Goal: Task Accomplishment & Management: Use online tool/utility

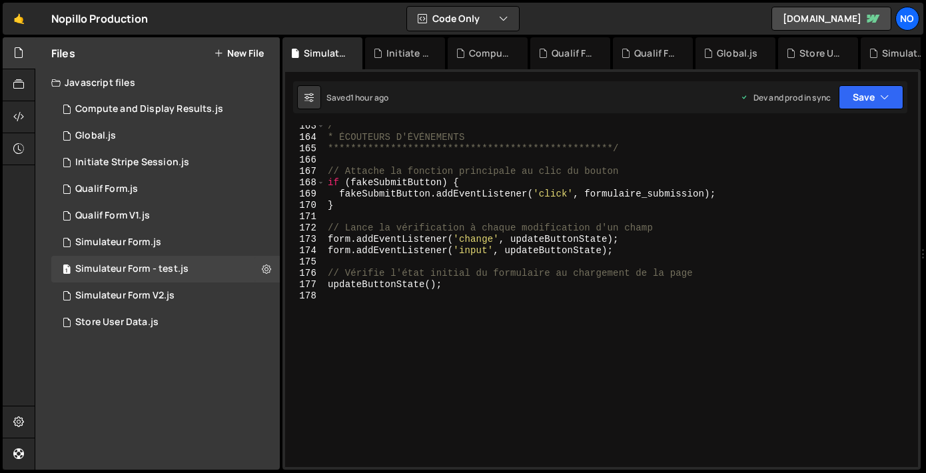
scroll to position [1839, 0]
click at [270, 264] on icon at bounding box center [266, 268] width 9 height 13
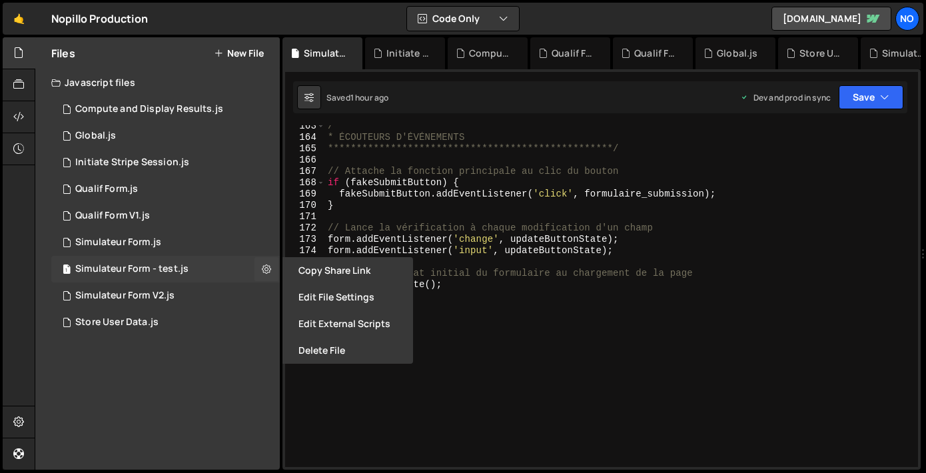
click at [240, 267] on div "1 Simulateur Form - test.js 0" at bounding box center [165, 269] width 228 height 27
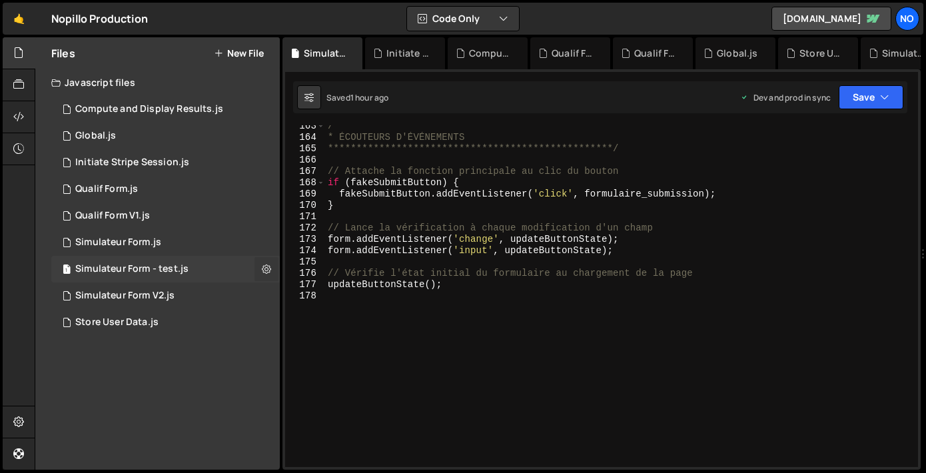
click at [266, 266] on icon at bounding box center [266, 268] width 9 height 13
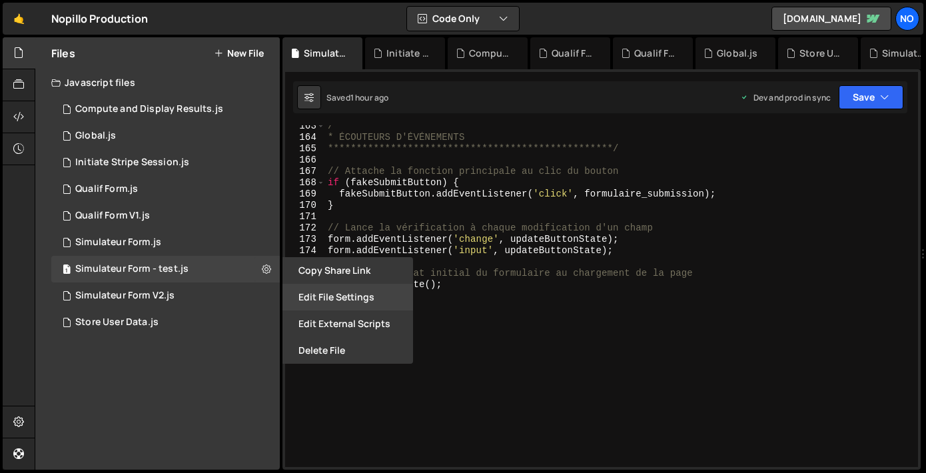
click at [364, 294] on button "Edit File Settings" at bounding box center [347, 297] width 131 height 27
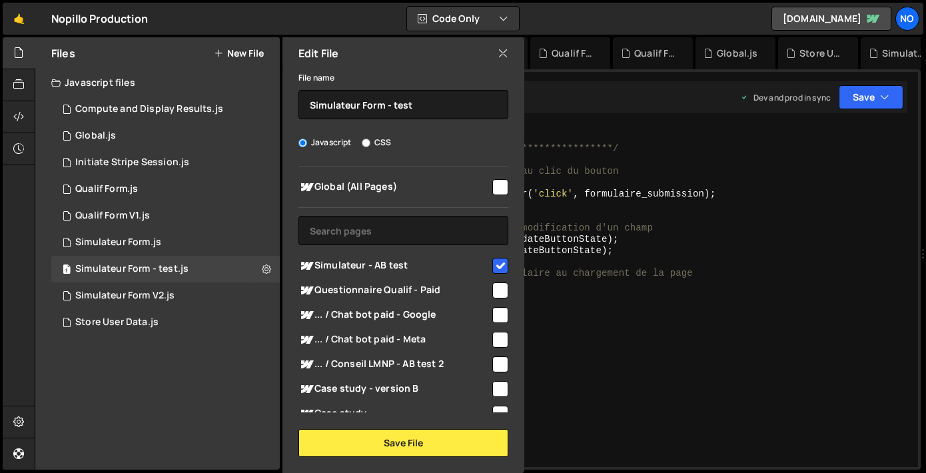
click at [495, 191] on input "checkbox" at bounding box center [500, 187] width 16 height 16
checkbox input "true"
click at [893, 95] on button "Save" at bounding box center [870, 97] width 65 height 24
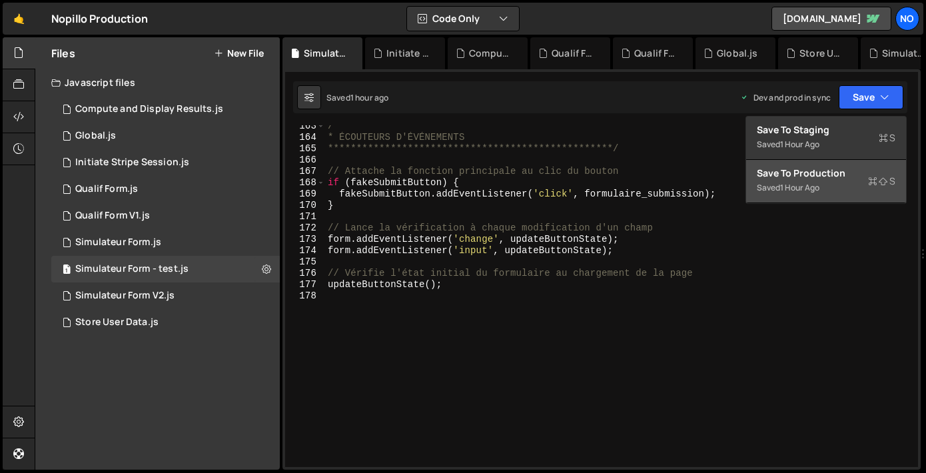
click at [811, 177] on div "Save to Production S" at bounding box center [825, 172] width 139 height 13
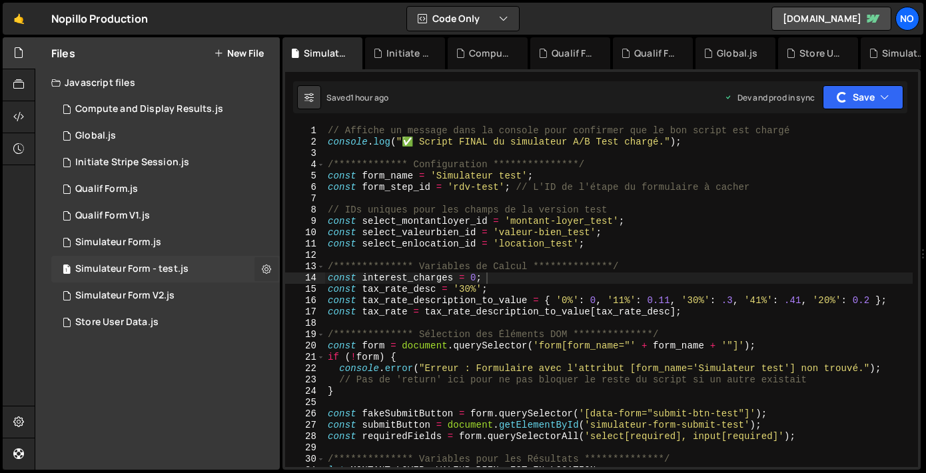
click at [260, 268] on button at bounding box center [266, 269] width 24 height 24
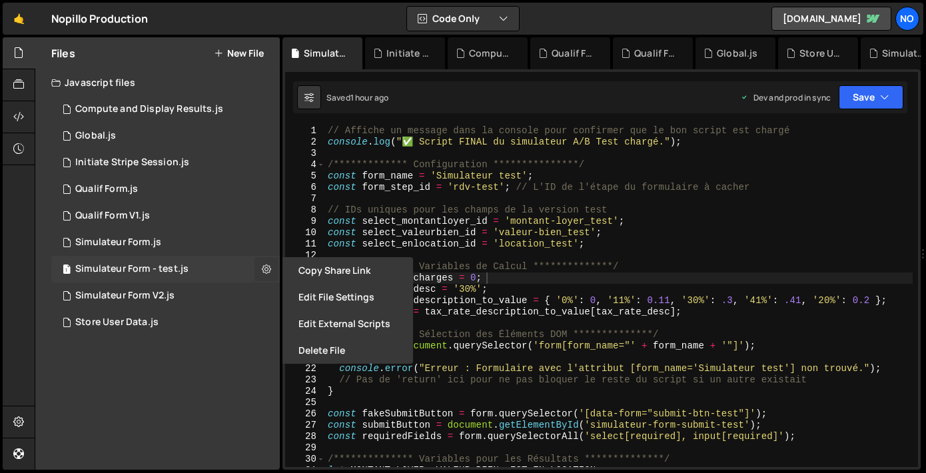
click at [264, 266] on icon at bounding box center [266, 268] width 9 height 13
type input "Simulateur Form - test"
radio input "true"
checkbox input "true"
click at [331, 297] on button "Edit File Settings" at bounding box center [347, 297] width 131 height 27
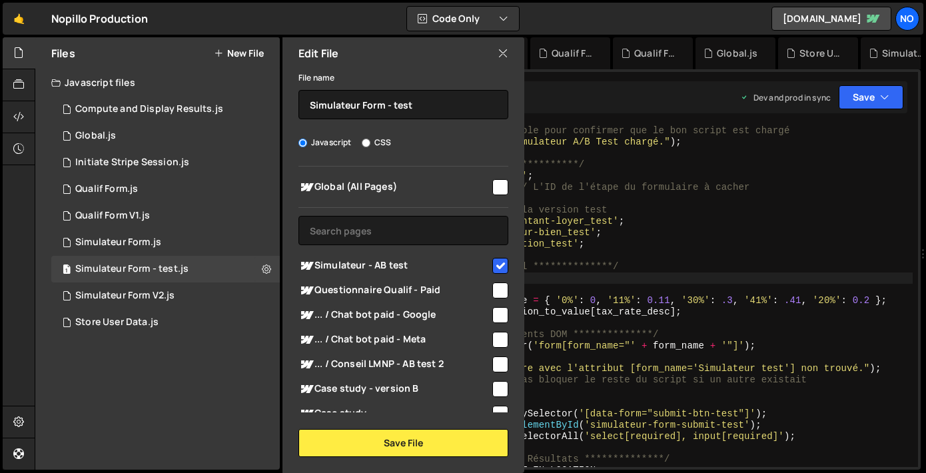
click at [504, 51] on icon at bounding box center [502, 53] width 11 height 15
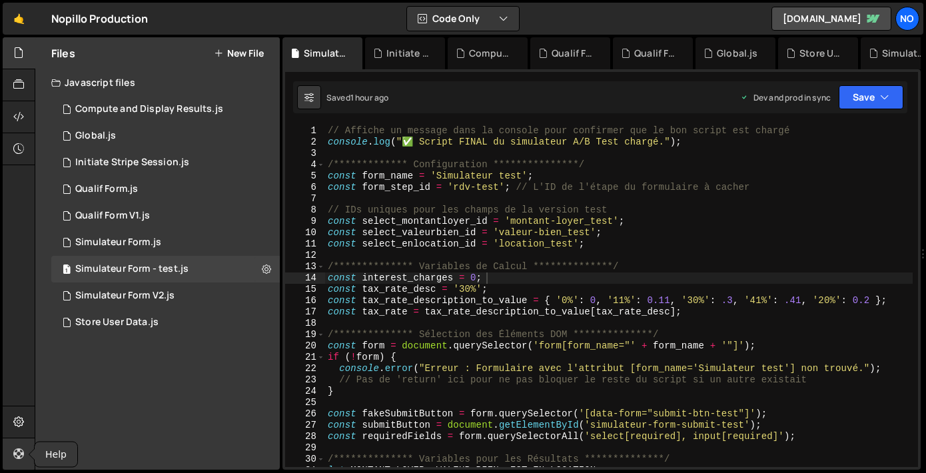
click at [20, 447] on icon at bounding box center [18, 453] width 11 height 15
click at [261, 272] on button at bounding box center [266, 269] width 24 height 24
type input "Simulateur Form - test"
radio input "true"
checkbox input "true"
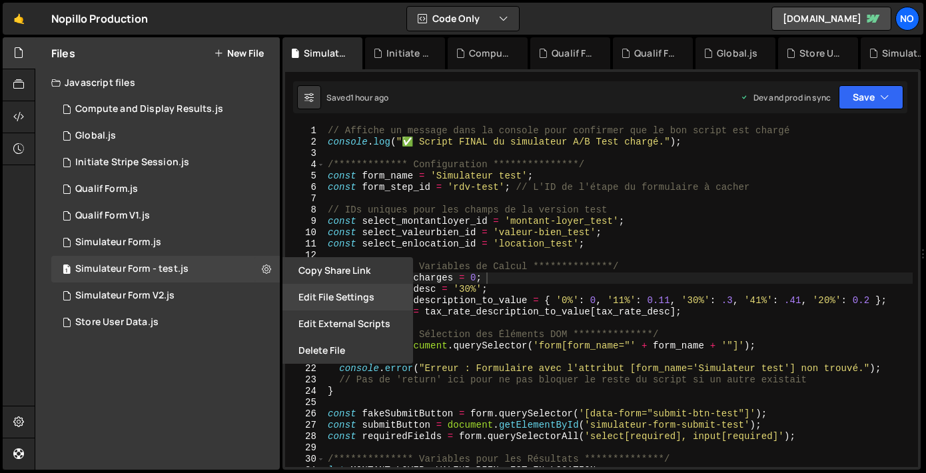
click at [312, 302] on button "Edit File Settings" at bounding box center [347, 297] width 131 height 27
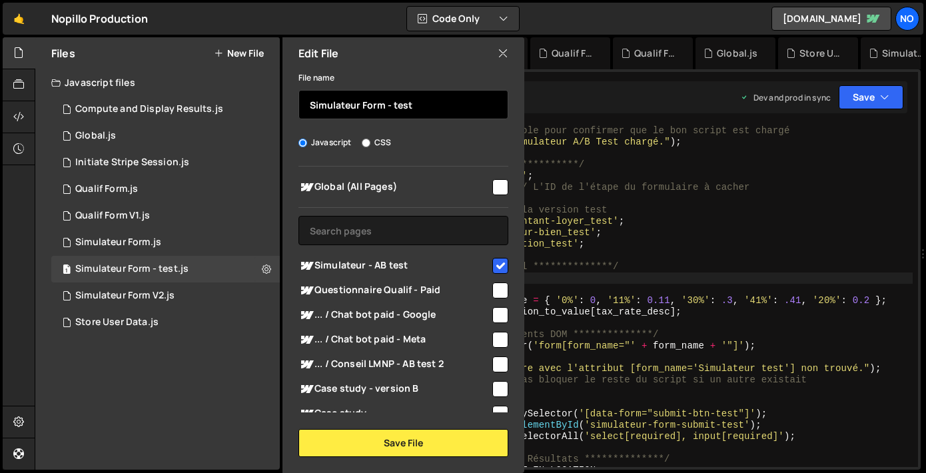
click at [387, 104] on input "Simulateur Form - test" at bounding box center [403, 104] width 210 height 29
click at [242, 268] on div "1 Simulateur Form - test.js 0" at bounding box center [165, 269] width 228 height 27
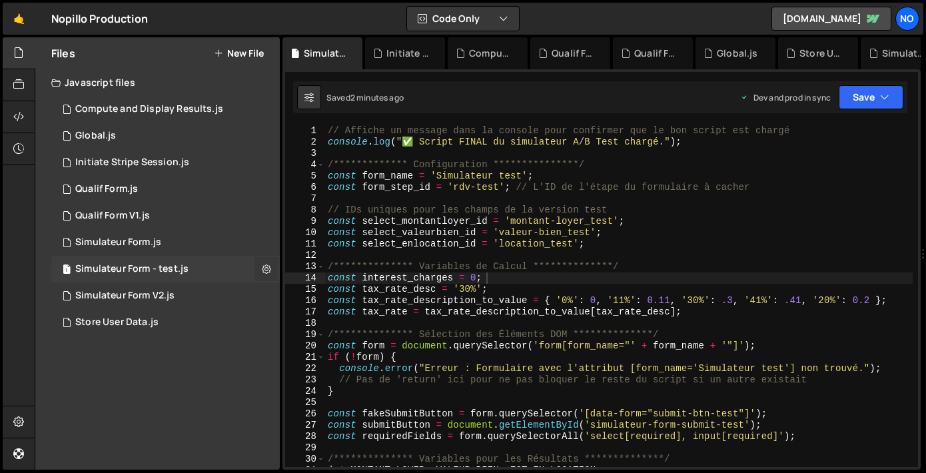
click at [264, 275] on button at bounding box center [266, 269] width 24 height 24
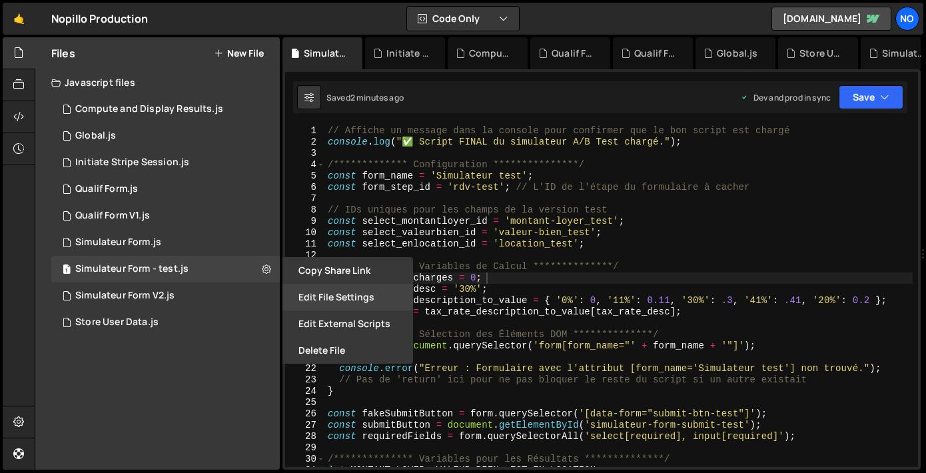
click at [350, 293] on button "Edit File Settings" at bounding box center [347, 297] width 131 height 27
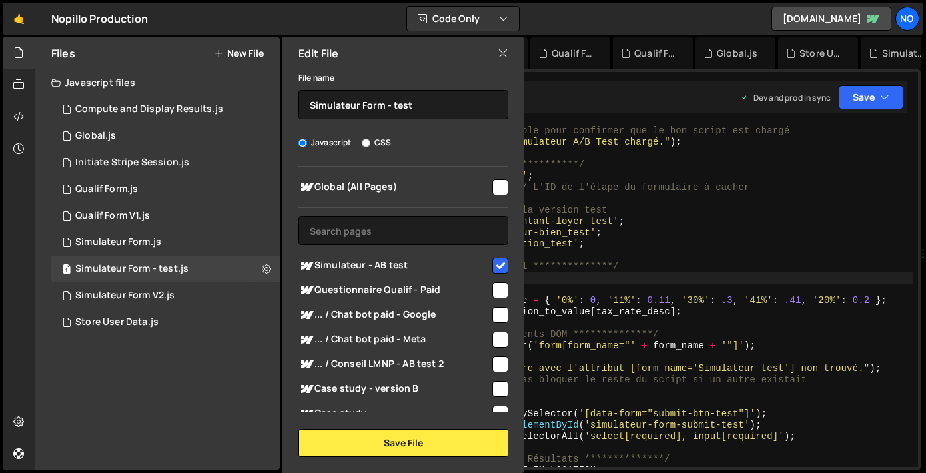
click at [493, 178] on div at bounding box center [499, 186] width 18 height 18
click at [495, 192] on input "checkbox" at bounding box center [500, 187] width 16 height 16
checkbox input "true"
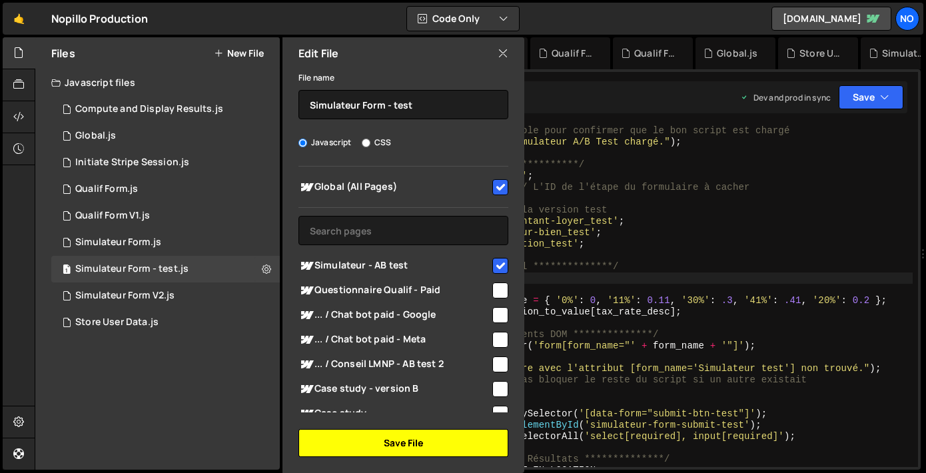
click at [420, 439] on button "Save File" at bounding box center [403, 443] width 210 height 28
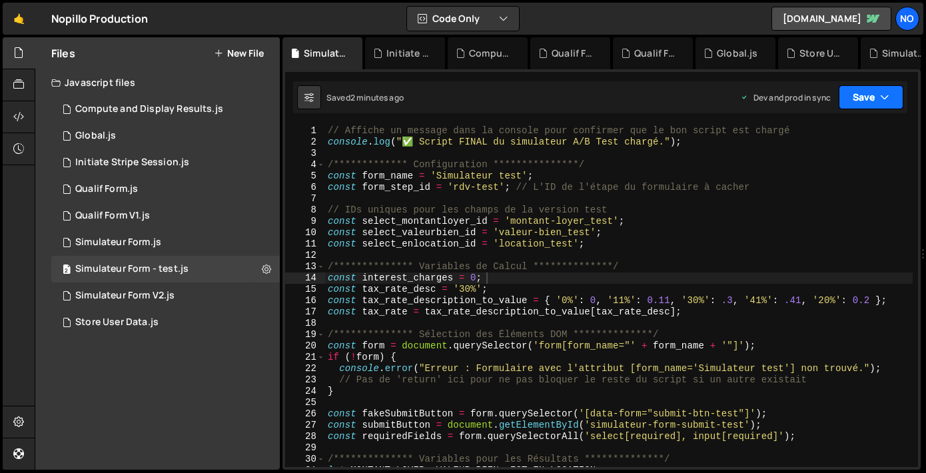
click at [861, 101] on button "Save" at bounding box center [870, 97] width 65 height 24
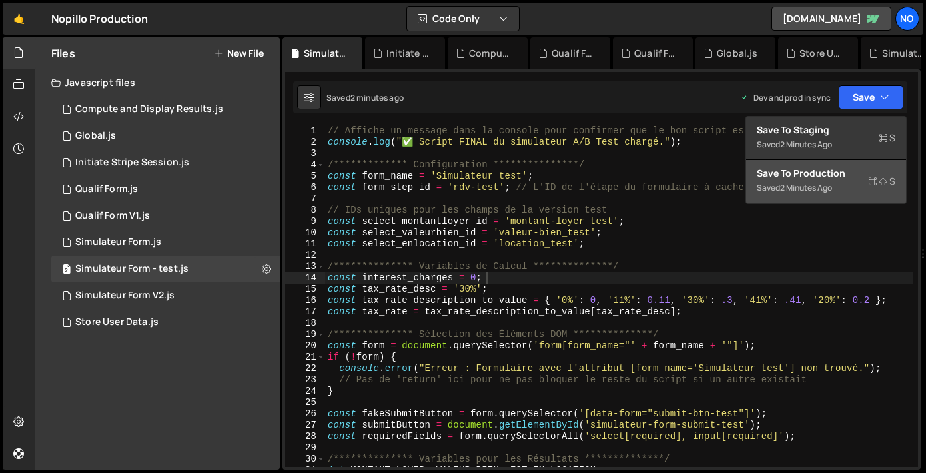
click at [836, 194] on button "Save to Production S Saved 2 minutes ago" at bounding box center [826, 181] width 160 height 43
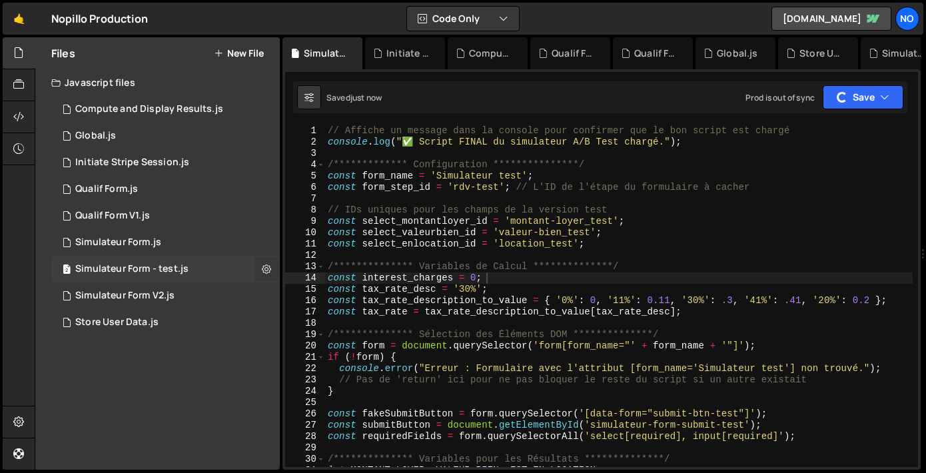
click at [264, 270] on icon at bounding box center [266, 268] width 9 height 13
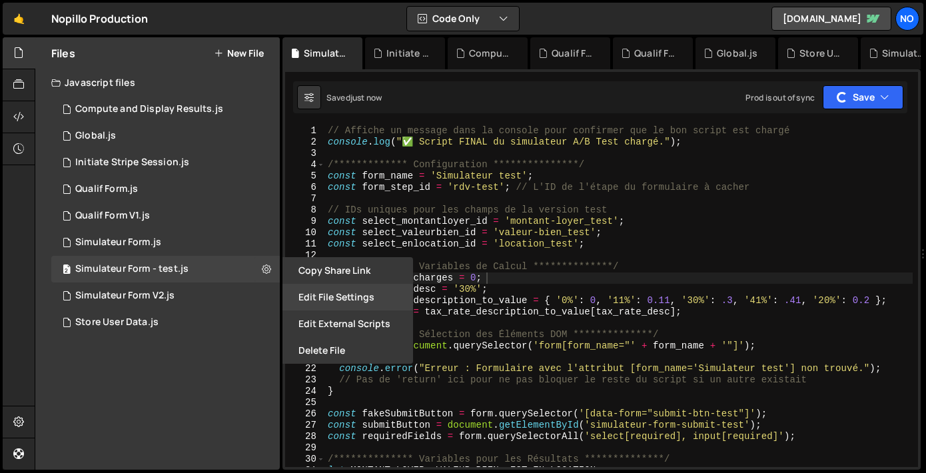
click at [328, 296] on button "Edit File Settings" at bounding box center [347, 297] width 131 height 27
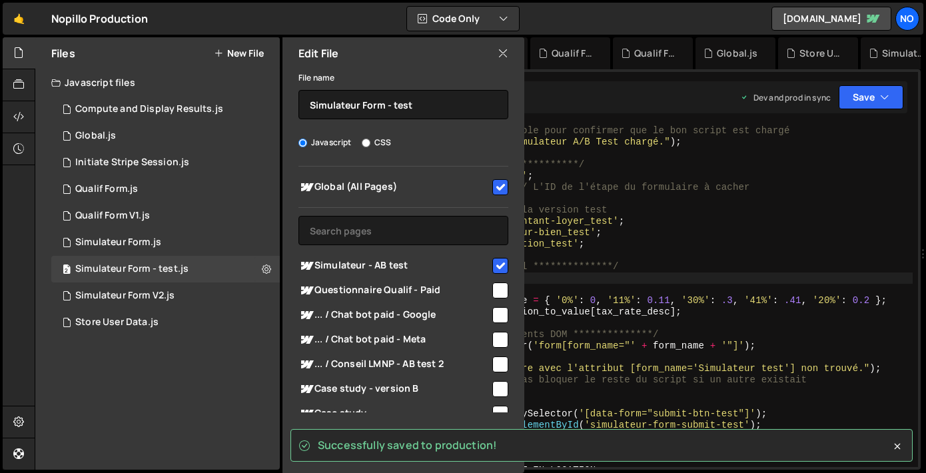
click at [502, 57] on icon at bounding box center [502, 53] width 11 height 15
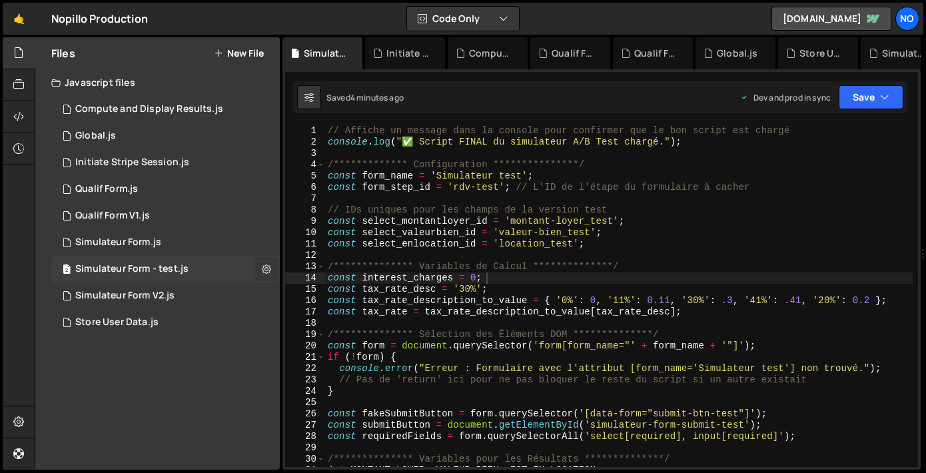
click at [270, 267] on icon at bounding box center [266, 268] width 9 height 13
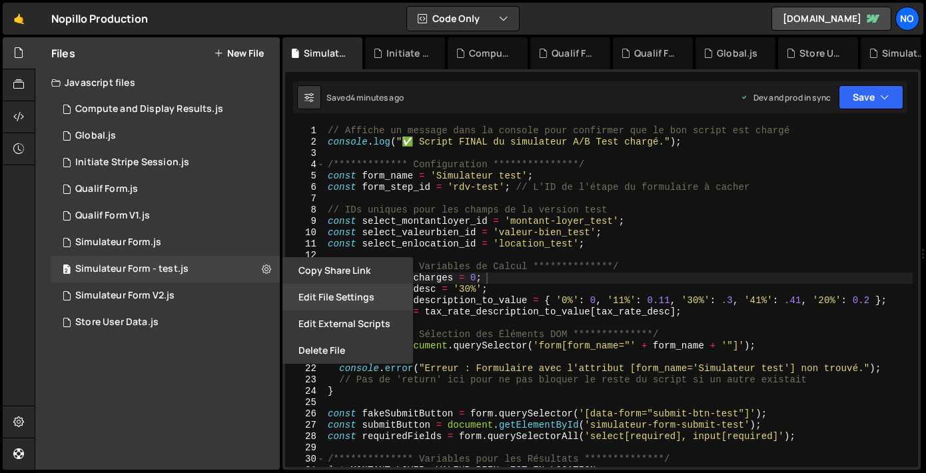
click at [351, 295] on button "Edit File Settings" at bounding box center [347, 297] width 131 height 27
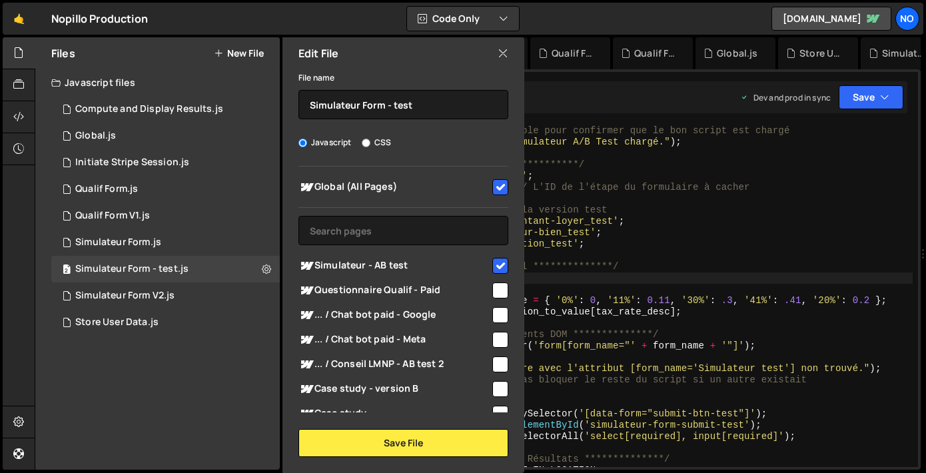
click at [512, 52] on div "Edit File" at bounding box center [403, 53] width 242 height 32
click at [506, 52] on icon at bounding box center [502, 53] width 11 height 15
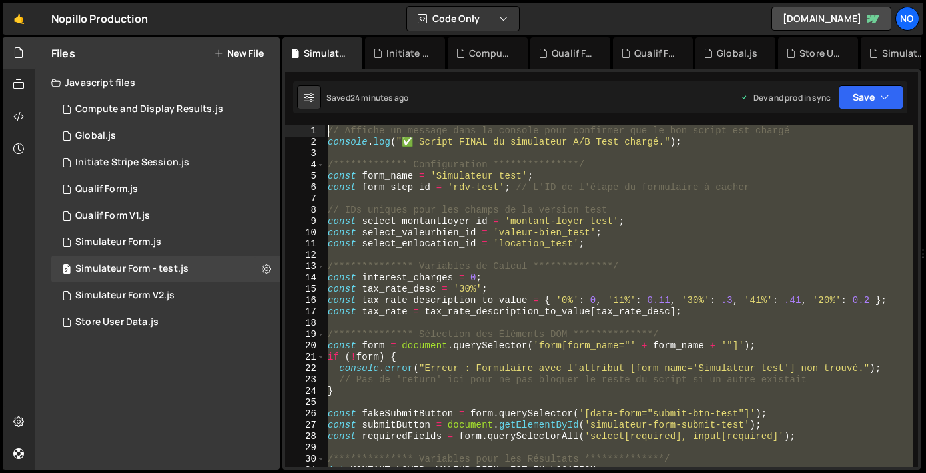
drag, startPoint x: 368, startPoint y: 304, endPoint x: 357, endPoint y: -37, distance: 340.5
click at [357, 0] on html "Projects Community Library Blog No Projects Your Teams Account Upgrade Logout" at bounding box center [463, 236] width 926 height 473
type textarea "// Affiche un message dans la console pour confirmer que le bon script est char…"
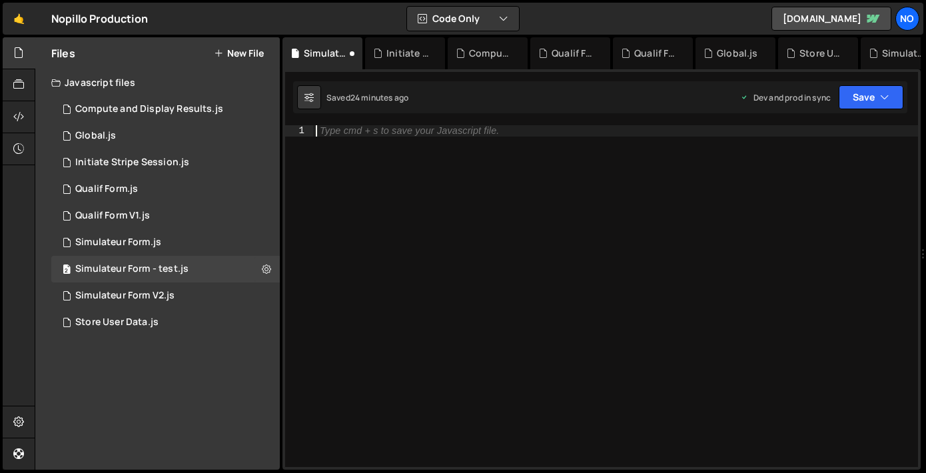
paste textarea "} // Fin du grand 'if (qualif_form)'"
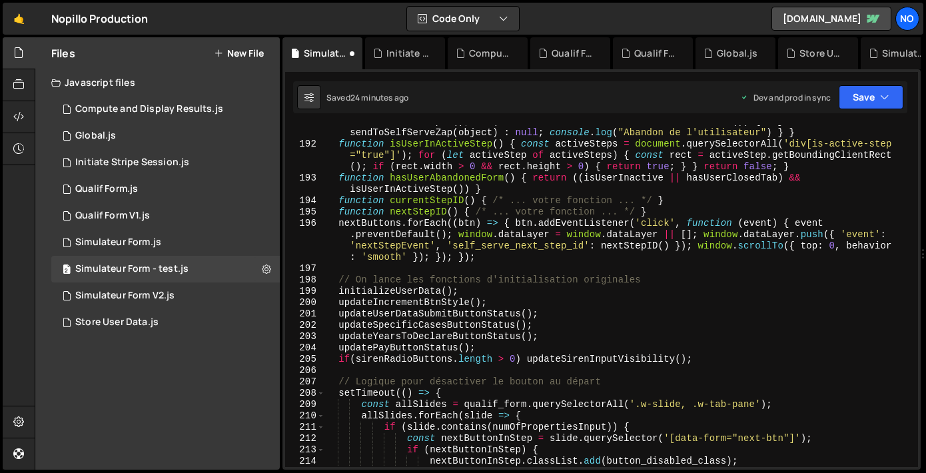
scroll to position [3740, 0]
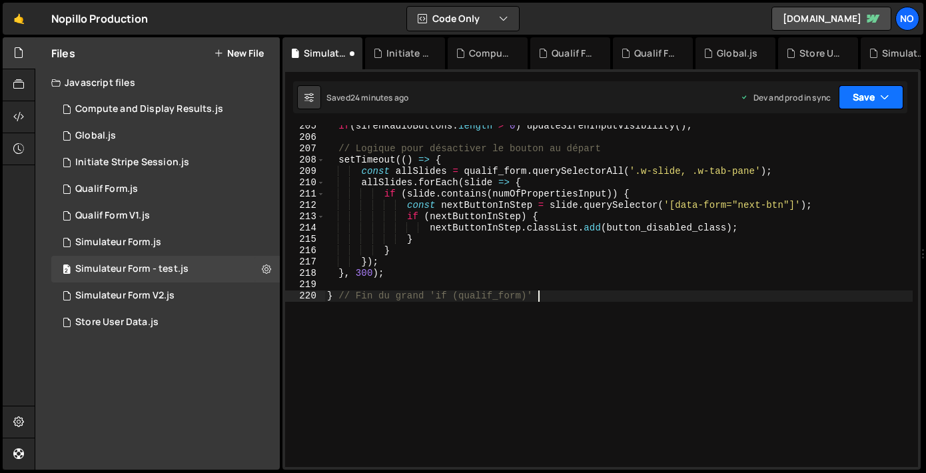
click at [860, 93] on button "Save" at bounding box center [870, 97] width 65 height 24
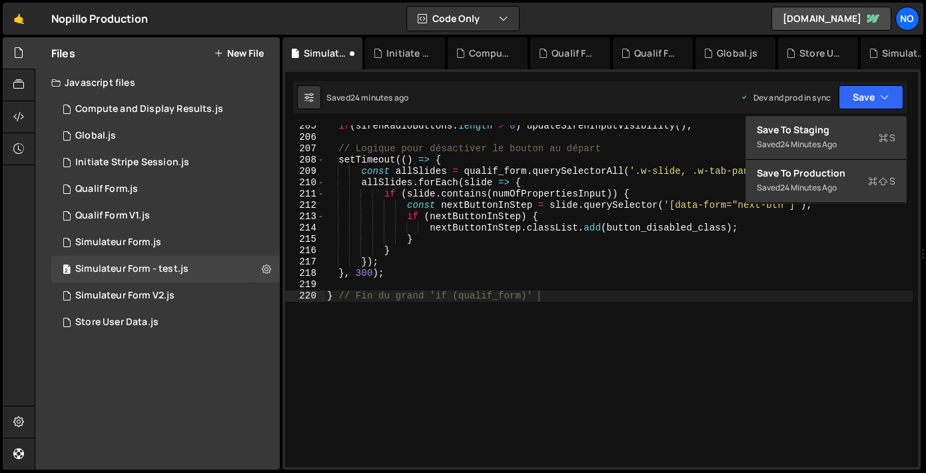
type textarea "const nextButtonInStep = slide.querySelector('[data-form="next-btn"]');"
click at [681, 208] on div "if ( sirenRadioButtons . length > 0 ) updateSirenInputVisibility ( ) ; // Logiq…" at bounding box center [618, 303] width 588 height 364
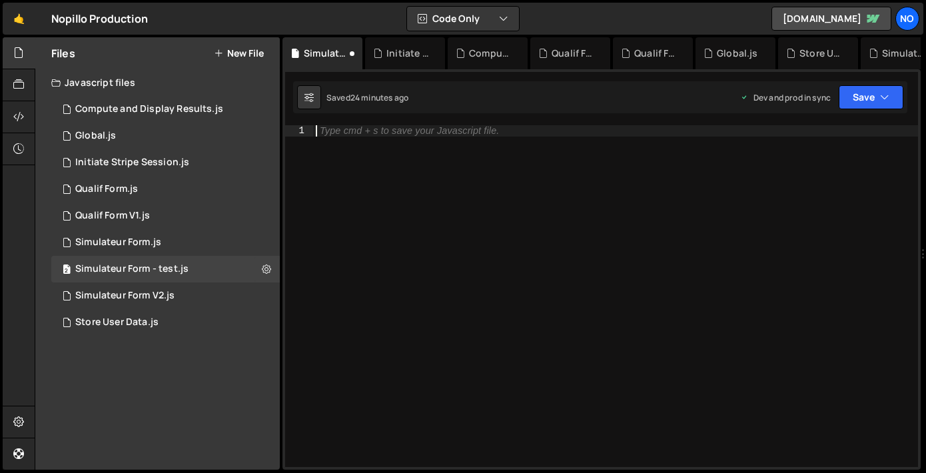
type textarea "updateButtonState();"
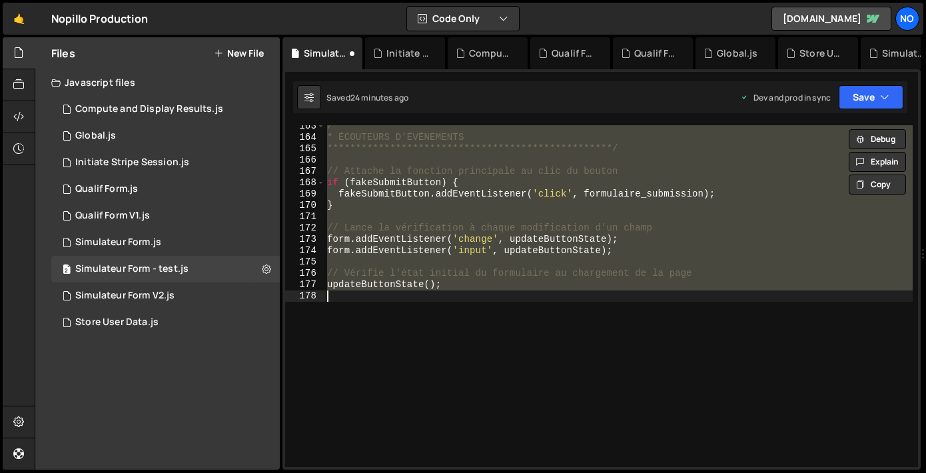
scroll to position [1839, 0]
click at [195, 208] on div "1 Qualif Form V1.js 0" at bounding box center [165, 215] width 228 height 27
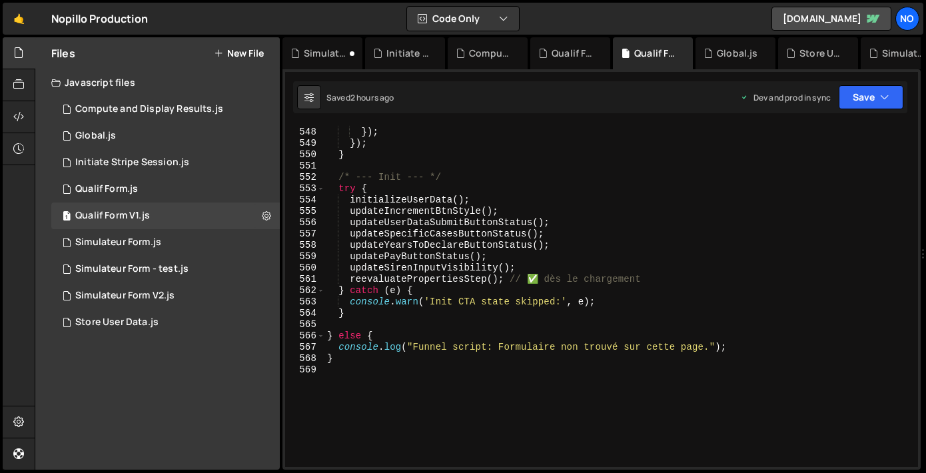
scroll to position [6321, 0]
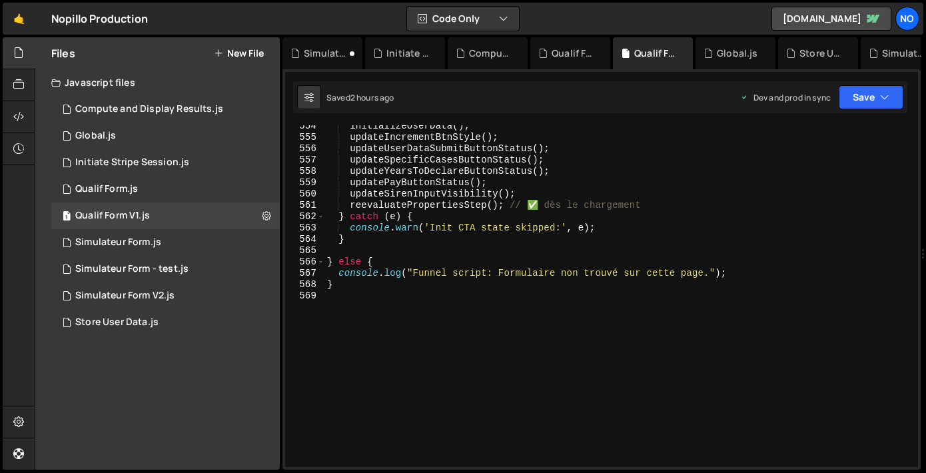
click at [346, 301] on div "initializeUserData ( ) ; updateIncrementBtnStyle ( ) ; updateUserDataSubmitButt…" at bounding box center [618, 303] width 588 height 364
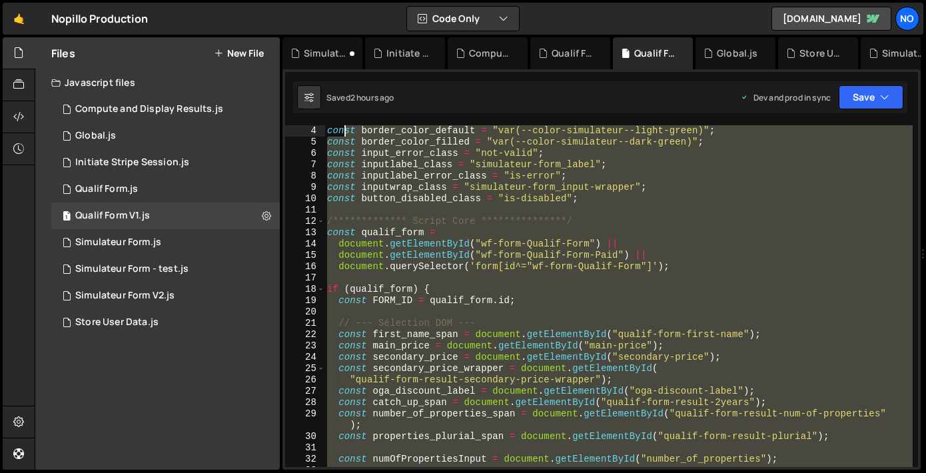
scroll to position [0, 0]
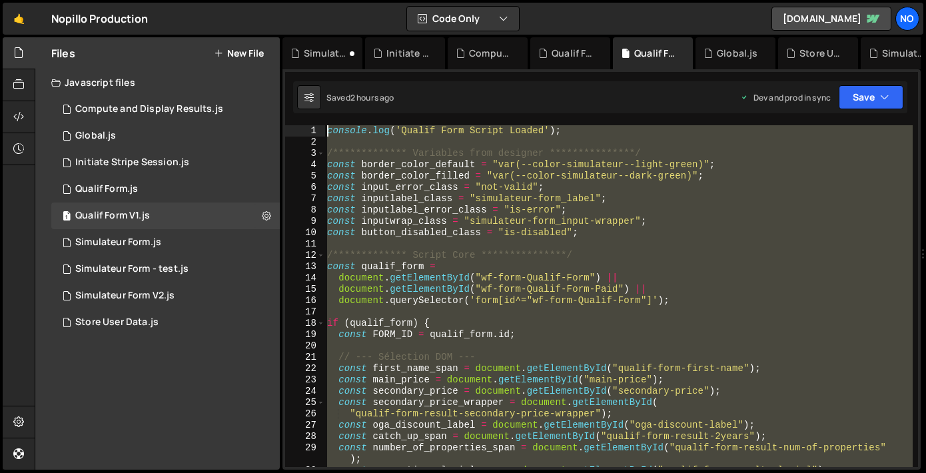
drag, startPoint x: 346, startPoint y: 301, endPoint x: 346, endPoint y: -85, distance: 385.6
click at [346, 0] on html "Projects [GEOGRAPHIC_DATA] Blog No Projects Your Teams Account Upgrade Logout" at bounding box center [463, 236] width 926 height 473
type textarea "console.log('Qualif Form Script Loaded');"
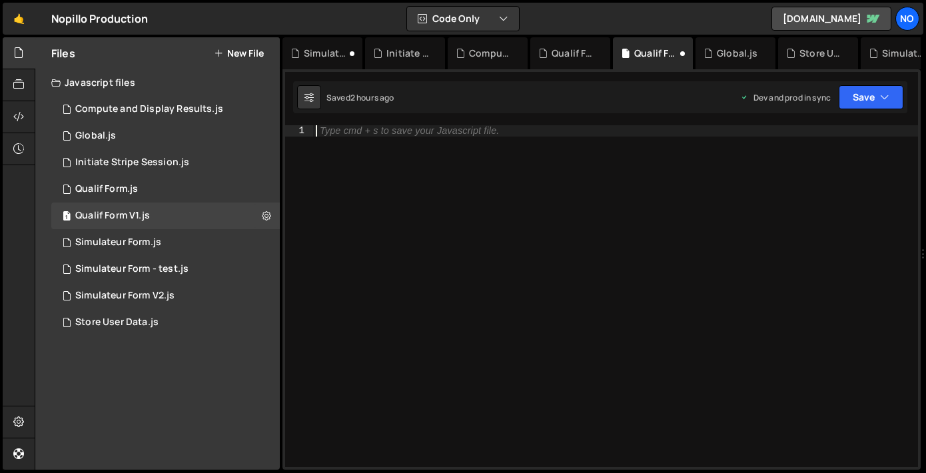
paste textarea "} // Fin du grand 'if (qualif_form)'"
type textarea "} // Fin du grand 'if (qualif_form)'"
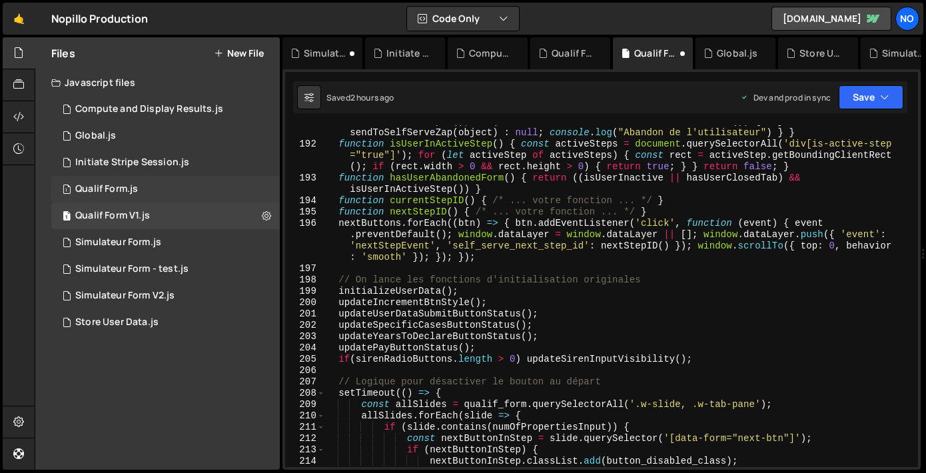
click at [195, 182] on div "1 Qualif Form.js 0" at bounding box center [165, 189] width 228 height 27
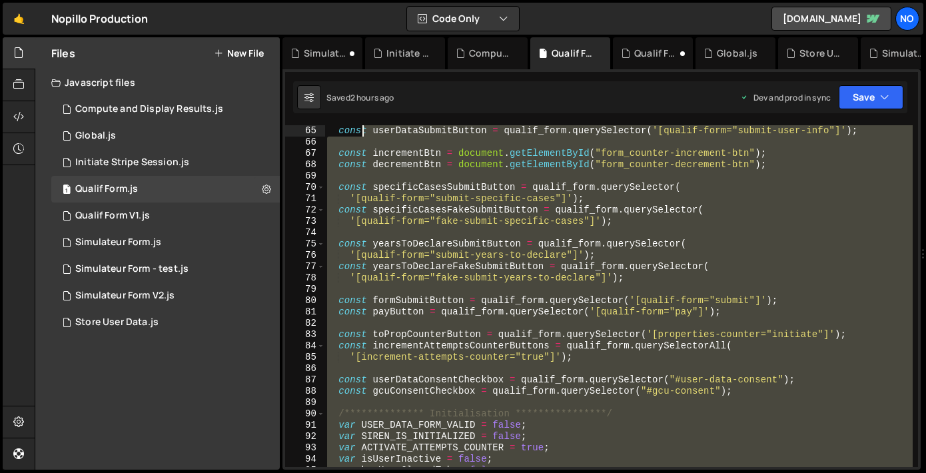
scroll to position [0, 0]
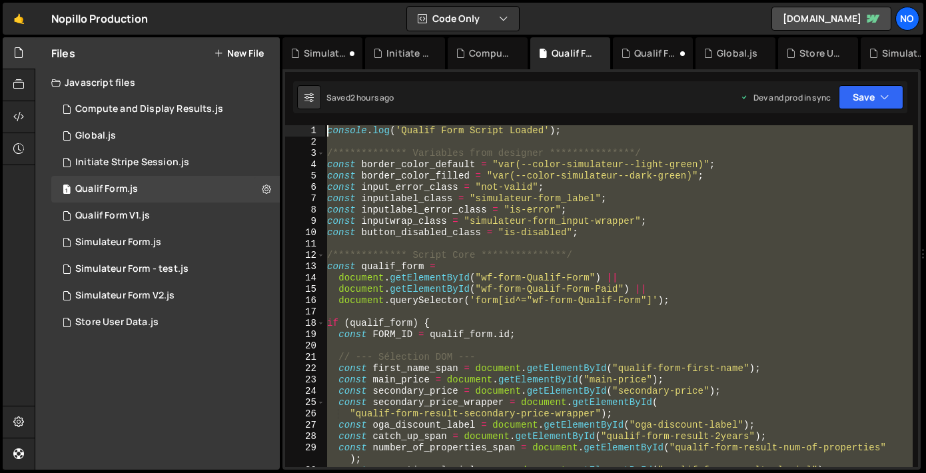
drag, startPoint x: 346, startPoint y: 296, endPoint x: 364, endPoint y: -85, distance: 381.3
click at [364, 0] on html "Projects [GEOGRAPHIC_DATA] Blog No Projects Your Teams Account Upgrade Logout" at bounding box center [463, 236] width 926 height 473
type textarea "console.log('Qualif Form Script Loaded');"
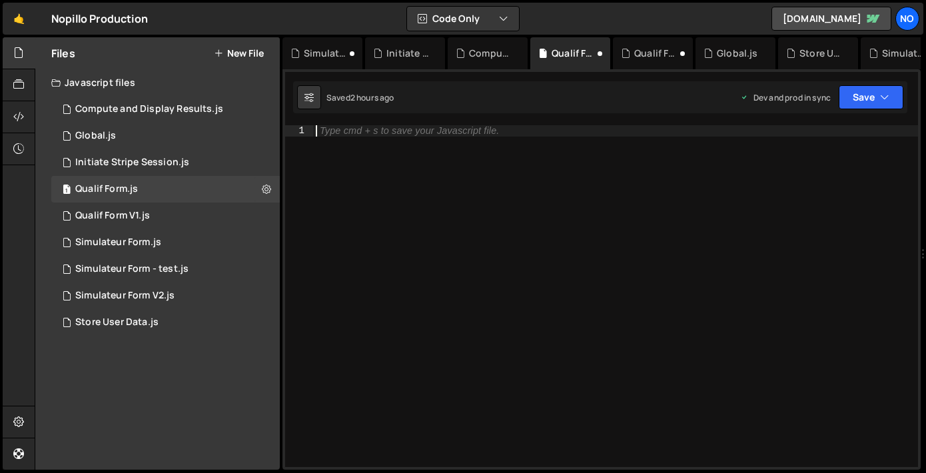
paste textarea "} // Fin du grand 'if (qualif_form)'"
type textarea "} // Fin du grand 'if (qualif_form)'"
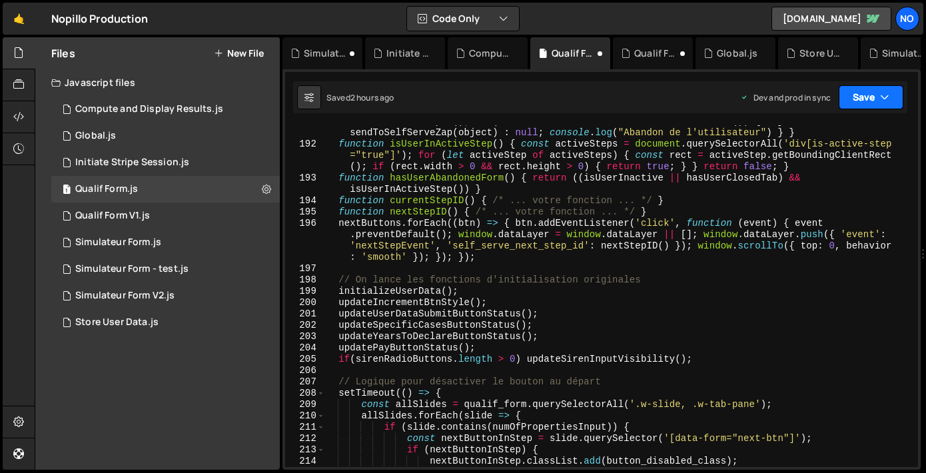
click at [877, 99] on button "Save" at bounding box center [870, 97] width 65 height 24
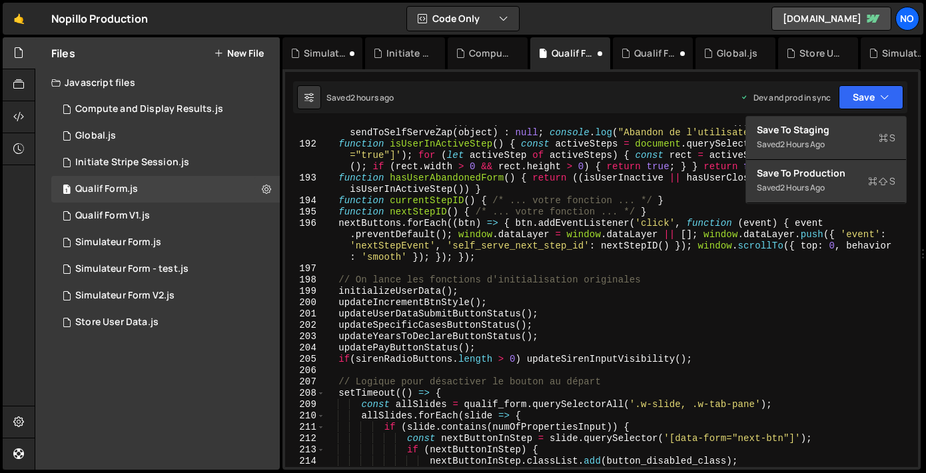
click at [850, 171] on div "Save to Production S" at bounding box center [825, 172] width 139 height 13
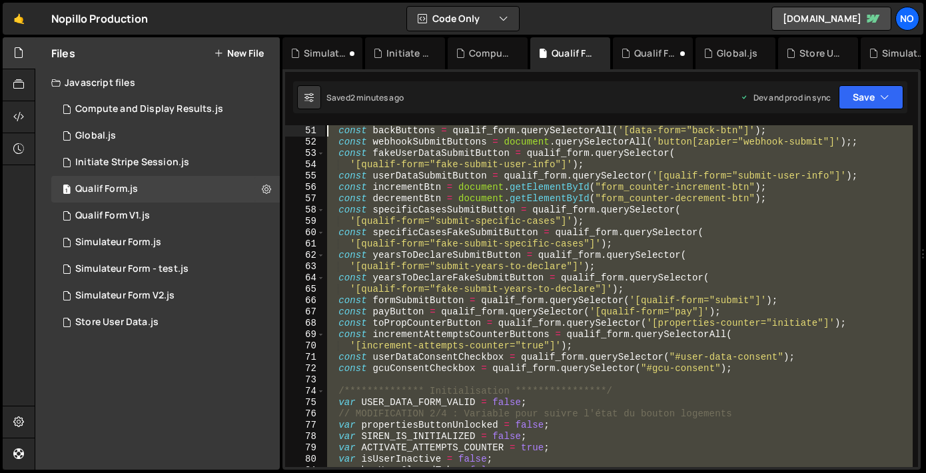
scroll to position [0, 0]
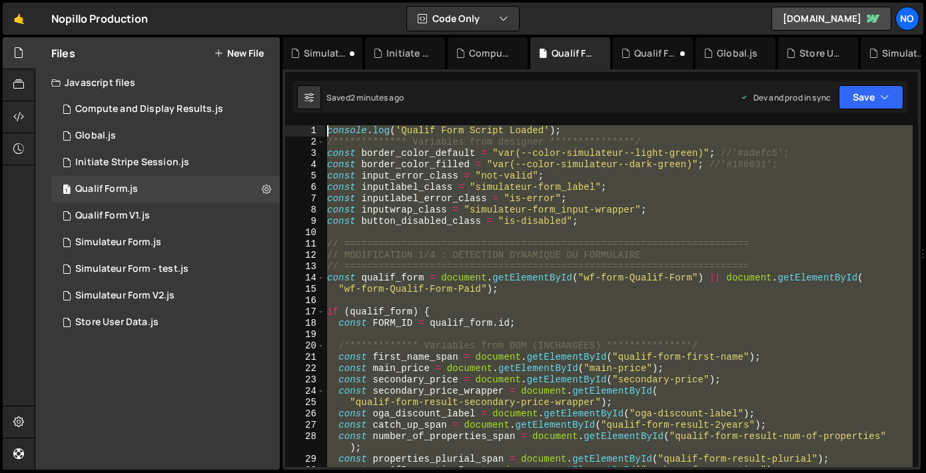
drag, startPoint x: 352, startPoint y: 302, endPoint x: 290, endPoint y: 32, distance: 276.7
click at [290, 32] on div "Hold on a sec... Are you certain you wish to leave this page? Any changes you'v…" at bounding box center [463, 236] width 926 height 473
type textarea "**********"
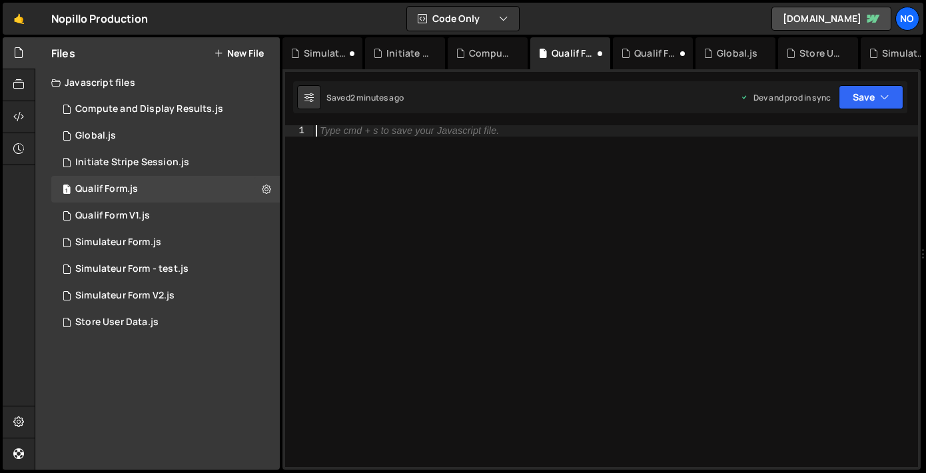
paste textarea "}"
type textarea "}"
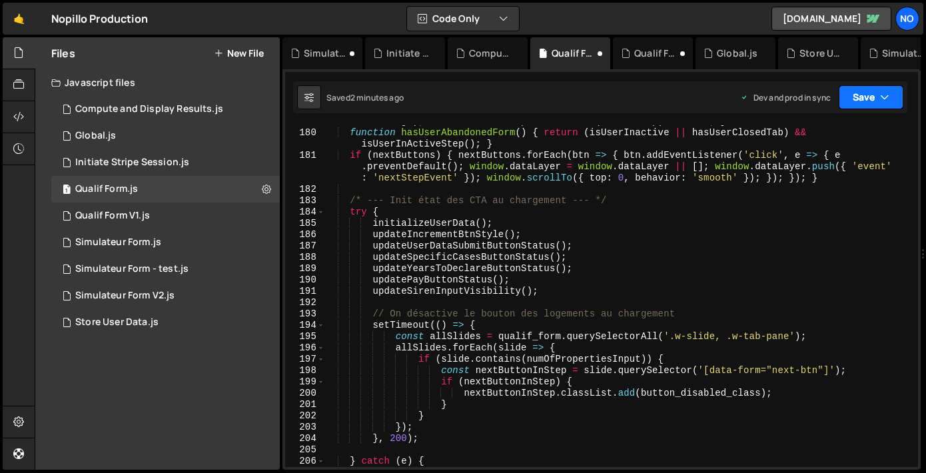
click at [868, 103] on button "Save" at bounding box center [870, 97] width 65 height 24
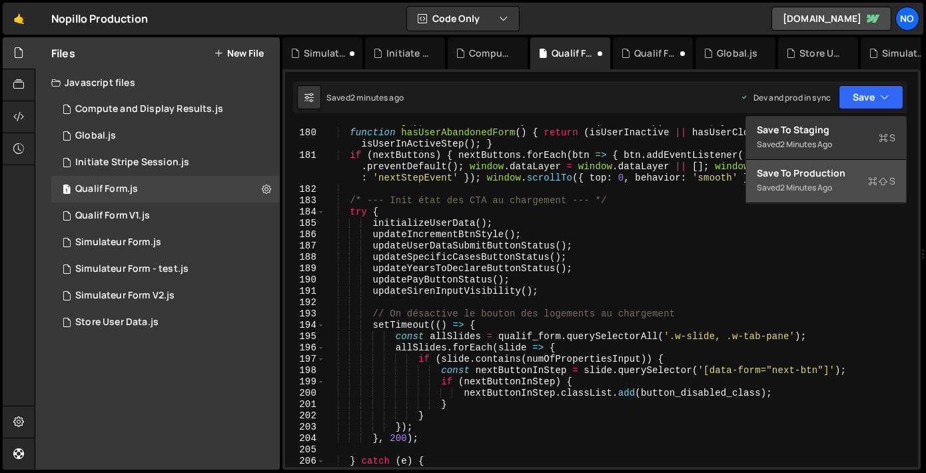
click at [812, 193] on div "Saved 2 minutes ago" at bounding box center [825, 188] width 139 height 16
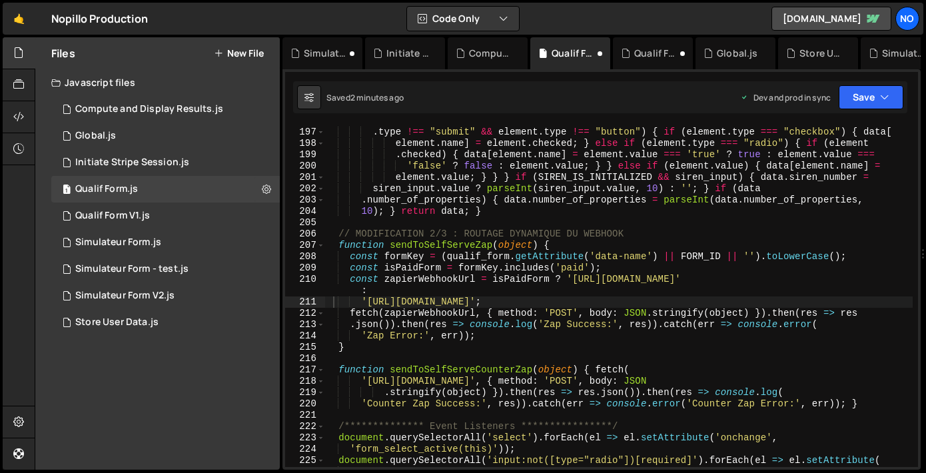
scroll to position [2285, 0]
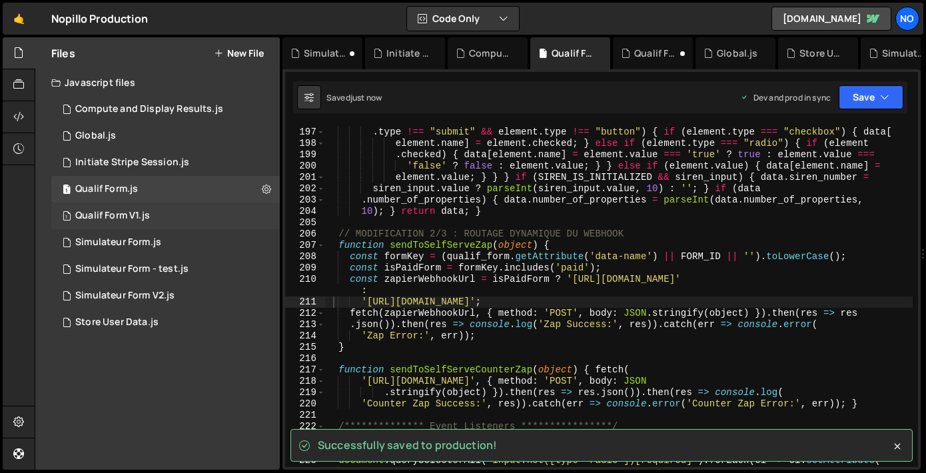
click at [202, 215] on div "1 Qualif Form V1.js 0" at bounding box center [165, 215] width 228 height 27
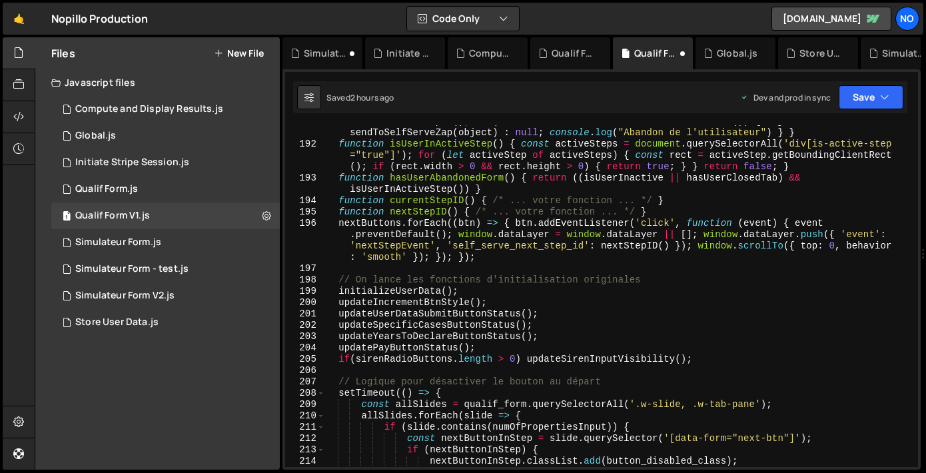
scroll to position [3740, 0]
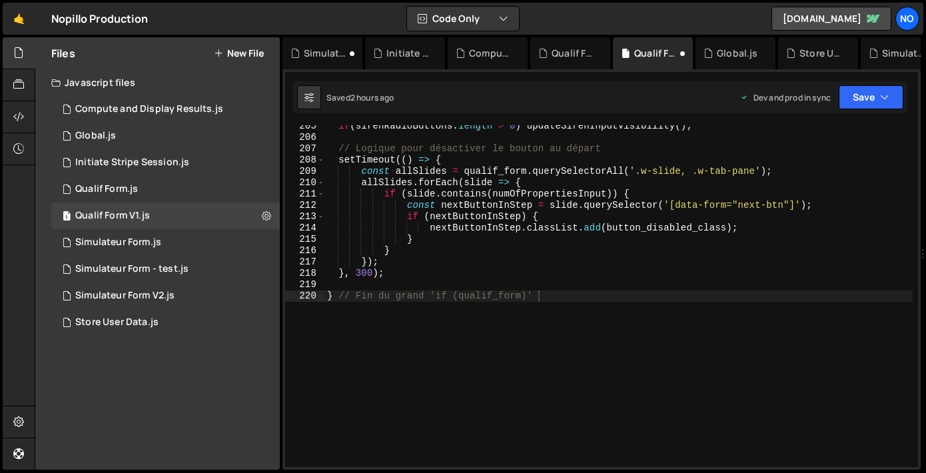
click at [366, 305] on div "if ( sirenRadioButtons . length > 0 ) updateSirenInputVisibility ( ) ; // Logiq…" at bounding box center [618, 303] width 588 height 364
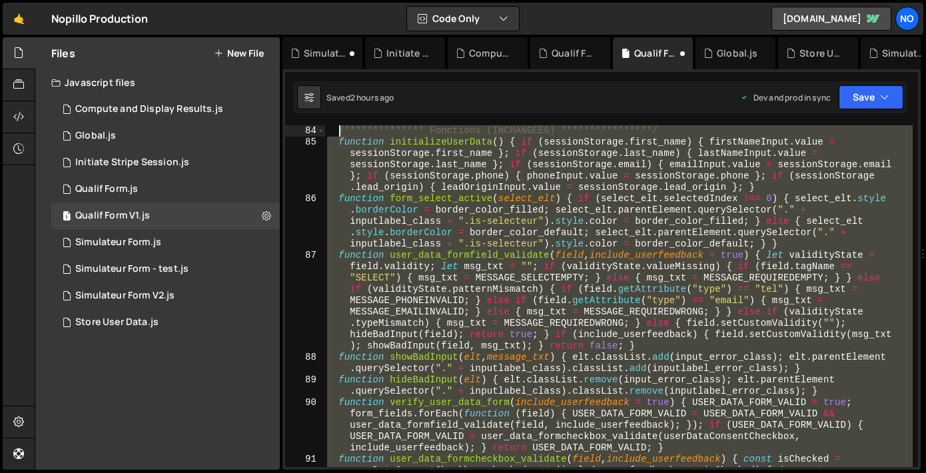
scroll to position [0, 0]
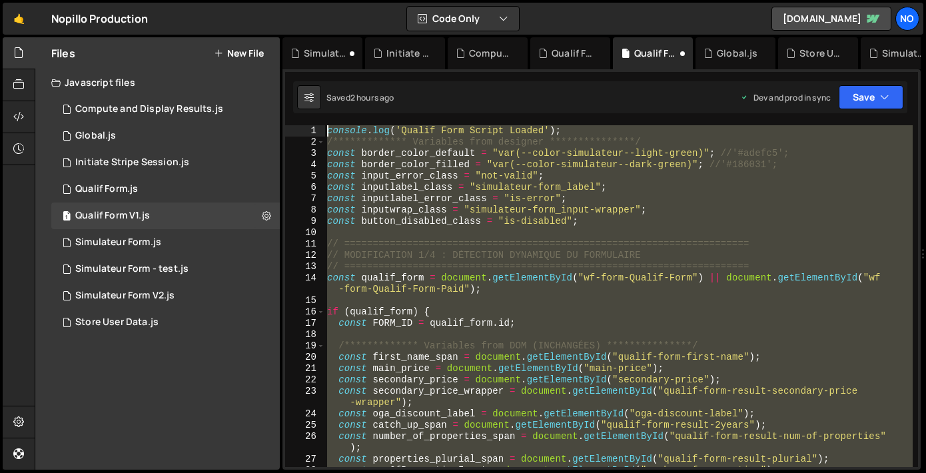
drag, startPoint x: 573, startPoint y: 296, endPoint x: 340, endPoint y: -31, distance: 401.5
click at [340, 0] on html "Projects [GEOGRAPHIC_DATA] Blog No Projects Your Teams Account Upgrade Logout" at bounding box center [463, 236] width 926 height 473
type textarea "**********"
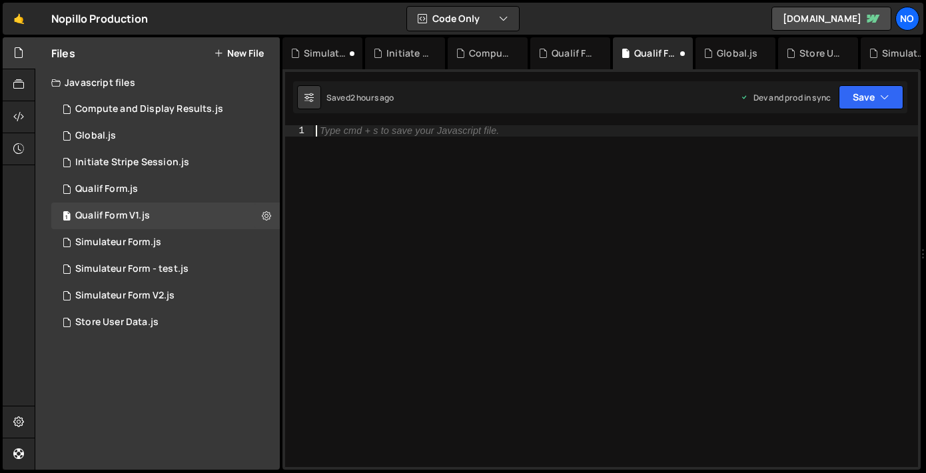
paste textarea "}"
type textarea "}"
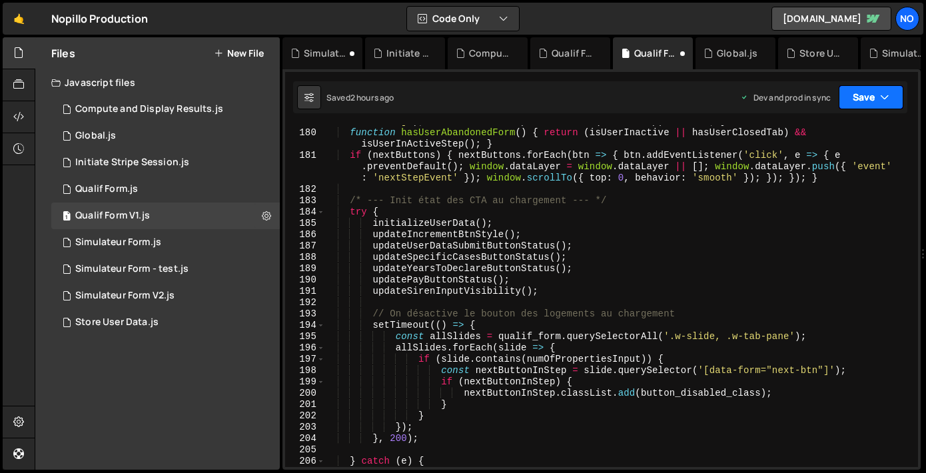
click at [862, 98] on button "Save" at bounding box center [870, 97] width 65 height 24
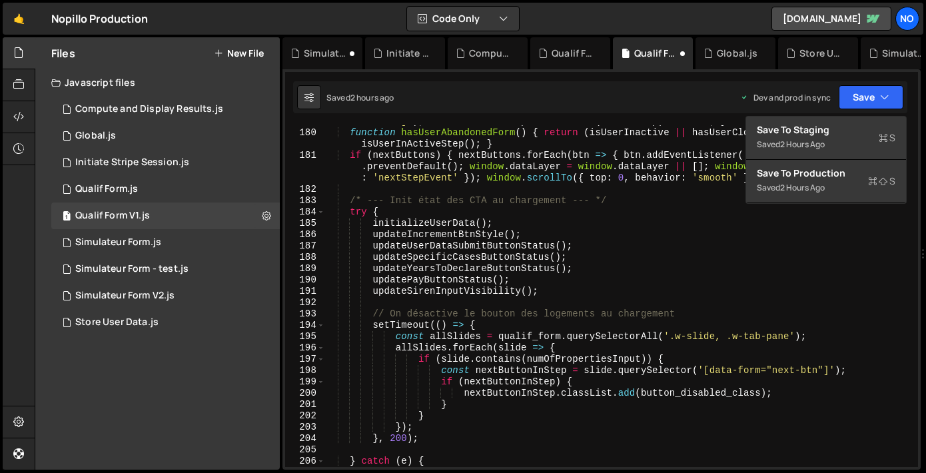
click at [841, 180] on button "Save to Production S Saved 2 hours ago" at bounding box center [826, 181] width 160 height 43
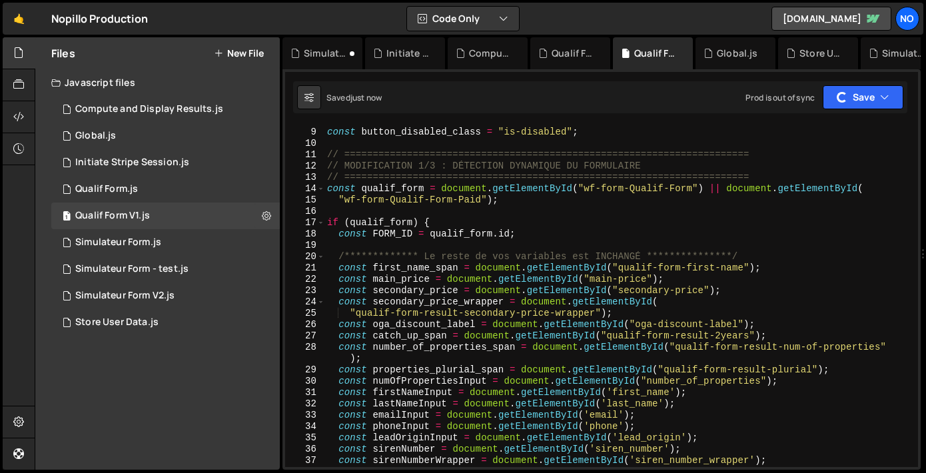
scroll to position [0, 0]
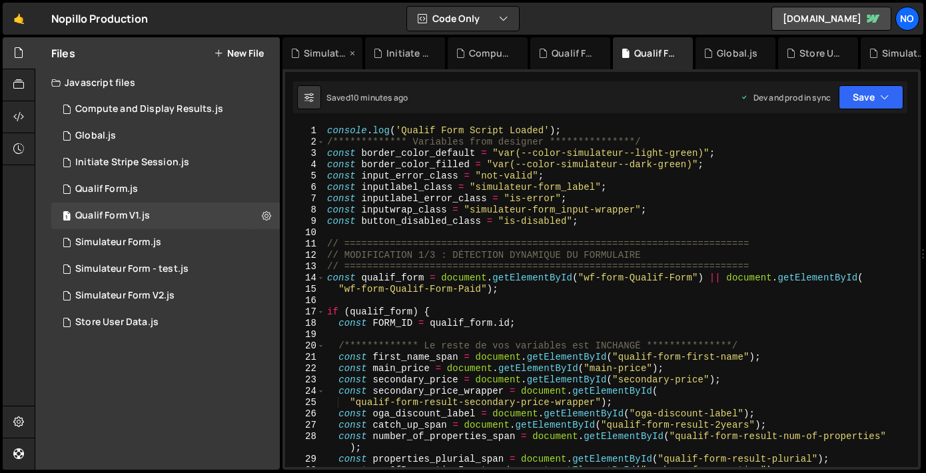
click at [334, 63] on div "Simulateur Form - test.js" at bounding box center [322, 53] width 80 height 32
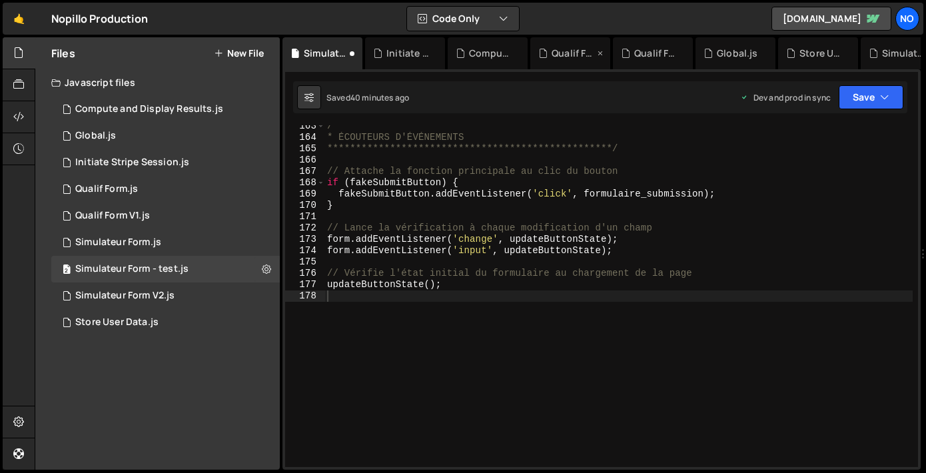
click at [565, 55] on div "Qualif Form.js" at bounding box center [572, 53] width 43 height 13
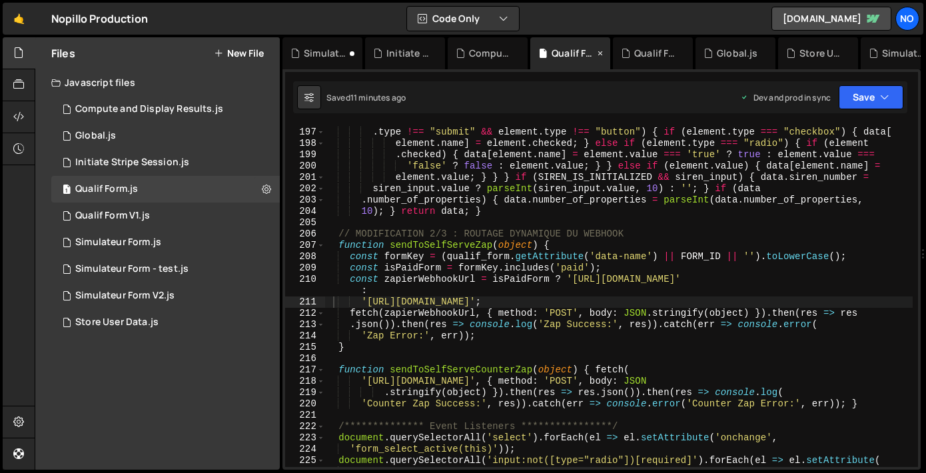
scroll to position [2807, 0]
click at [272, 188] on button at bounding box center [266, 189] width 24 height 24
type input "Qualif Form"
radio input "true"
checkbox input "true"
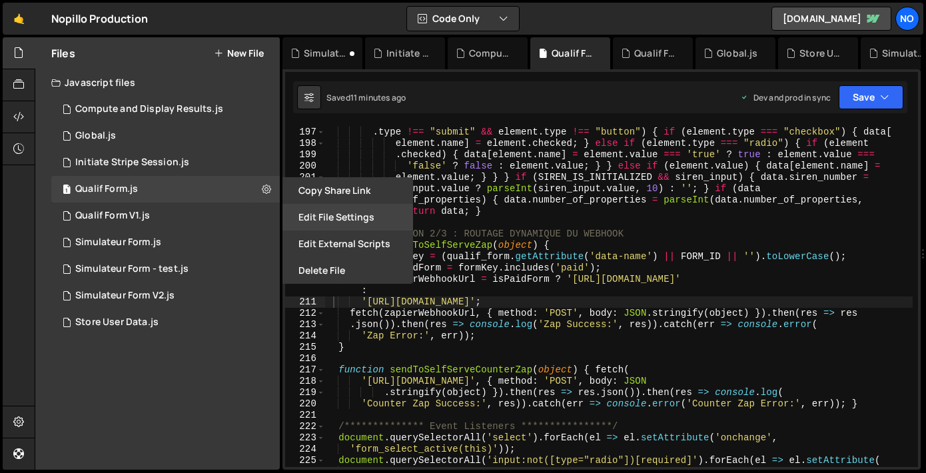
click at [328, 212] on button "Edit File Settings" at bounding box center [347, 217] width 131 height 27
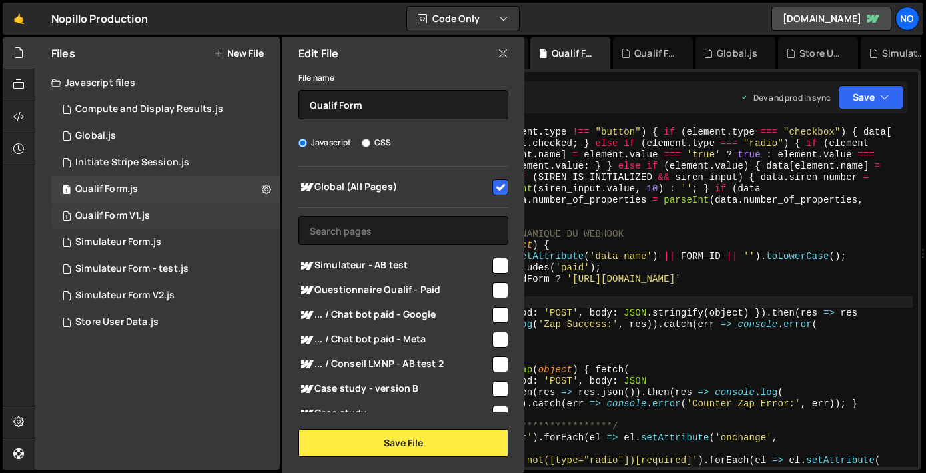
click at [264, 216] on div "1 Qualif Form V1.js 0" at bounding box center [165, 215] width 228 height 27
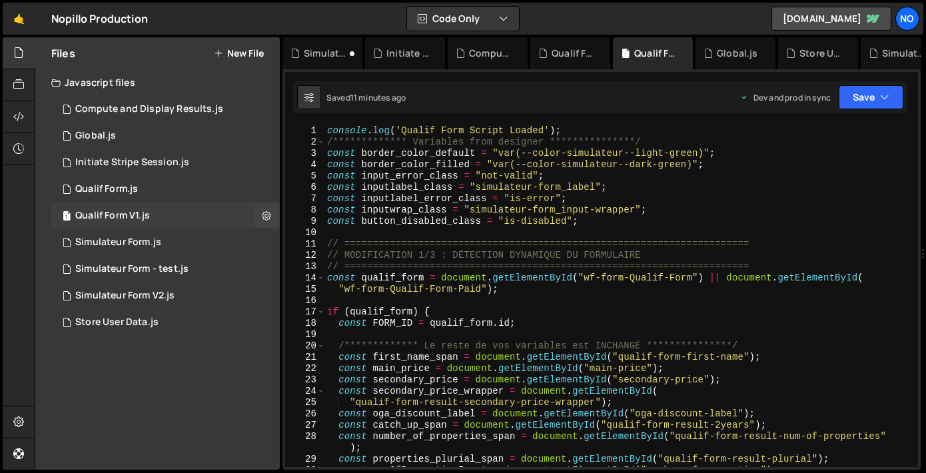
scroll to position [0, 0]
click at [268, 212] on icon at bounding box center [266, 215] width 9 height 13
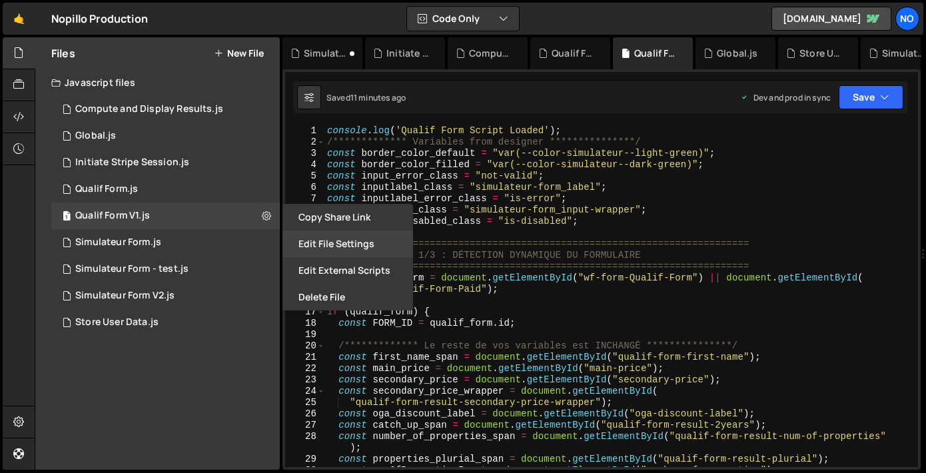
click at [334, 240] on button "Edit File Settings" at bounding box center [347, 243] width 131 height 27
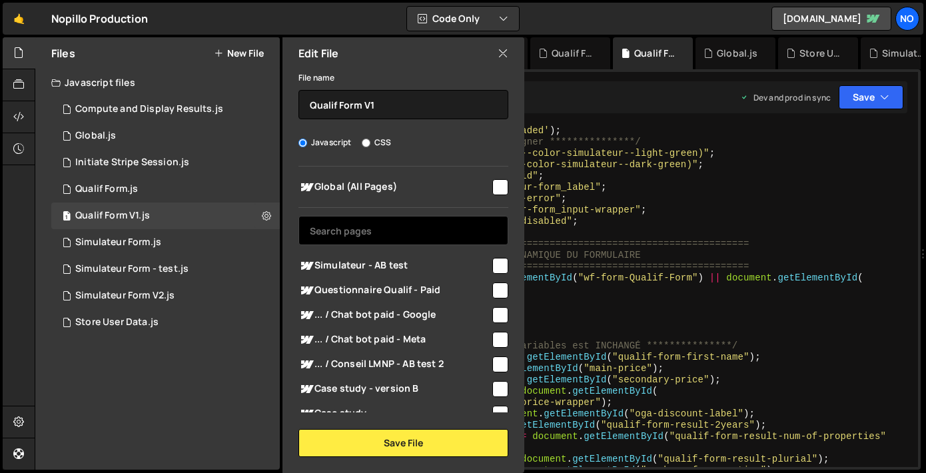
click at [374, 227] on input "text" at bounding box center [403, 230] width 210 height 29
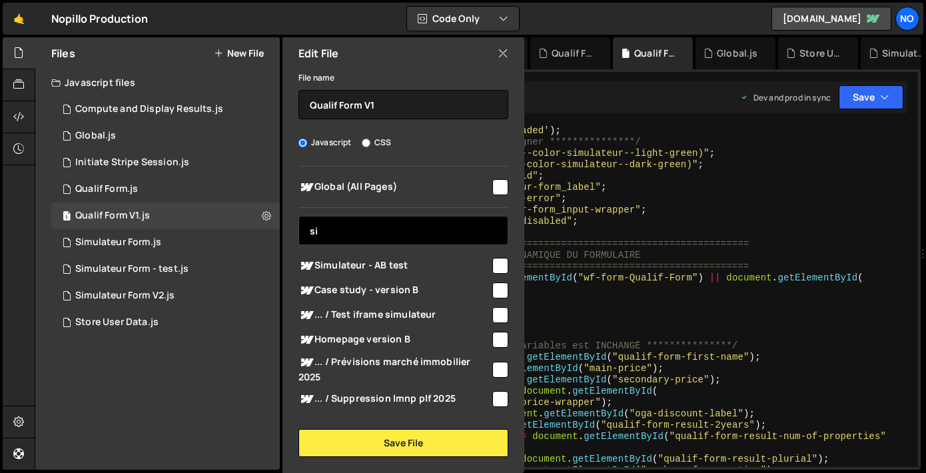
type input "s"
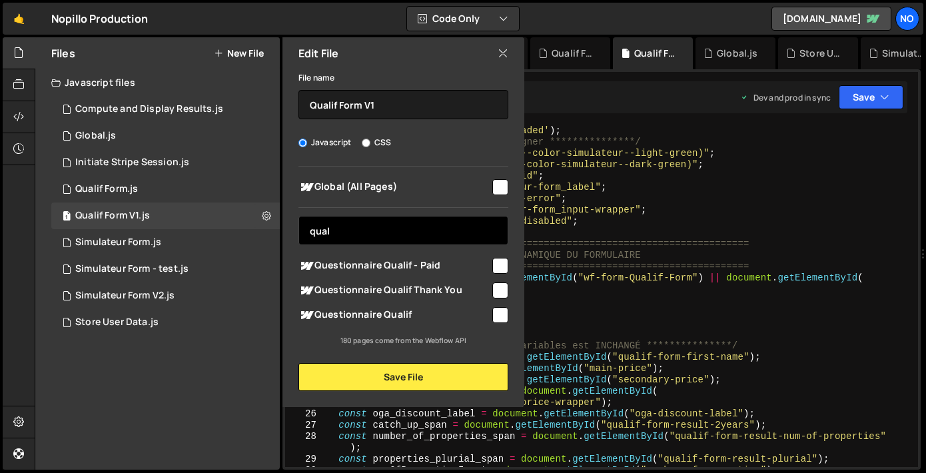
type input "qual"
click at [503, 49] on icon at bounding box center [502, 53] width 11 height 15
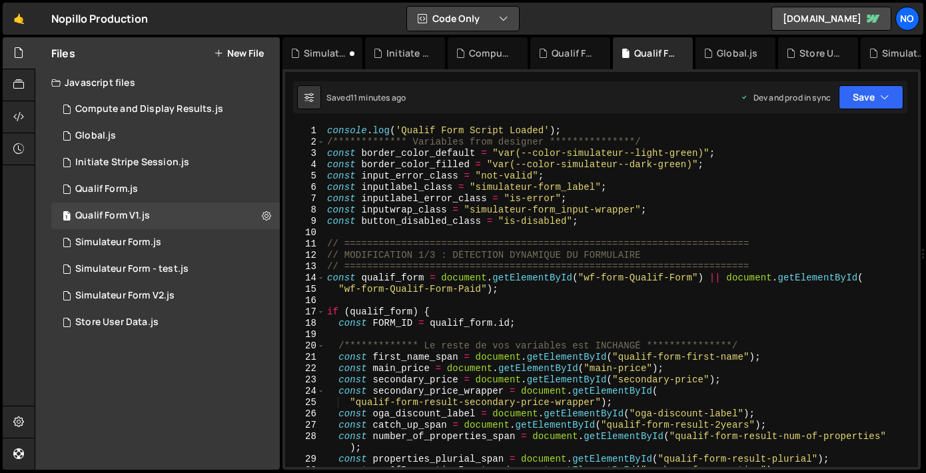
click at [483, 16] on button "Code Only" at bounding box center [463, 19] width 112 height 24
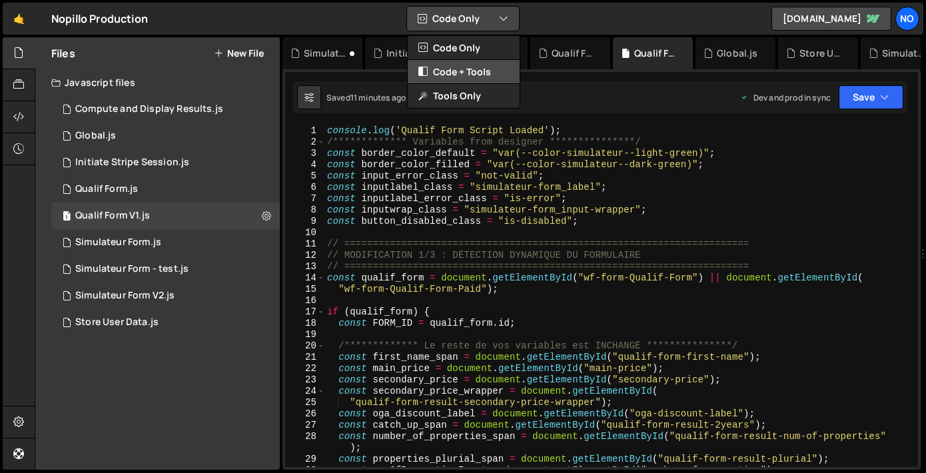
click at [467, 81] on button "Code + Tools" at bounding box center [464, 72] width 112 height 24
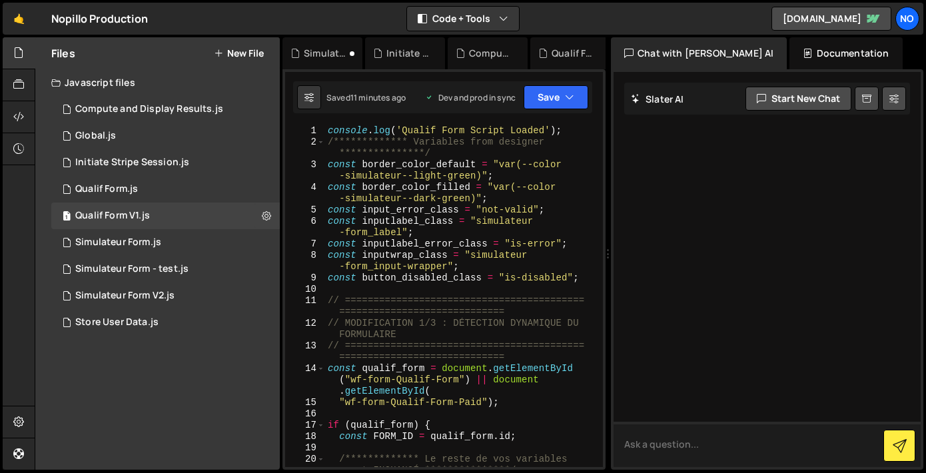
click at [711, 439] on textarea at bounding box center [766, 444] width 307 height 45
type textarea "ou est l'id de ce fichier?"
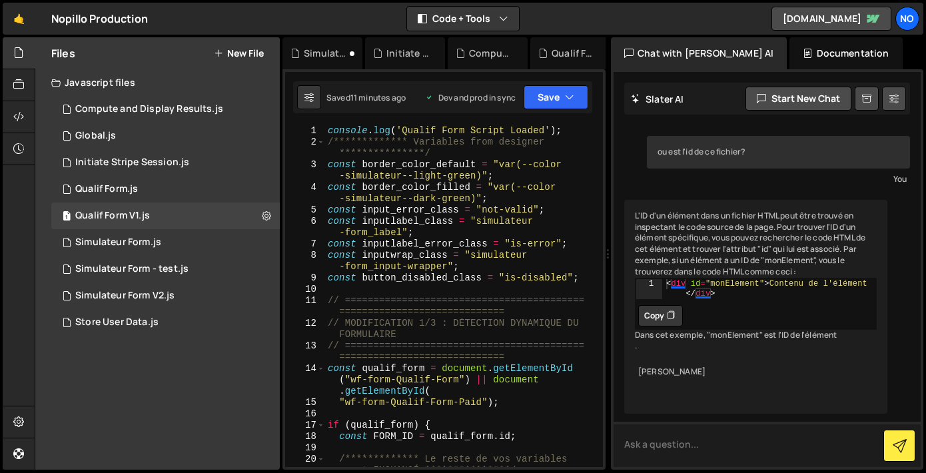
scroll to position [19, 0]
click at [686, 453] on textarea at bounding box center [766, 444] width 307 height 45
type textarea "non l'id du fichier [PERSON_NAME] à coller dans les settings de ma LP"
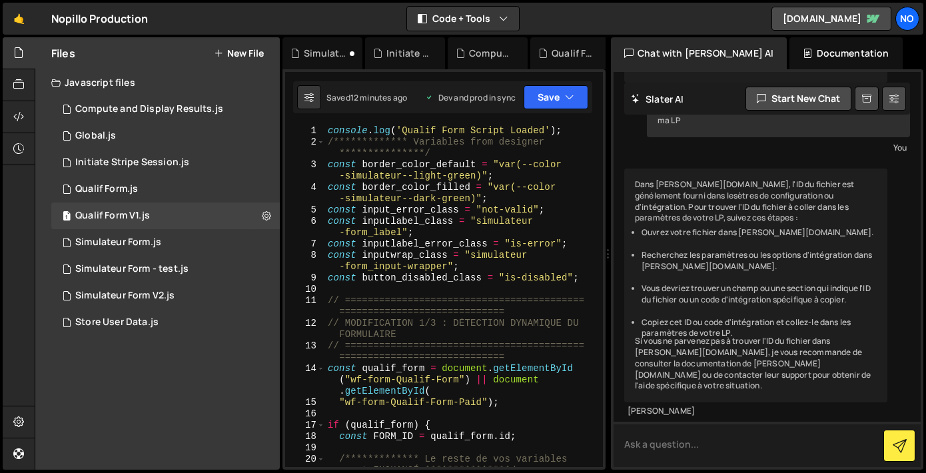
scroll to position [357, 0]
click at [845, 24] on link "[DOMAIN_NAME]" at bounding box center [831, 19] width 120 height 24
click at [681, 439] on textarea at bounding box center [766, 444] width 307 height 45
type textarea "mais je veux l'id que d'un seul fichier pas tous"
click at [893, 442] on icon at bounding box center [899, 446] width 14 height 14
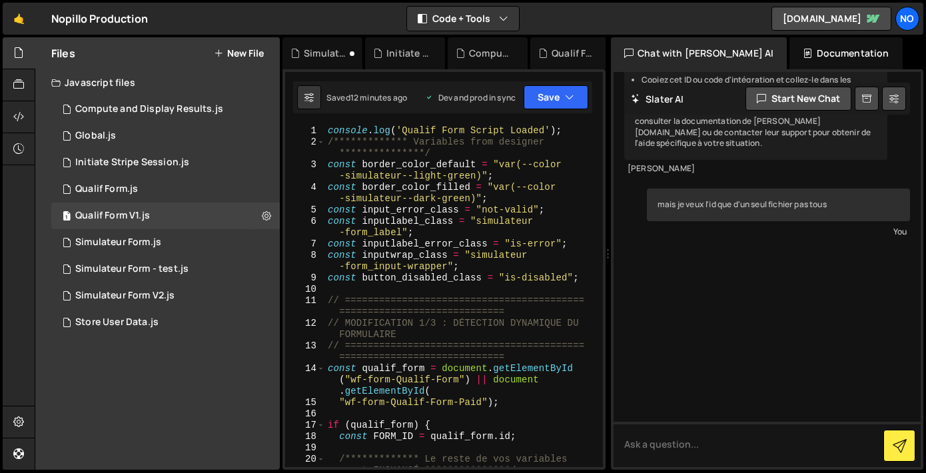
scroll to position [674, 0]
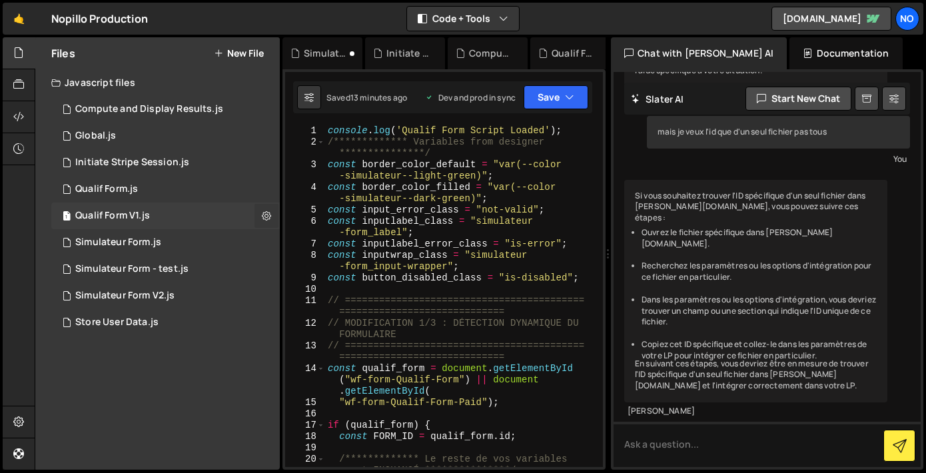
click at [270, 212] on icon at bounding box center [266, 215] width 9 height 13
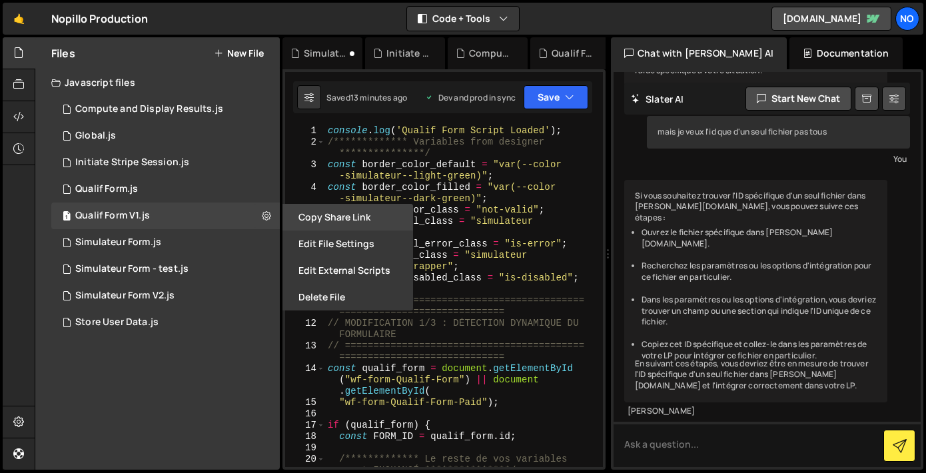
click at [319, 225] on button "Copy share link" at bounding box center [347, 217] width 131 height 27
click at [332, 214] on button "Copy share link" at bounding box center [347, 217] width 131 height 27
click at [201, 239] on div "1 Simulateur Form.js 0" at bounding box center [165, 242] width 228 height 27
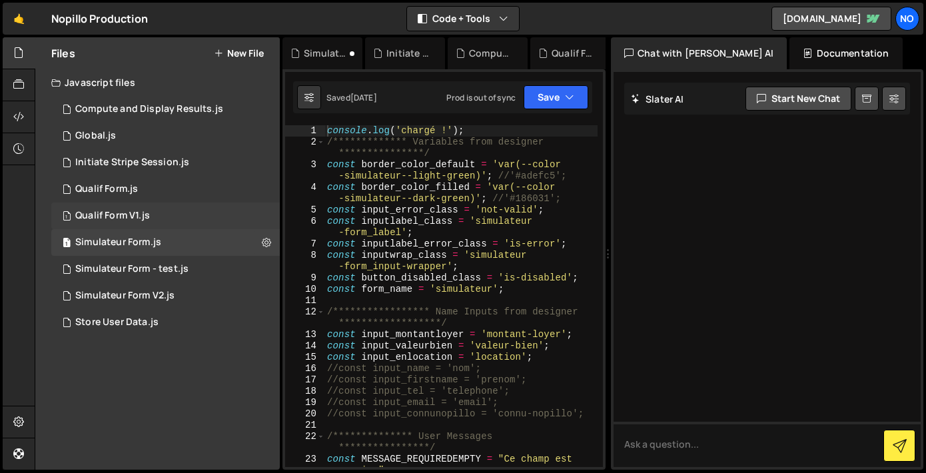
click at [166, 218] on div "1 Qualif Form V1.js 0" at bounding box center [165, 215] width 228 height 27
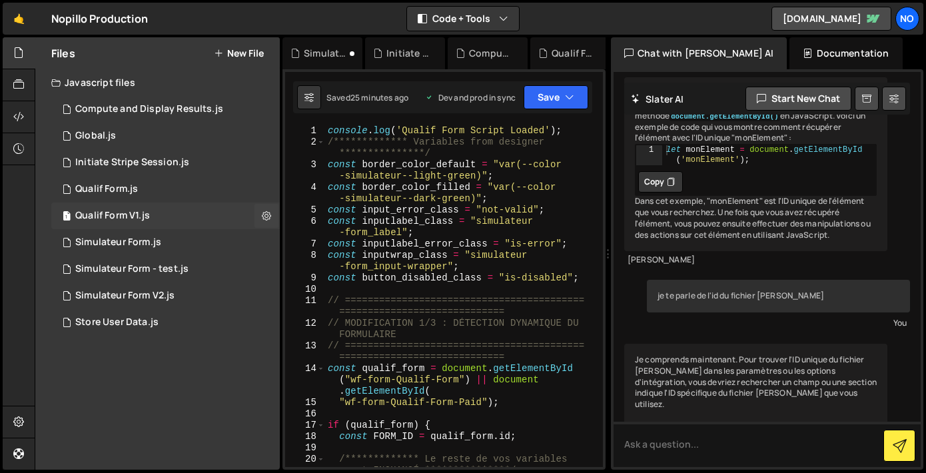
scroll to position [1249, 0]
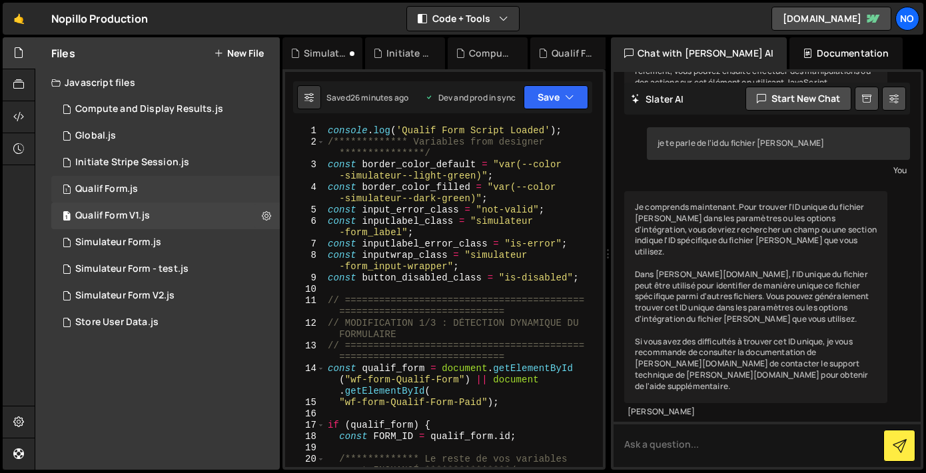
click at [178, 186] on div "1 Qualif Form.js 0" at bounding box center [165, 189] width 228 height 27
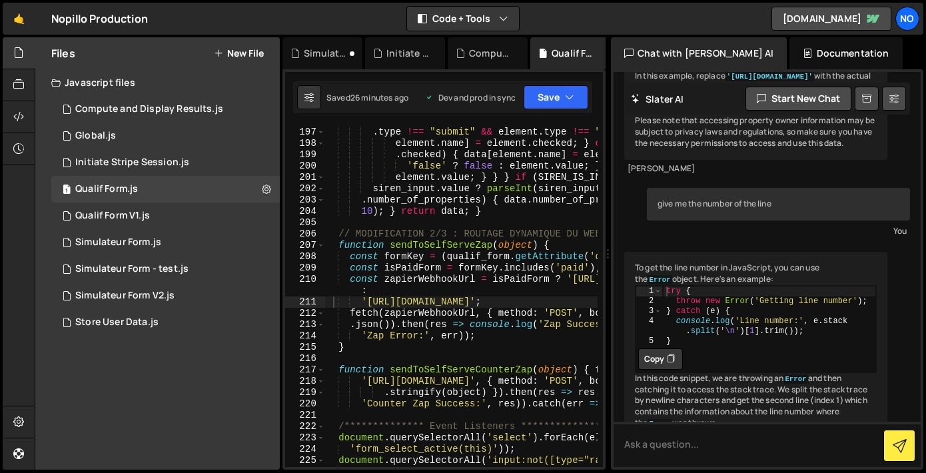
scroll to position [465, 0]
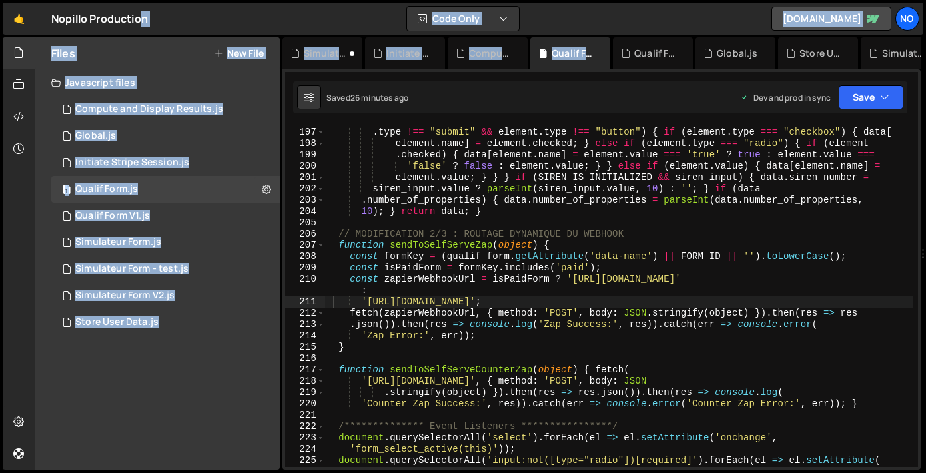
drag, startPoint x: 610, startPoint y: 55, endPoint x: 958, endPoint y: 97, distance: 350.9
click at [925, 97] on html "Projects [GEOGRAPHIC_DATA] Blog No Projects Your Teams Account Upgrade Logout" at bounding box center [463, 236] width 926 height 473
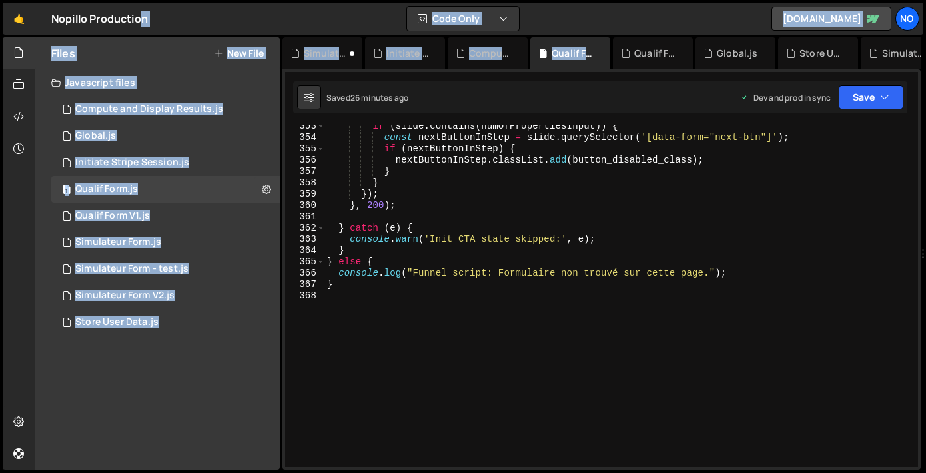
scroll to position [4091, 0]
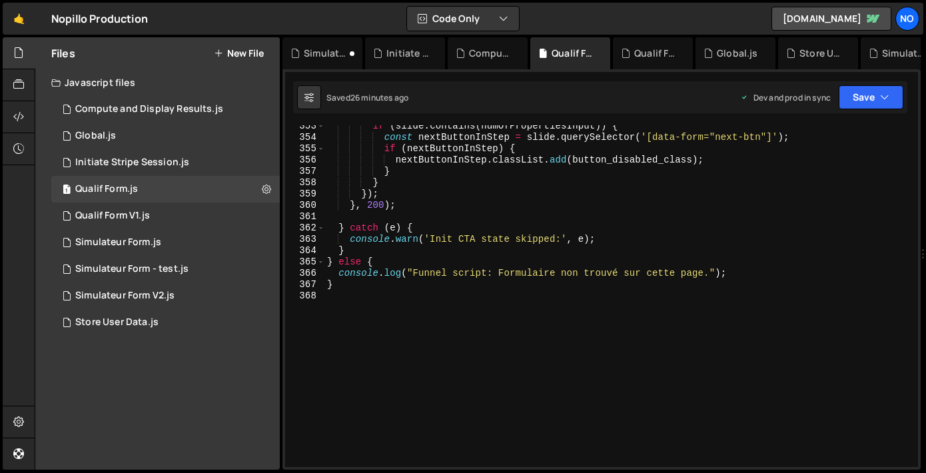
click at [339, 301] on div "if ( slide . contains ( numOfPropertiesInput )) { const nextButtonInStep = slid…" at bounding box center [618, 303] width 588 height 364
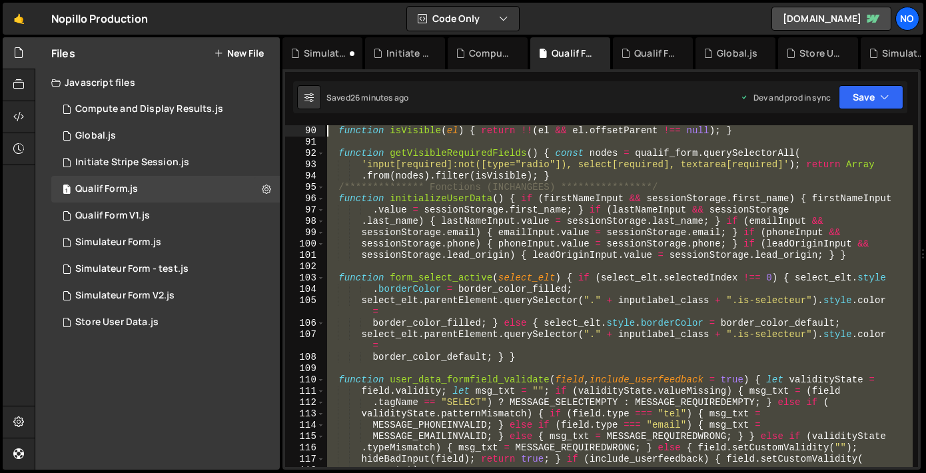
scroll to position [0, 0]
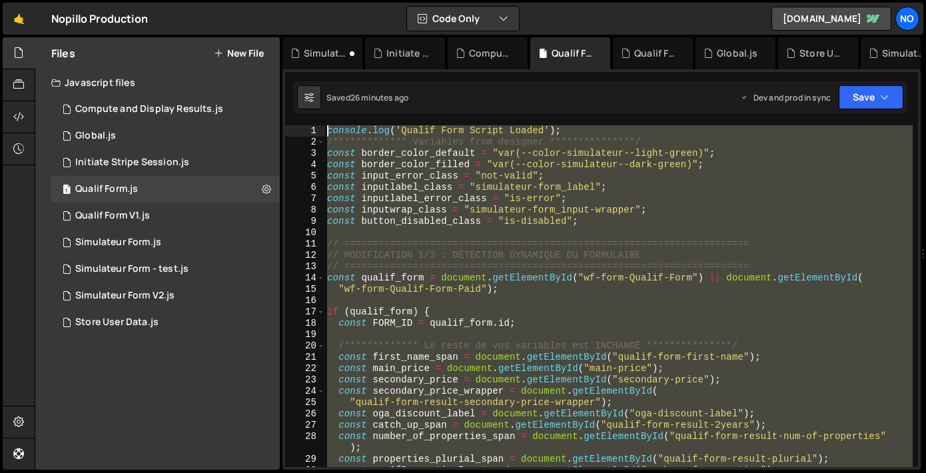
drag, startPoint x: 339, startPoint y: 301, endPoint x: 298, endPoint y: -85, distance: 388.4
click at [298, 0] on html "Projects [GEOGRAPHIC_DATA] Blog No Projects Your Teams Account Upgrade Logout" at bounding box center [463, 236] width 926 height 473
type textarea "**********"
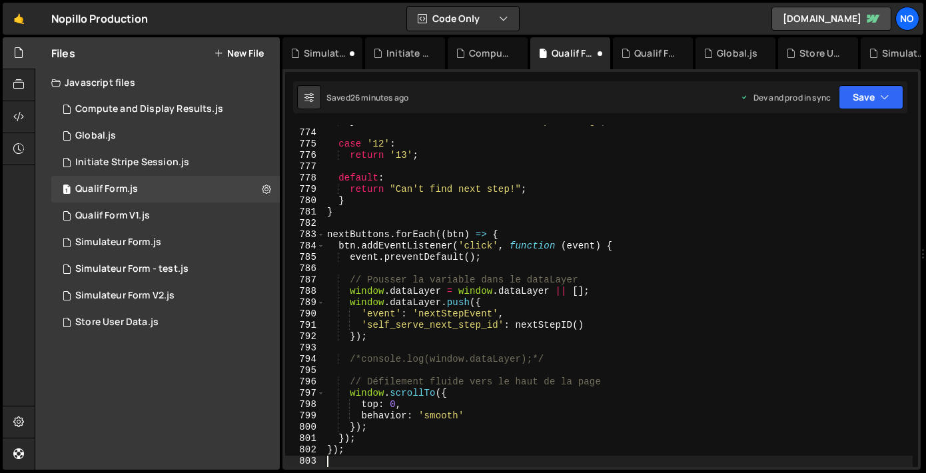
scroll to position [8959, 0]
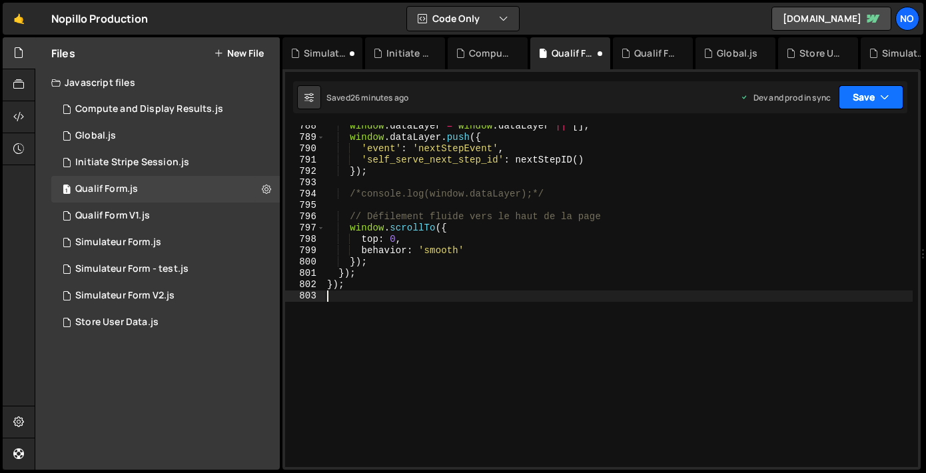
click at [865, 98] on button "Save" at bounding box center [870, 97] width 65 height 24
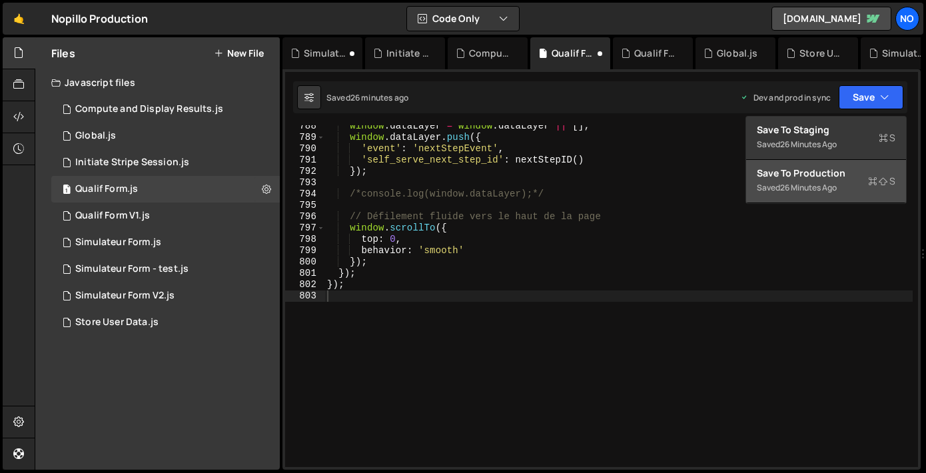
click at [847, 175] on div "Save to Production S" at bounding box center [825, 172] width 139 height 13
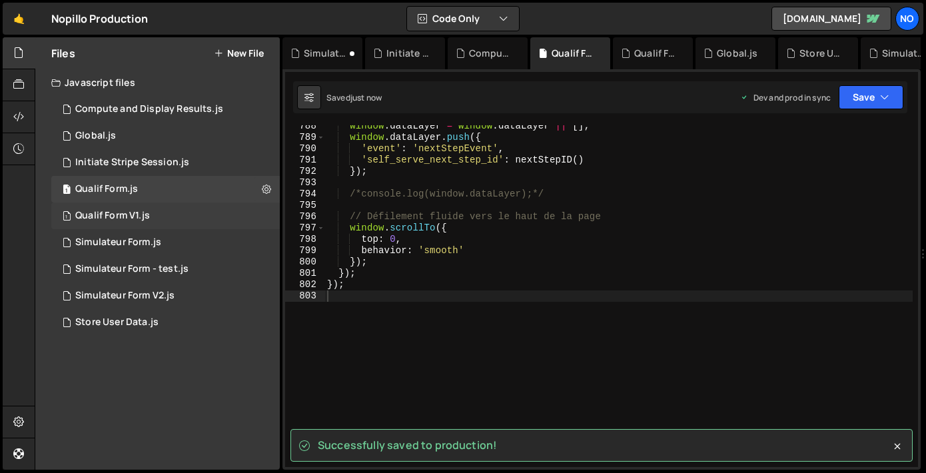
click at [227, 210] on div "1 Qualif Form V1.js 0" at bounding box center [165, 215] width 228 height 27
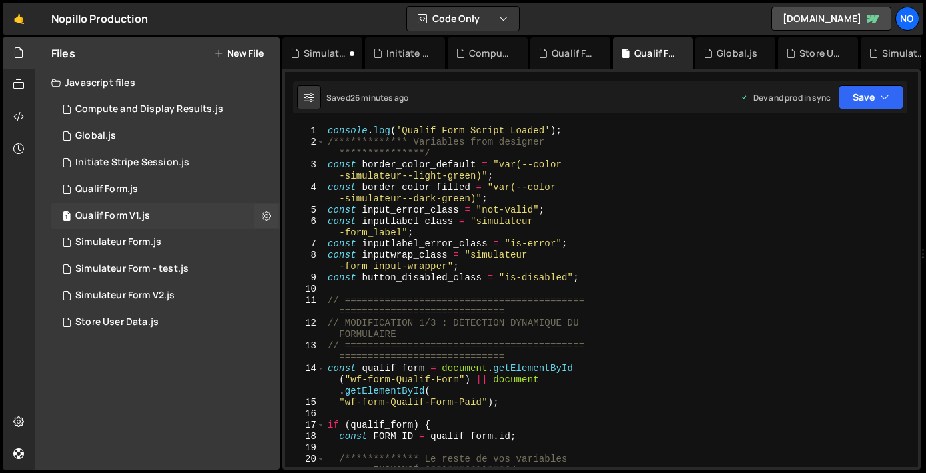
scroll to position [6132, 0]
click at [169, 113] on div "Compute and Display Results.js" at bounding box center [149, 109] width 148 height 12
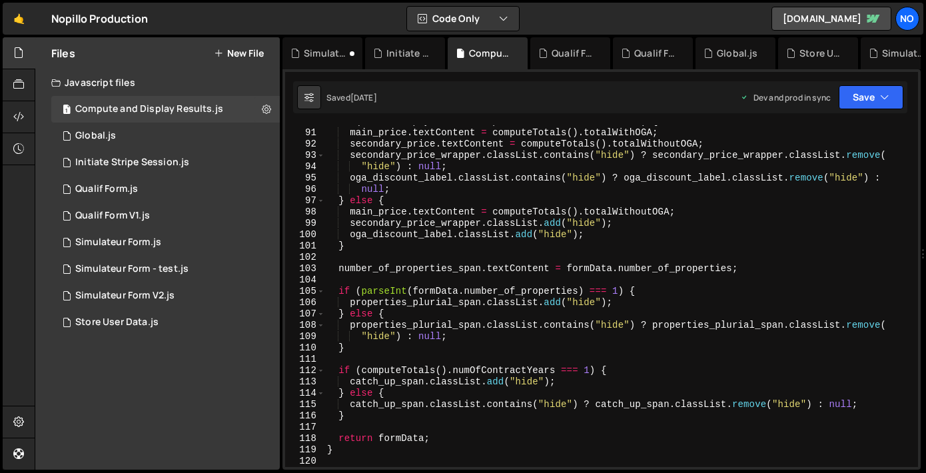
scroll to position [1006, 0]
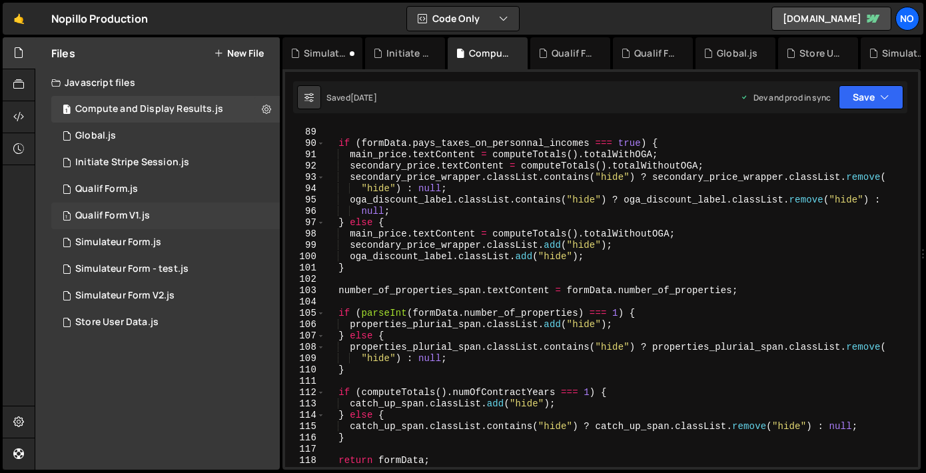
click at [244, 213] on div "1 Qualif Form V1.js 0" at bounding box center [165, 215] width 228 height 27
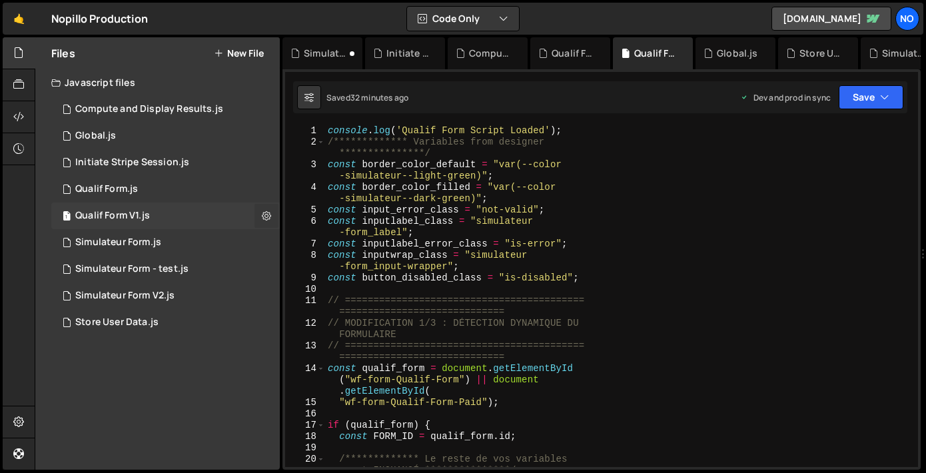
click at [264, 213] on icon at bounding box center [266, 215] width 9 height 13
type input "Qualif Form V1"
radio input "true"
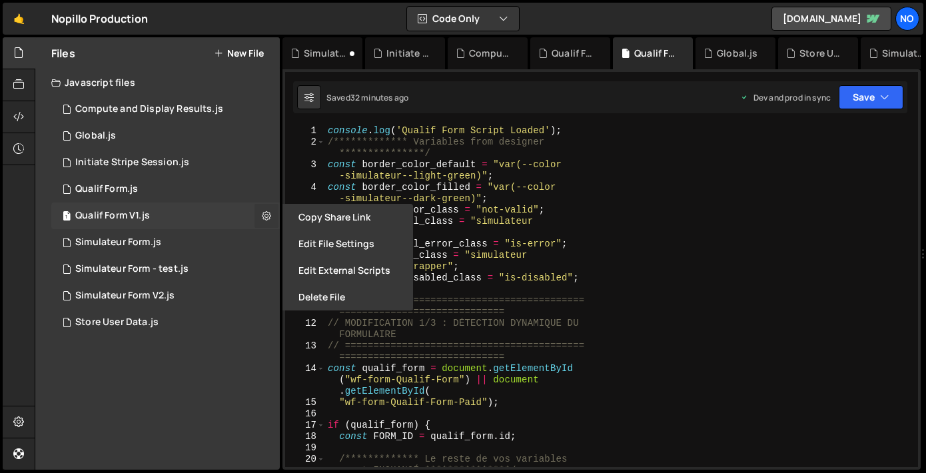
scroll to position [6132, 0]
click at [330, 248] on button "Edit File Settings" at bounding box center [347, 243] width 131 height 27
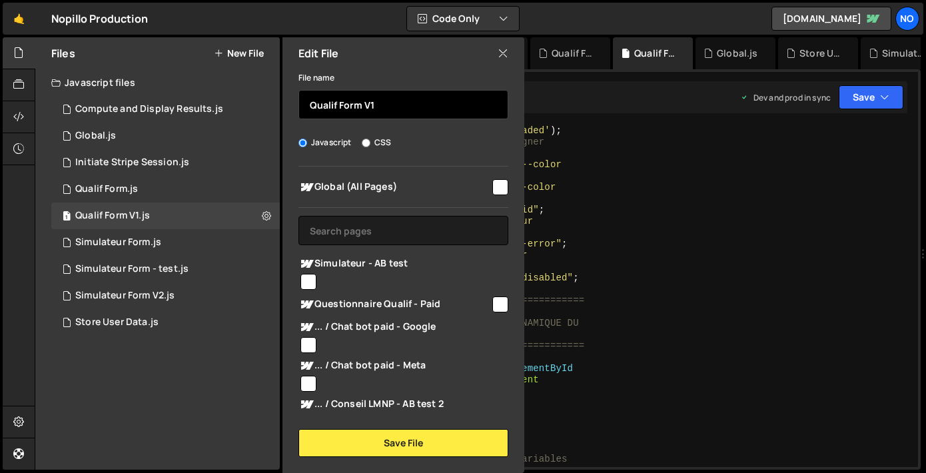
click at [359, 105] on input "Qualif Form V1" at bounding box center [403, 104] width 210 height 29
click at [503, 58] on icon at bounding box center [502, 53] width 11 height 15
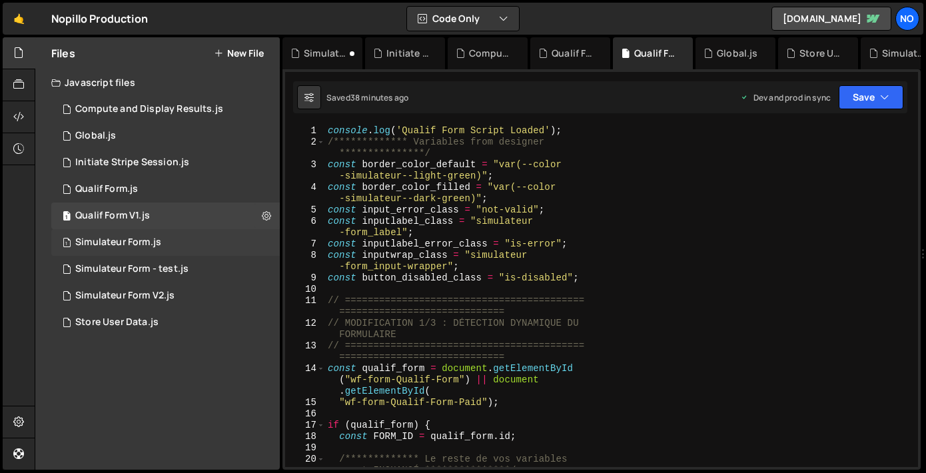
click at [221, 242] on div "1 Simulateur Form.js 0" at bounding box center [165, 242] width 228 height 27
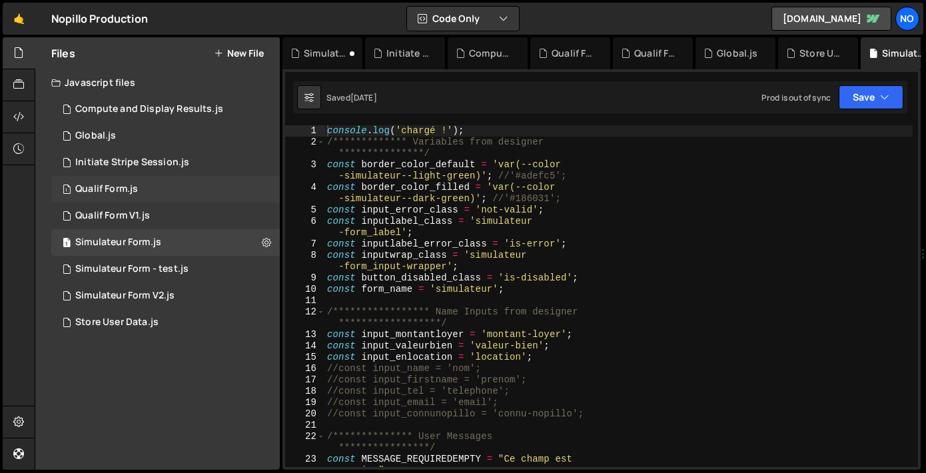
click at [210, 189] on div "1 Qualif Form.js 0" at bounding box center [165, 189] width 228 height 27
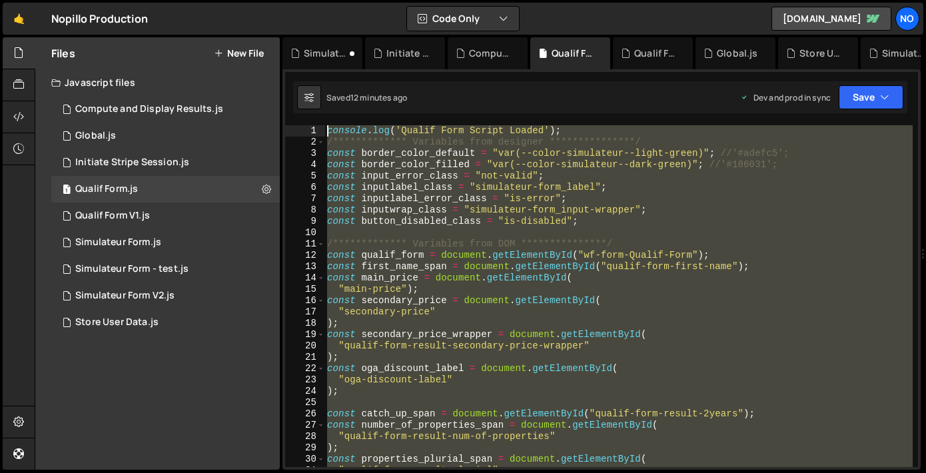
type textarea "**********"
drag, startPoint x: 346, startPoint y: 296, endPoint x: 313, endPoint y: -41, distance: 338.5
click at [313, 0] on html "Projects [GEOGRAPHIC_DATA] Blog No Projects Your Teams Account Upgrade Logout" at bounding box center [463, 236] width 926 height 473
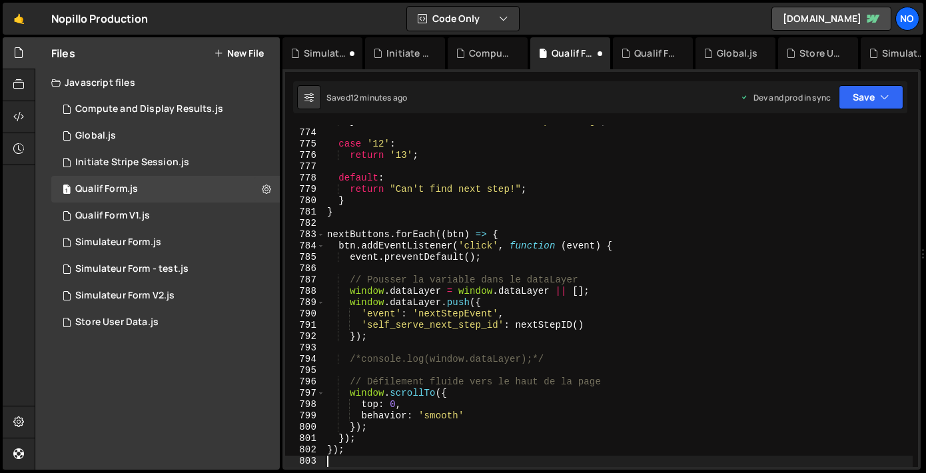
scroll to position [8794, 0]
click at [876, 91] on button "Save" at bounding box center [870, 97] width 65 height 24
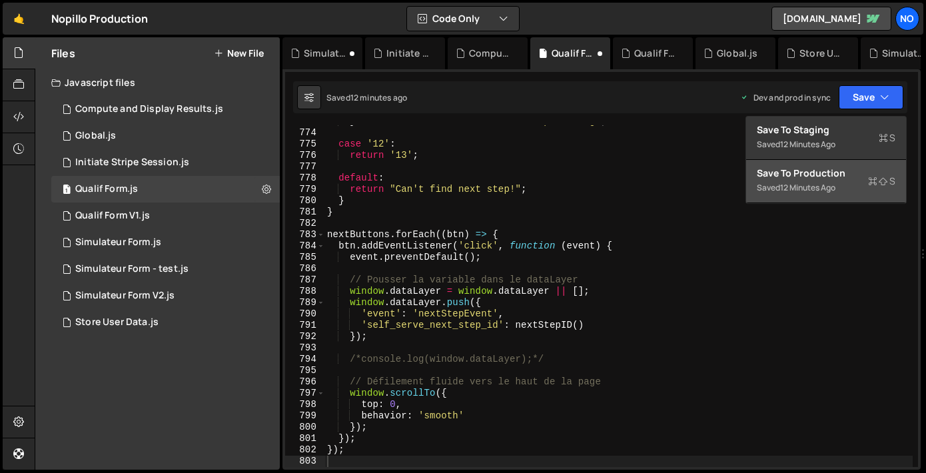
click at [816, 192] on div "12 minutes ago" at bounding box center [807, 187] width 55 height 11
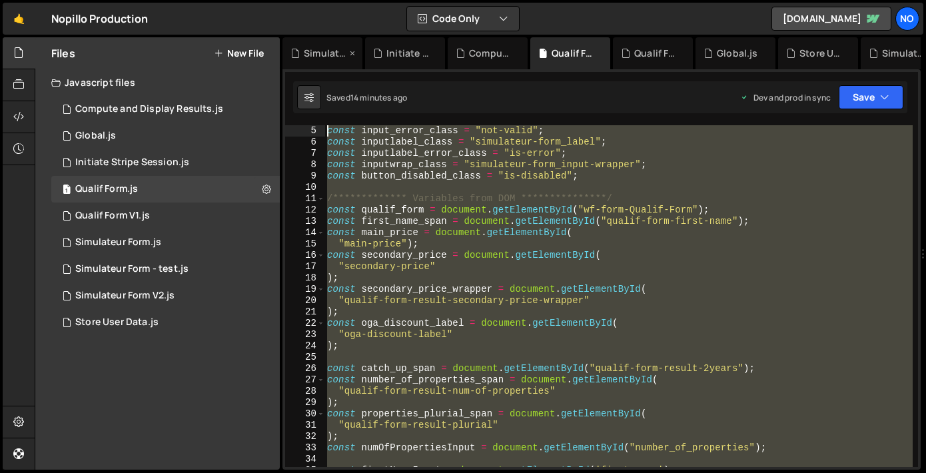
scroll to position [0, 0]
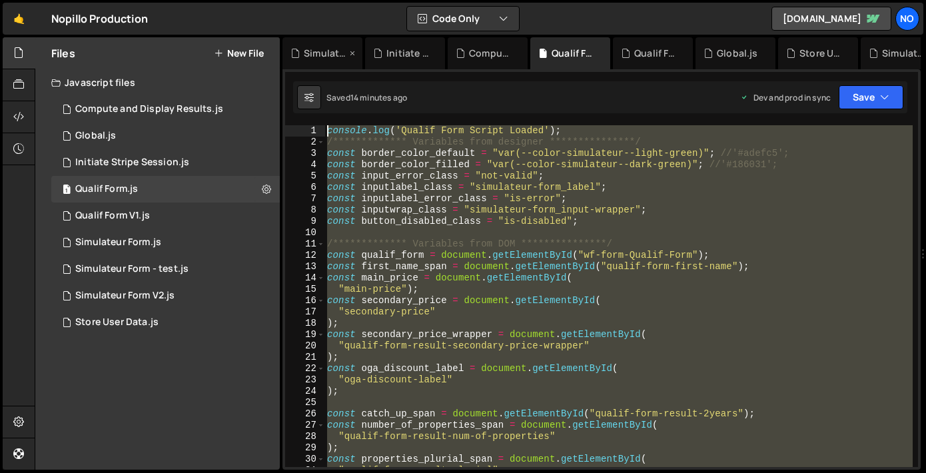
drag, startPoint x: 339, startPoint y: 391, endPoint x: 326, endPoint y: 43, distance: 348.5
click at [326, 43] on div "Debug Explain Copy Simulateur Form - test.js Initiate Stripe Session.js Compute…" at bounding box center [601, 253] width 638 height 433
type textarea "**********"
paste textarea "});"
type textarea "});"
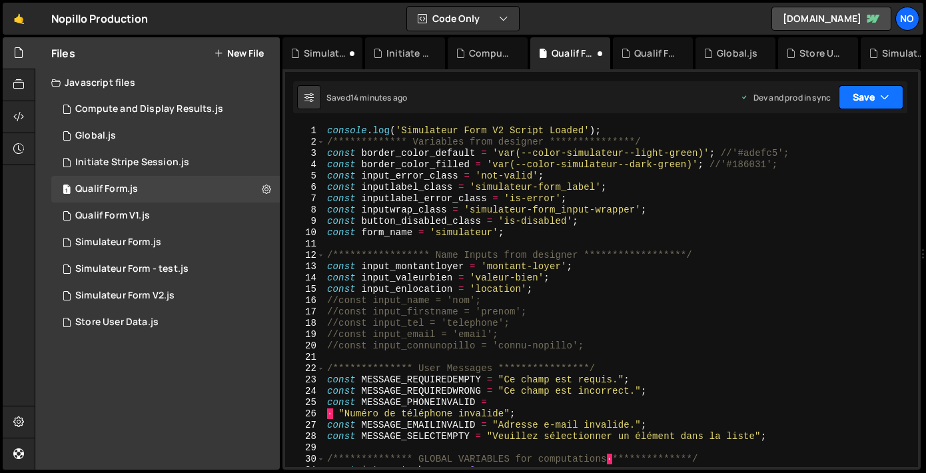
click at [861, 98] on button "Save" at bounding box center [870, 97] width 65 height 24
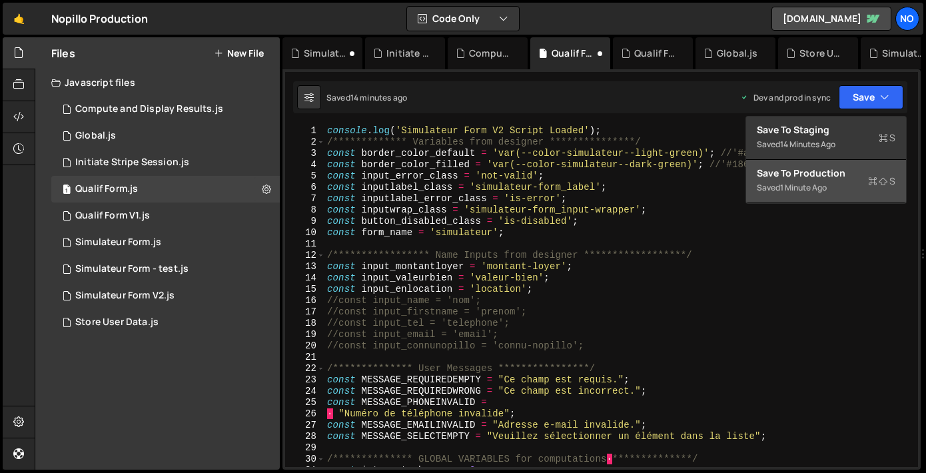
click at [854, 194] on button "Save to Production S Saved 1 minute ago" at bounding box center [826, 181] width 160 height 43
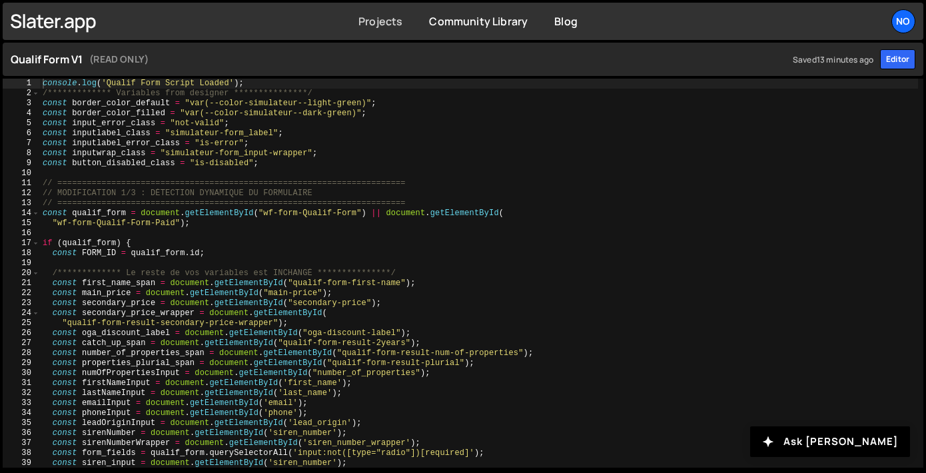
click at [390, 21] on link "Projects" at bounding box center [380, 21] width 44 height 15
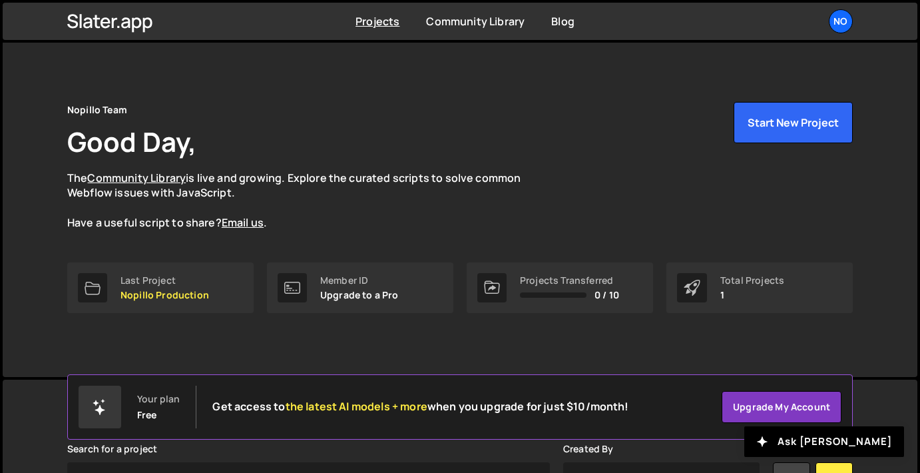
scroll to position [8, 0]
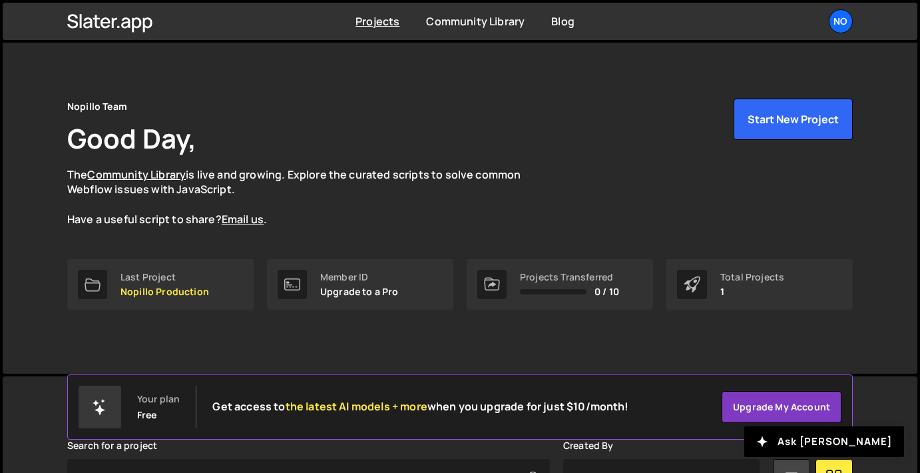
click at [296, 281] on icon at bounding box center [292, 284] width 16 height 16
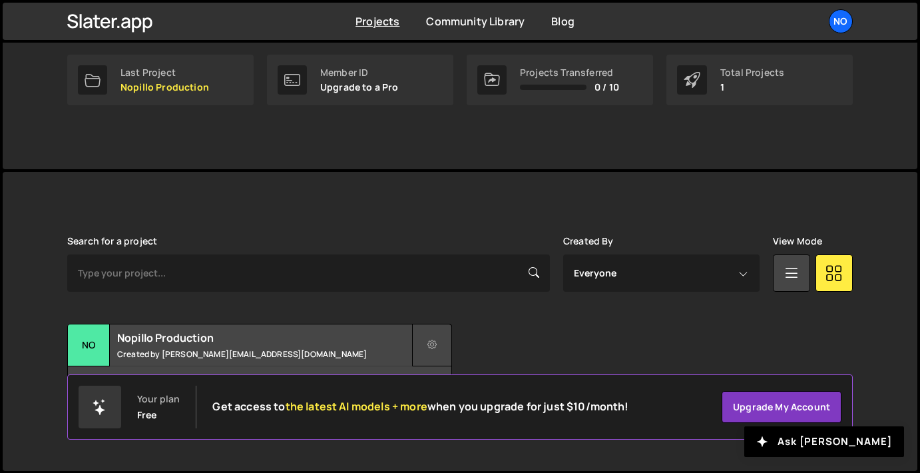
scroll to position [212, 0]
click at [434, 345] on icon at bounding box center [432, 345] width 9 height 13
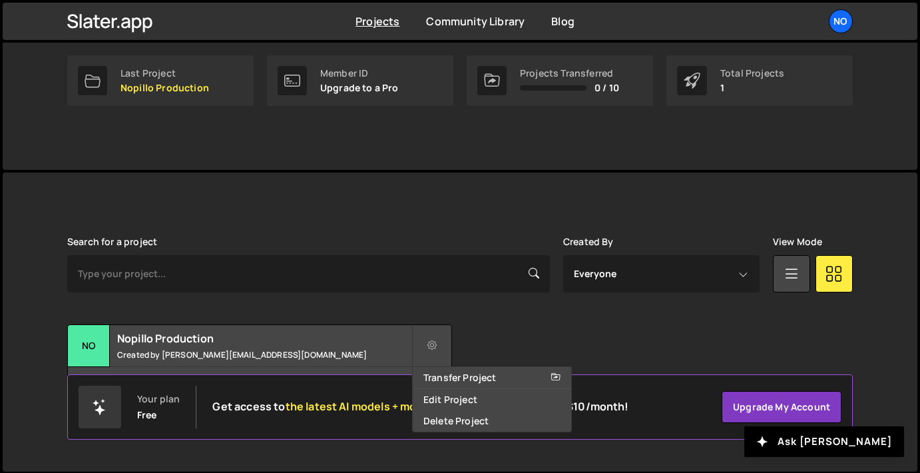
click at [561, 300] on div "Search for a project Created By Everyone cecile@nopillo.com View Mode Transfer …" at bounding box center [460, 321] width 786 height 171
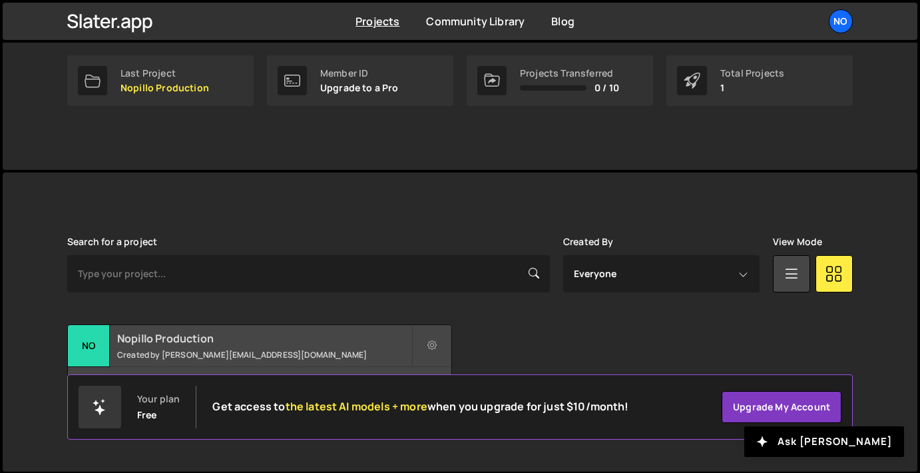
click at [206, 350] on small "Created by cecile@nopillo.com" at bounding box center [264, 354] width 294 height 11
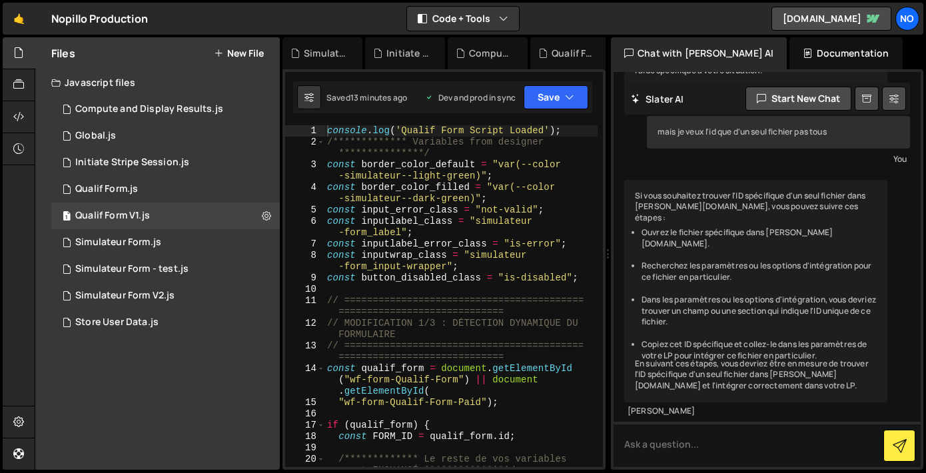
scroll to position [674, 0]
click at [679, 445] on textarea at bounding box center [766, 444] width 307 height 45
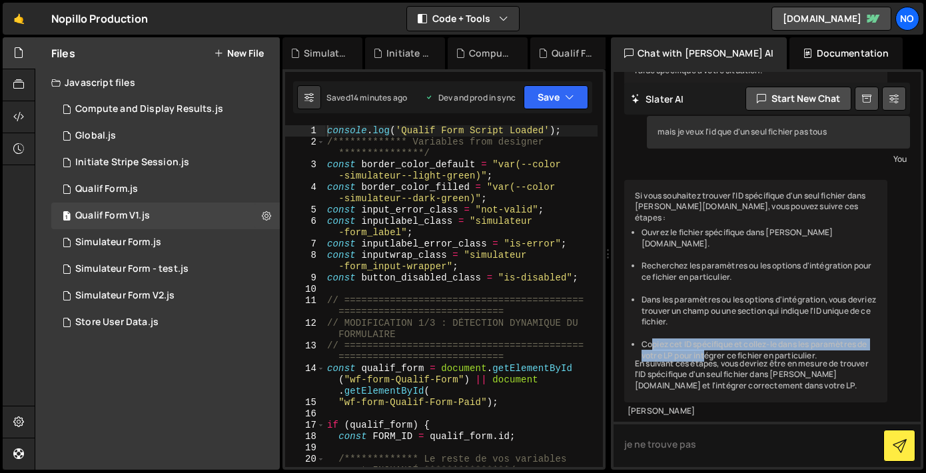
drag, startPoint x: 653, startPoint y: 323, endPoint x: 705, endPoint y: 335, distance: 52.7
click at [705, 339] on li "Copiez cet ID spécifique et collez-le dans les paramètres de votre LP pour inté…" at bounding box center [758, 350] width 235 height 23
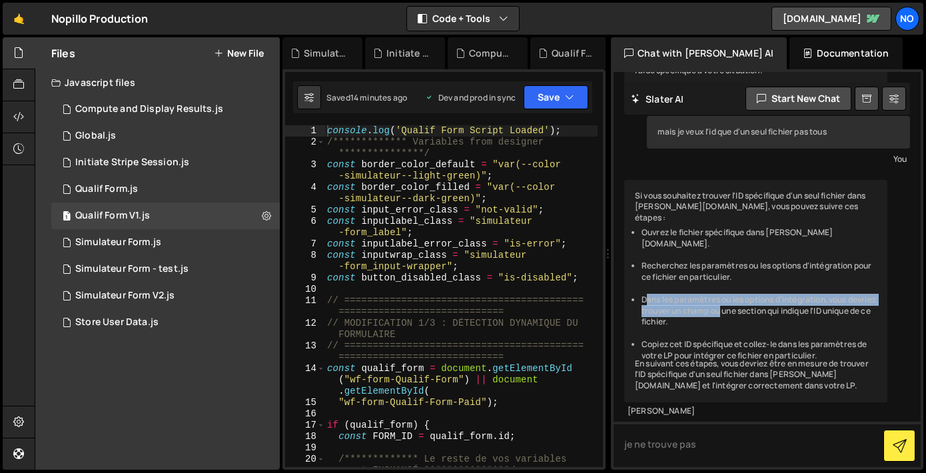
drag, startPoint x: 645, startPoint y: 282, endPoint x: 750, endPoint y: 301, distance: 107.0
click at [750, 297] on li "Dans les paramètres ou les options d'intégration, vous devriez trouver un champ…" at bounding box center [758, 310] width 235 height 33
click at [750, 301] on li "Dans les paramètres ou les options d'intégration, vous devriez trouver un champ…" at bounding box center [758, 310] width 235 height 33
click at [264, 217] on icon at bounding box center [266, 215] width 9 height 13
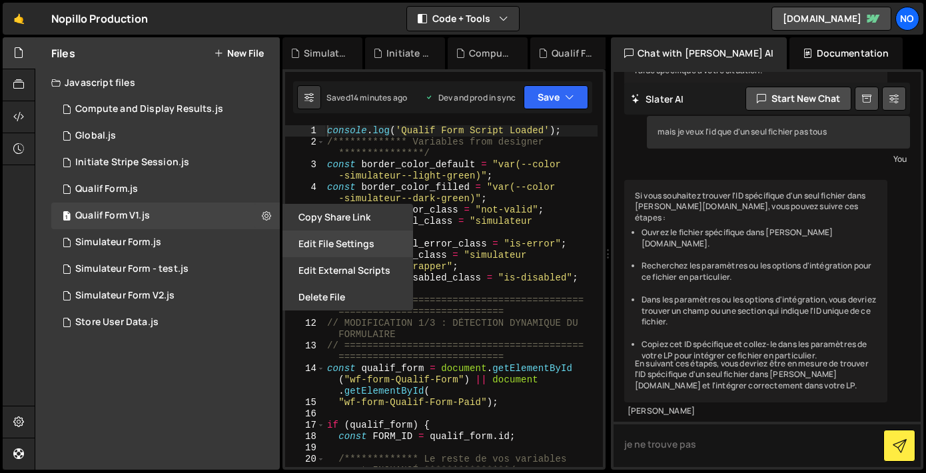
click at [314, 246] on button "Edit File Settings" at bounding box center [347, 243] width 131 height 27
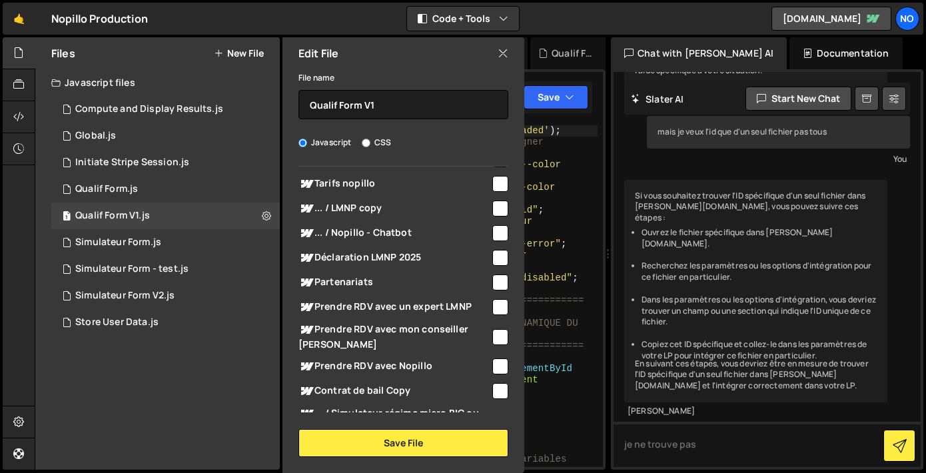
scroll to position [2179, 0]
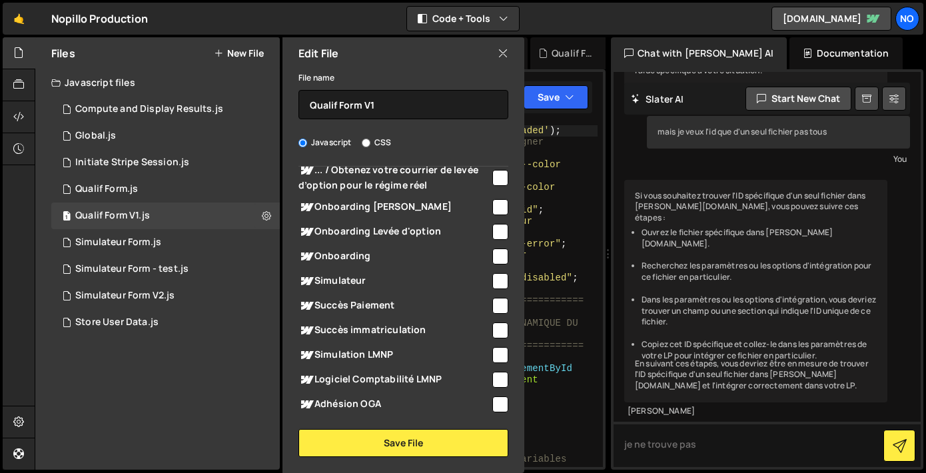
click at [497, 51] on icon at bounding box center [502, 53] width 11 height 15
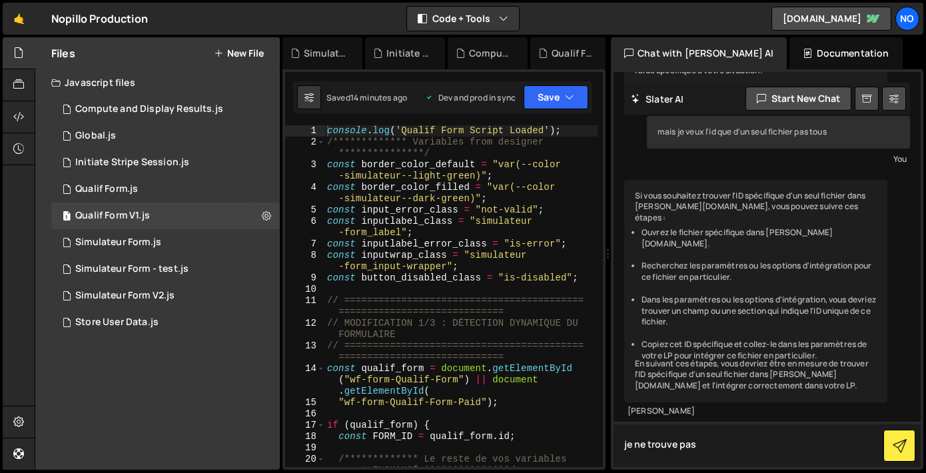
click at [845, 446] on textarea "je ne trouve pas" at bounding box center [766, 444] width 307 height 45
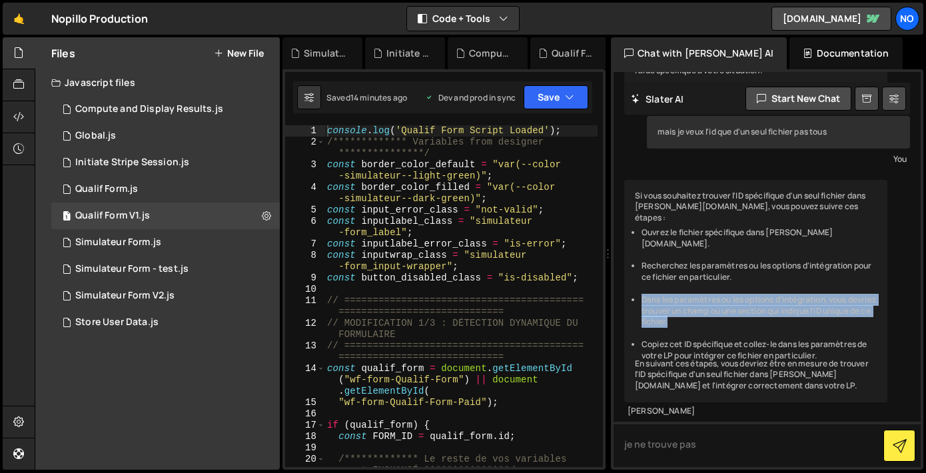
drag, startPoint x: 721, startPoint y: 304, endPoint x: 635, endPoint y: 278, distance: 89.7
click at [635, 278] on ul "Ouvrez le fichier spécifique dans Slater.app. Recherchez les paramètres ou les …" at bounding box center [756, 294] width 242 height 135
copy li "Dans les paramètres ou les options d'intégration, vous devriez trouver un champ…"
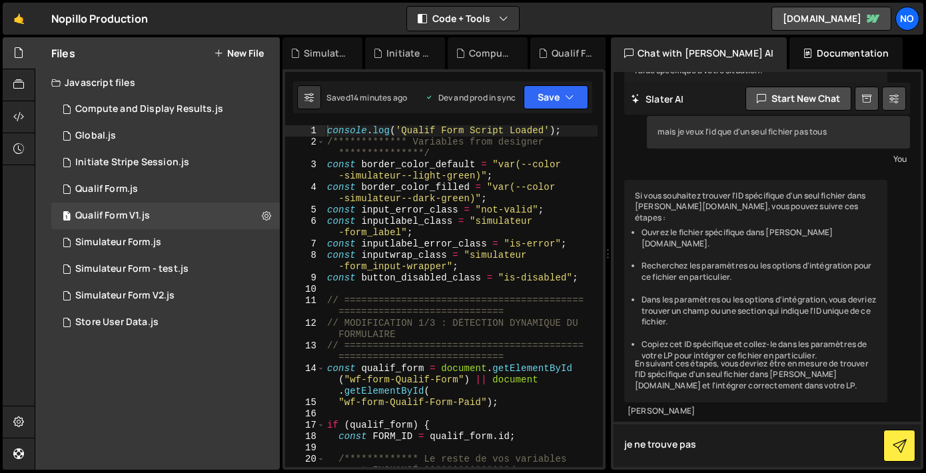
click at [732, 454] on textarea "je ne trouve pas" at bounding box center [766, 444] width 307 height 45
paste textarea "Dans les paramètres ou les options d'intégration, vous devriez trouver un champ…"
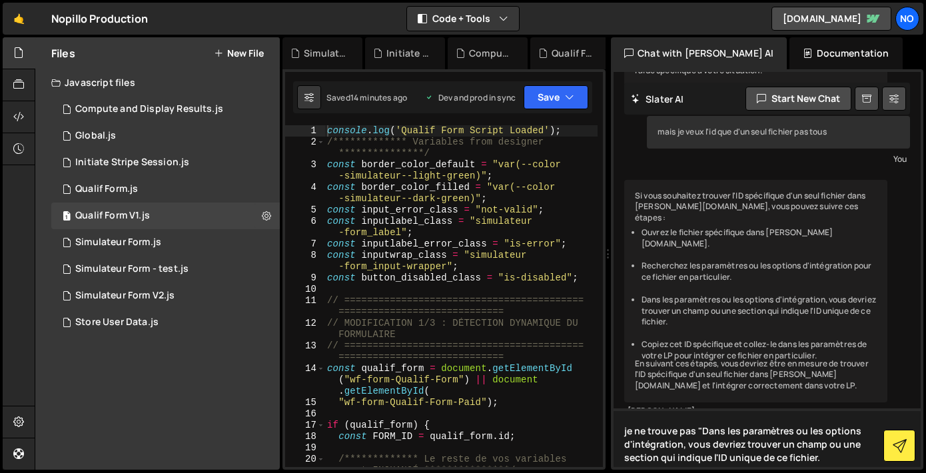
type textarea "je ne trouve pas "Dans les paramètres ou les options d'intégration, vous devrie…"
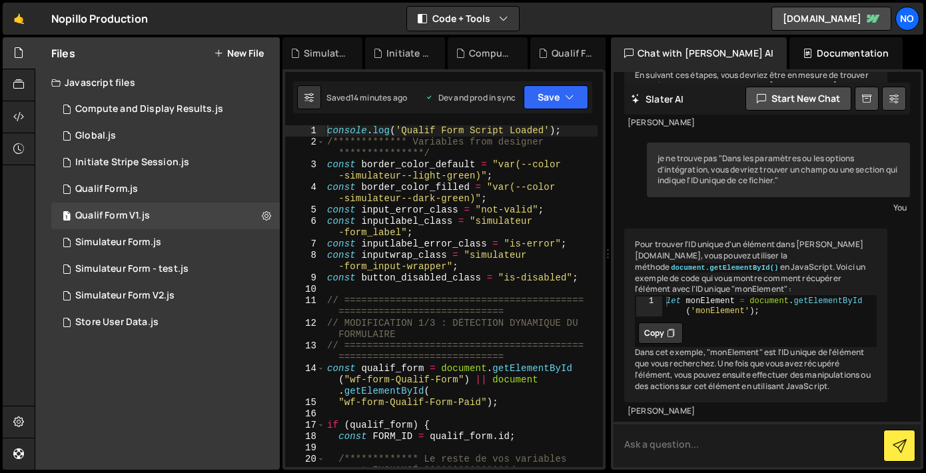
scroll to position [0, 0]
type textarea "je te parle de l'id du fichier slater"
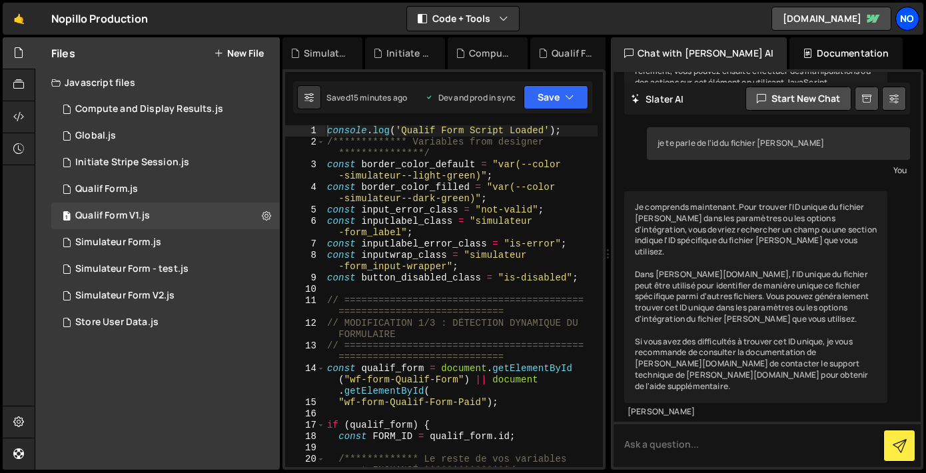
click at [912, 16] on div "No" at bounding box center [907, 19] width 24 height 24
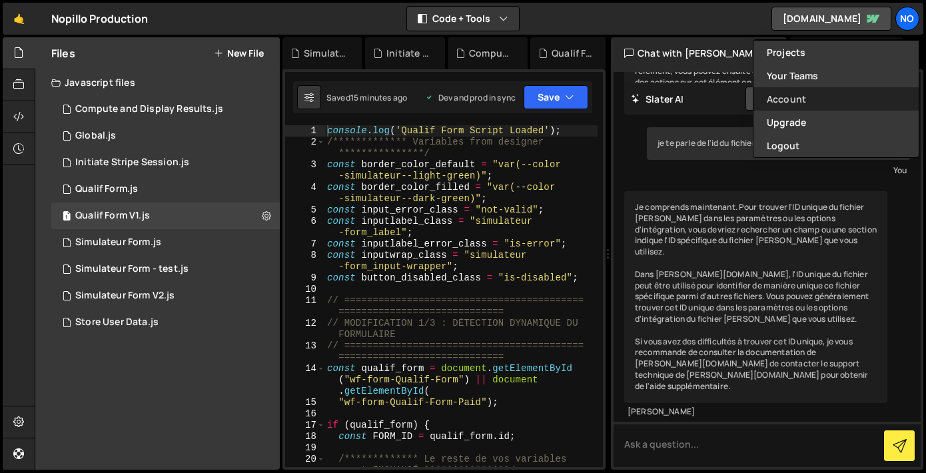
click at [812, 91] on link "Account" at bounding box center [835, 98] width 165 height 23
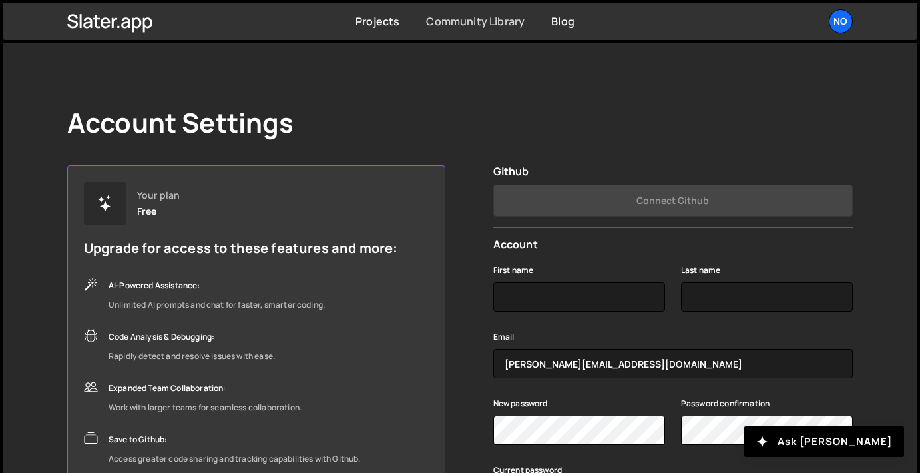
click at [440, 19] on link "Community Library" at bounding box center [475, 21] width 99 height 15
click at [374, 20] on link "Projects" at bounding box center [378, 21] width 44 height 15
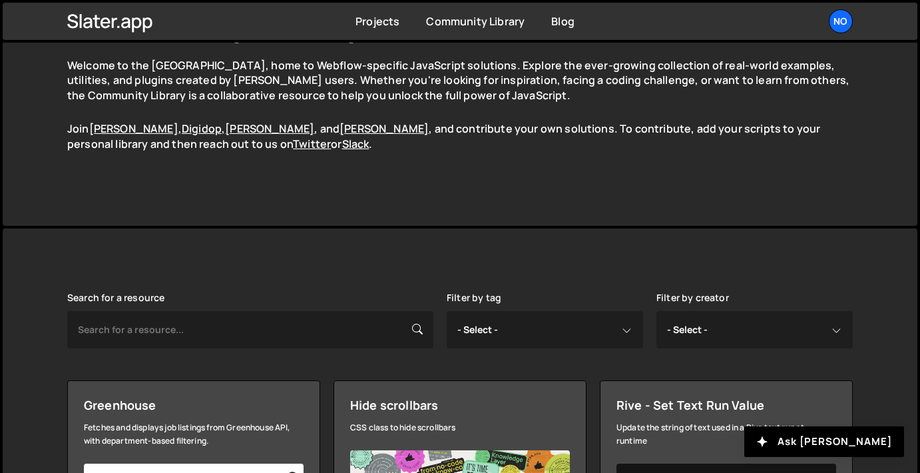
scroll to position [125, 0]
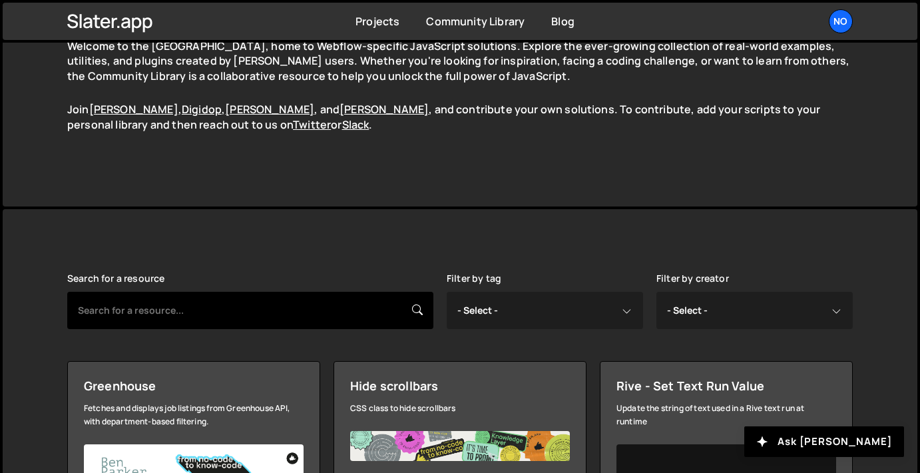
click at [194, 322] on input "text" at bounding box center [250, 310] width 366 height 37
type input "id"
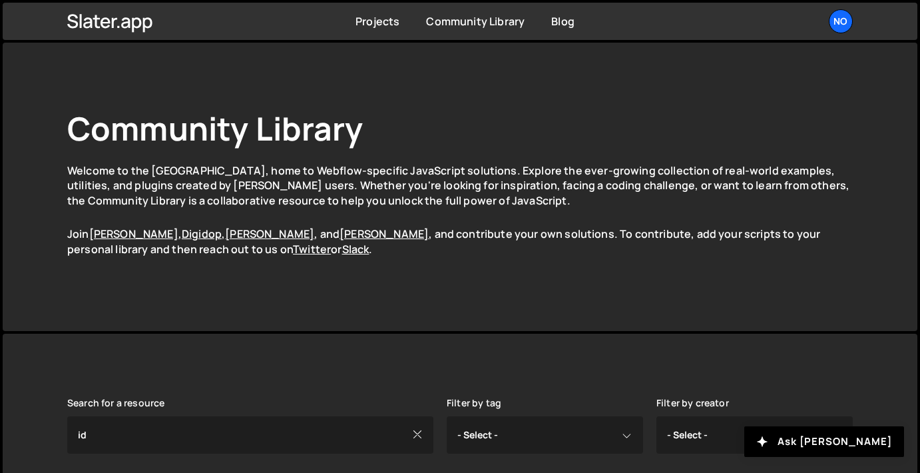
click at [501, 270] on div "Community Library Welcome to the Community Library, home to Webflow-specific Ja…" at bounding box center [460, 187] width 826 height 288
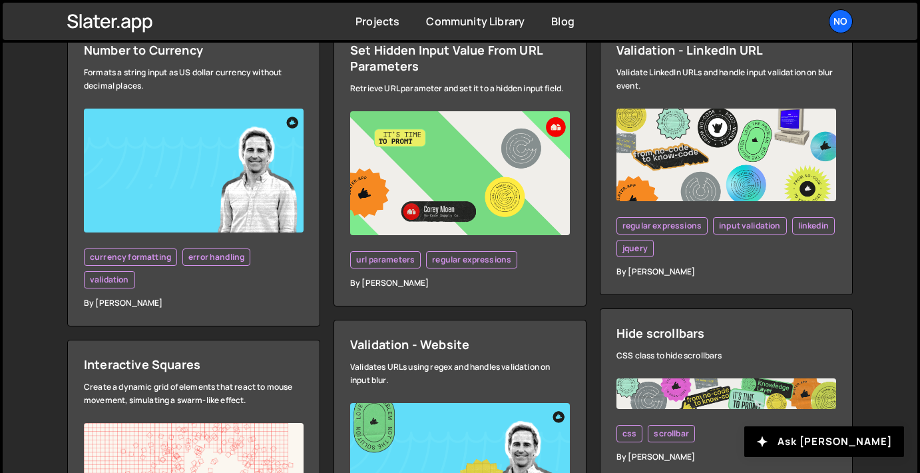
scroll to position [91, 0]
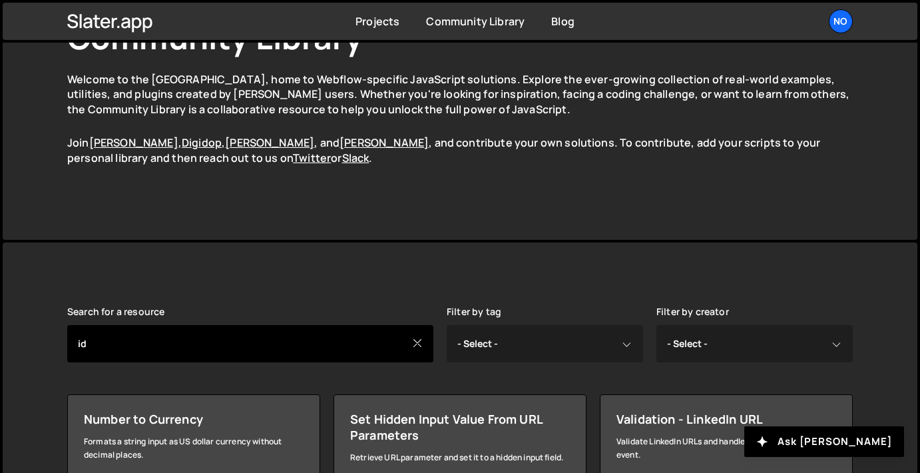
click at [178, 350] on input "id" at bounding box center [250, 343] width 366 height 37
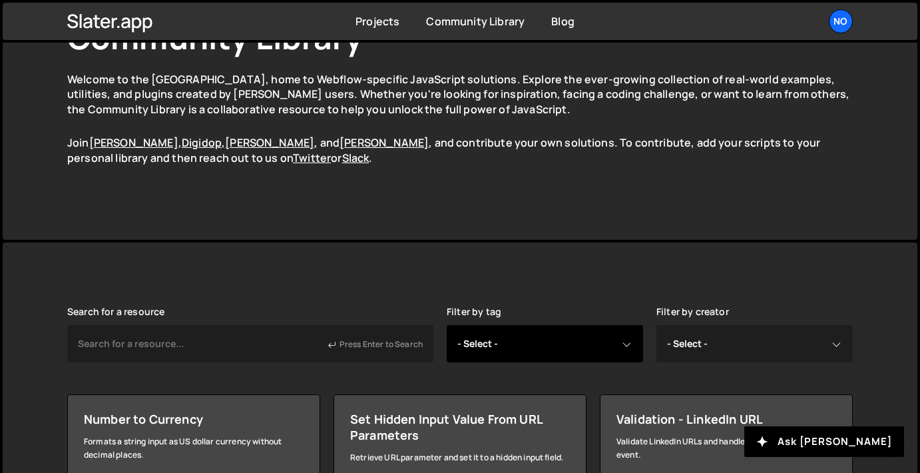
select select "javascript"
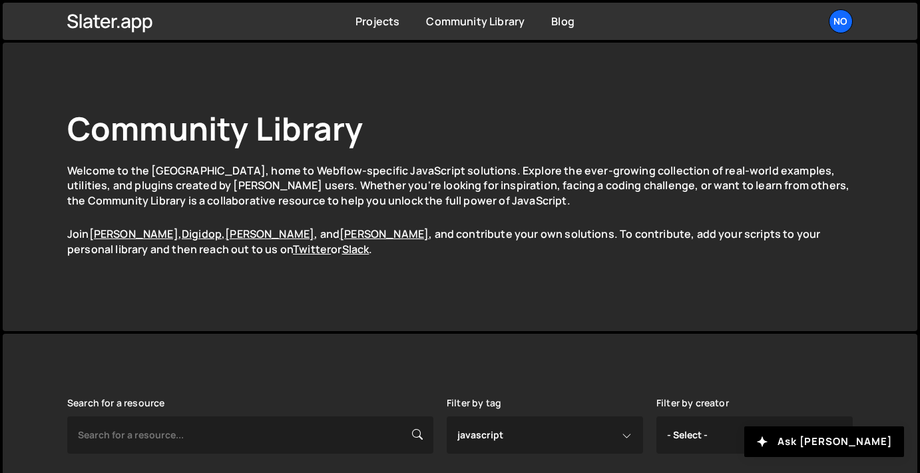
select select "javascript"
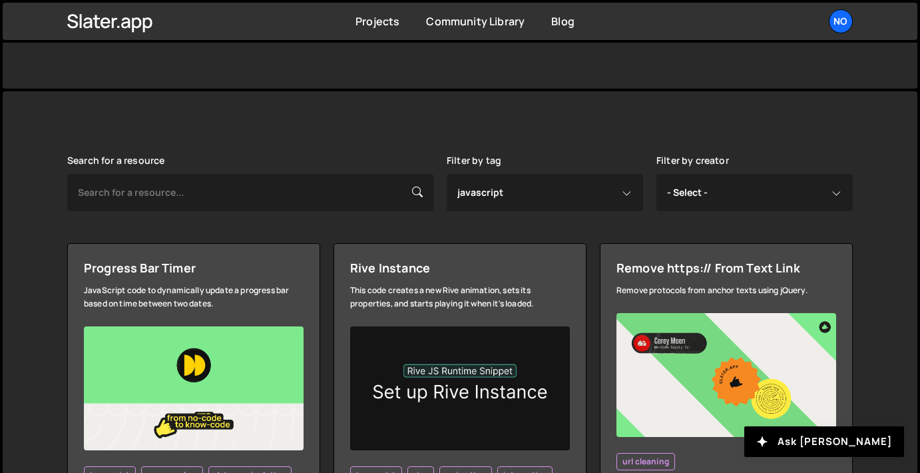
scroll to position [244, 0]
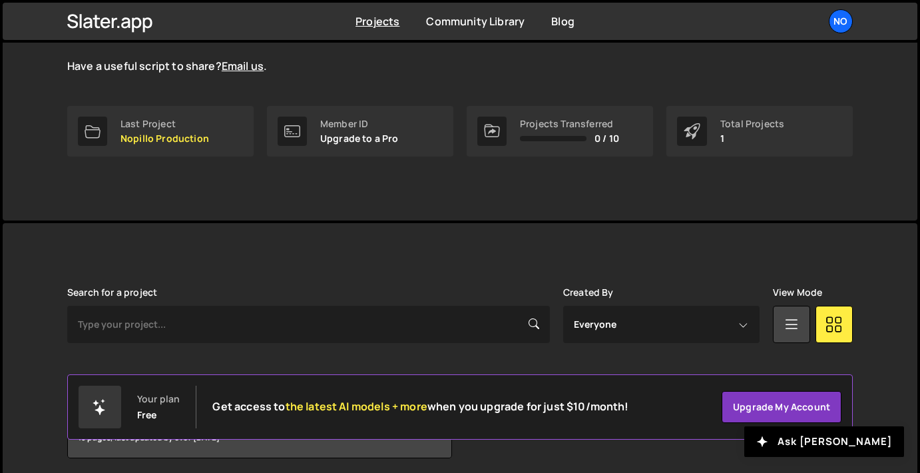
scroll to position [196, 0]
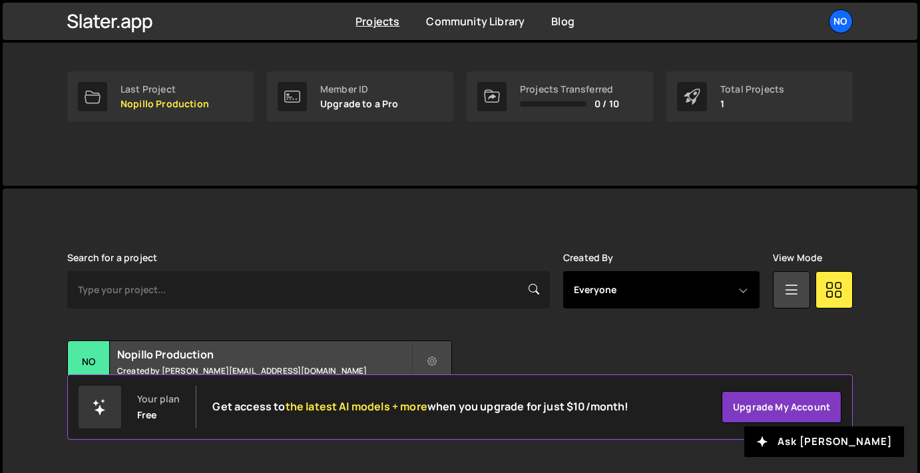
select select "7355"
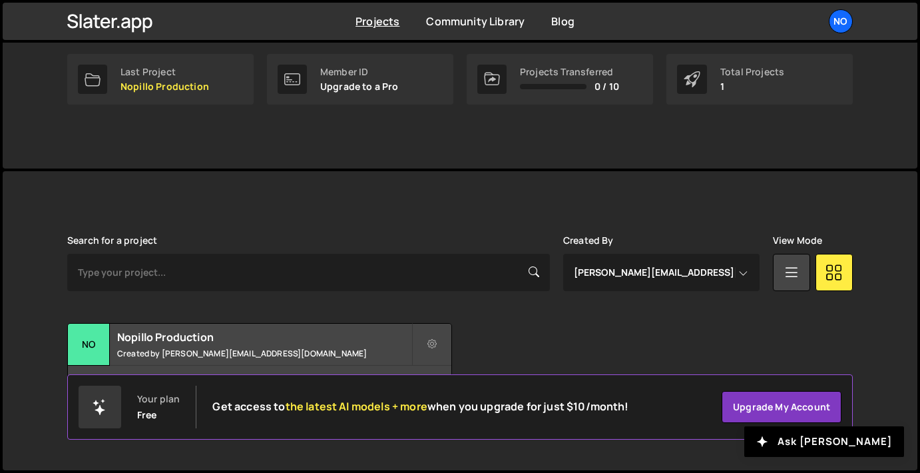
scroll to position [212, 0]
click at [434, 334] on button at bounding box center [432, 345] width 40 height 43
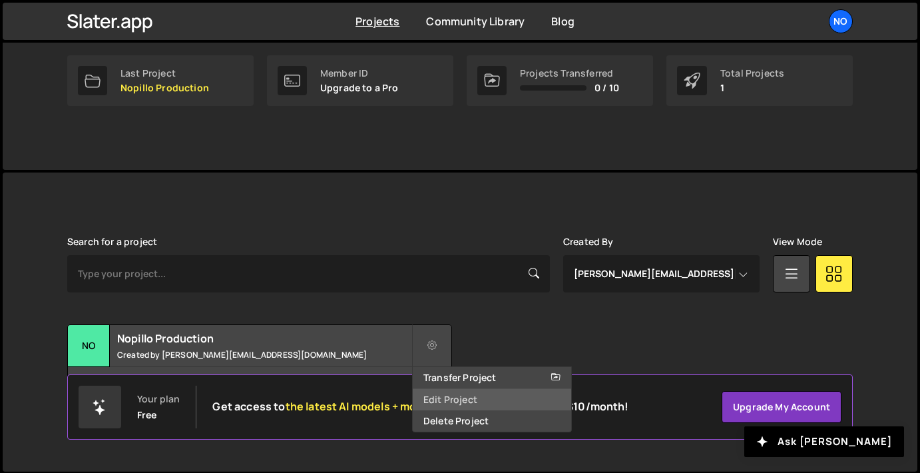
click at [445, 394] on link "Edit Project" at bounding box center [492, 399] width 158 height 21
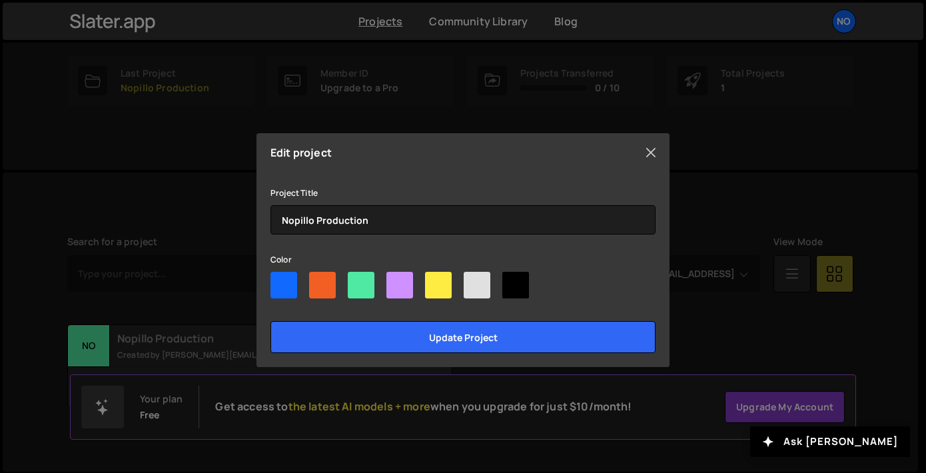
click at [649, 149] on button "Close" at bounding box center [651, 153] width 20 height 20
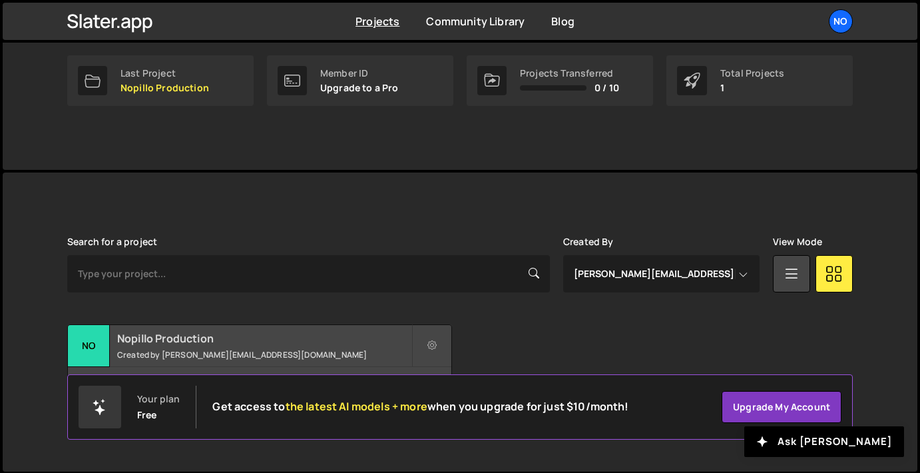
click at [262, 331] on h2 "Nopillo Production" at bounding box center [264, 338] width 294 height 15
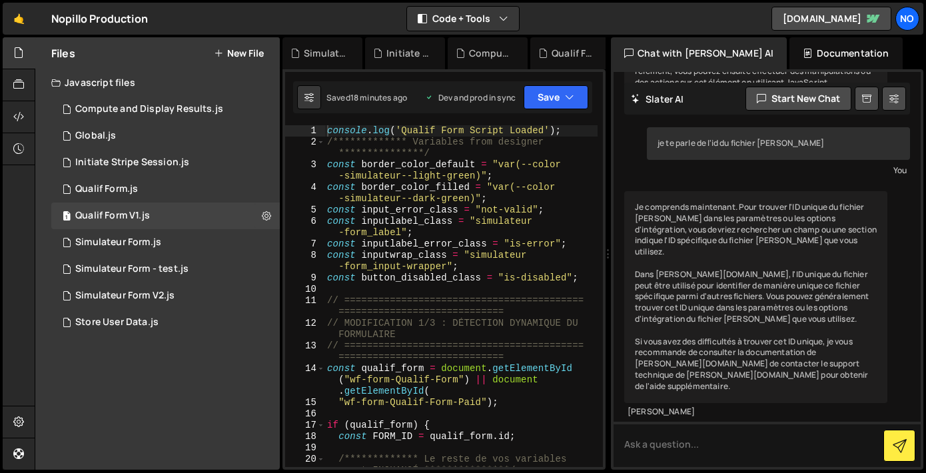
scroll to position [1249, 0]
click at [663, 55] on div "Chat with Slater AI" at bounding box center [699, 53] width 176 height 32
click at [240, 56] on button "New File" at bounding box center [239, 53] width 50 height 11
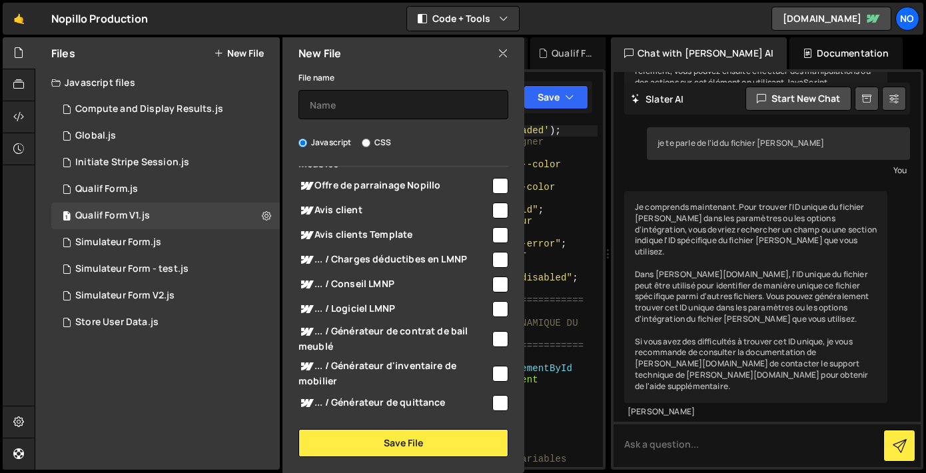
scroll to position [2026, 0]
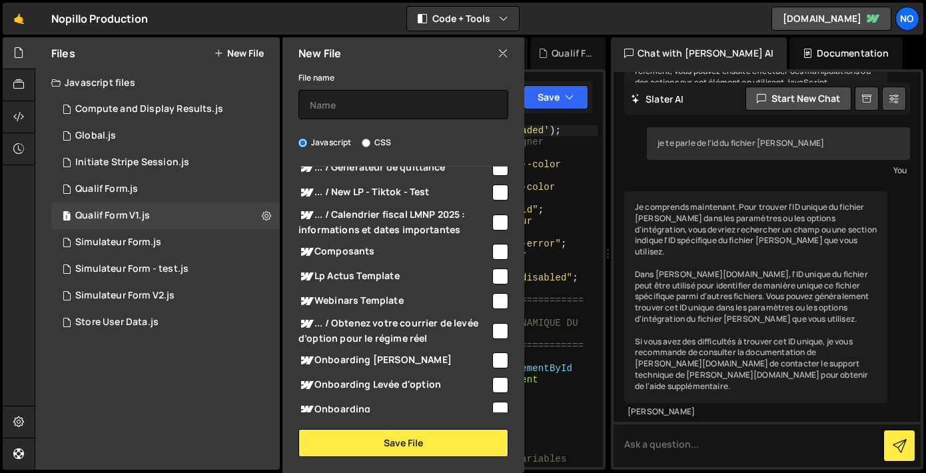
click at [498, 54] on icon at bounding box center [502, 53] width 11 height 15
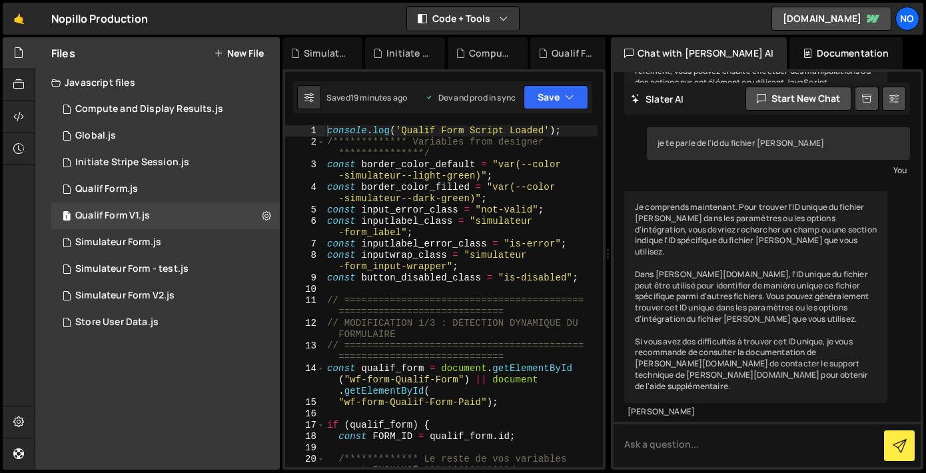
click at [807, 60] on div "Documentation" at bounding box center [845, 53] width 113 height 32
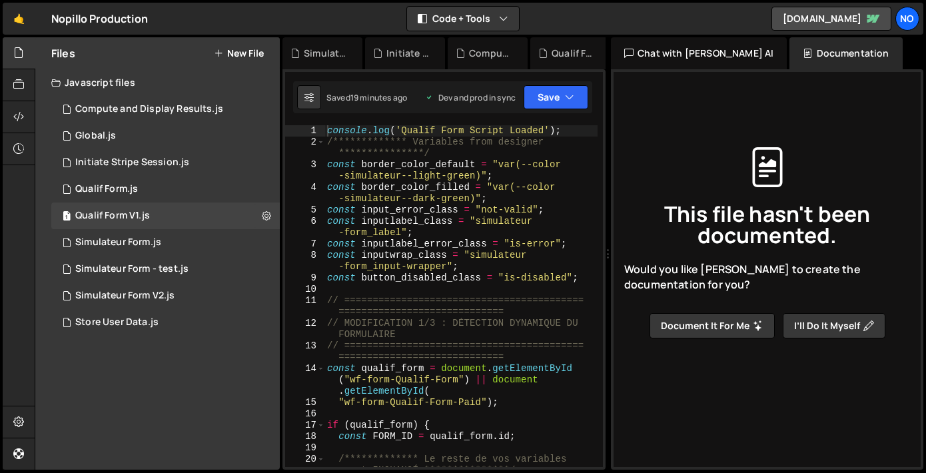
click at [723, 322] on button "Document it for me" at bounding box center [711, 325] width 125 height 25
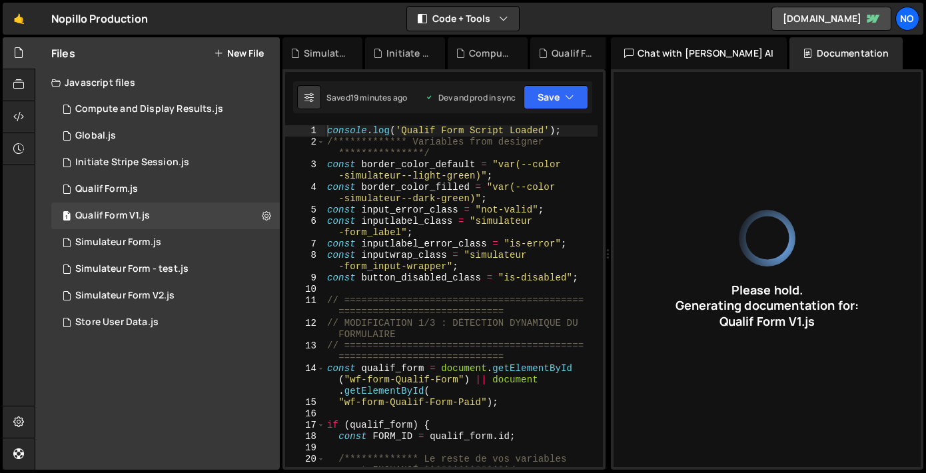
type input "JavaScript form handling script for dynamic form detection, validation, and sub…"
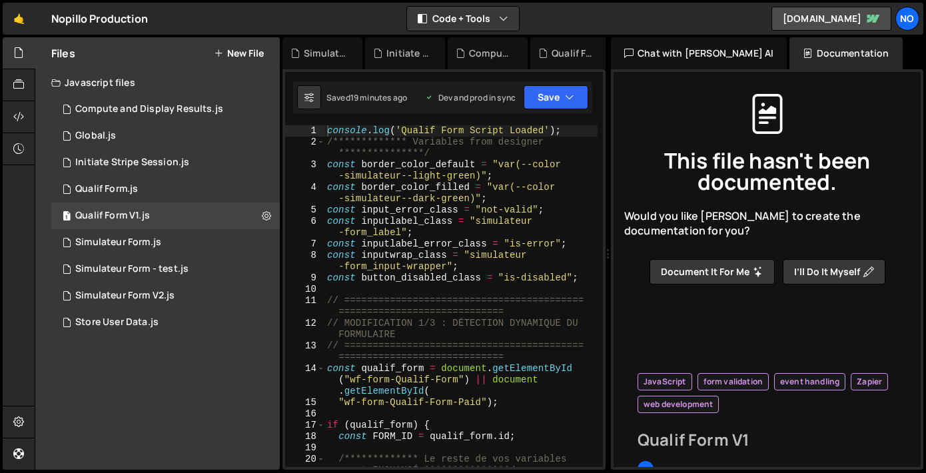
type input "Qualif Form V1"
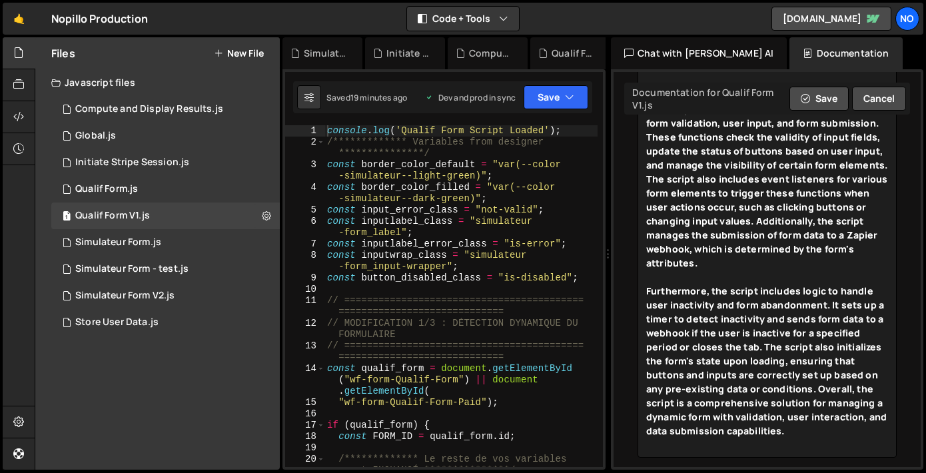
scroll to position [532, 0]
click at [707, 53] on div "Chat with [PERSON_NAME] AI" at bounding box center [699, 53] width 176 height 32
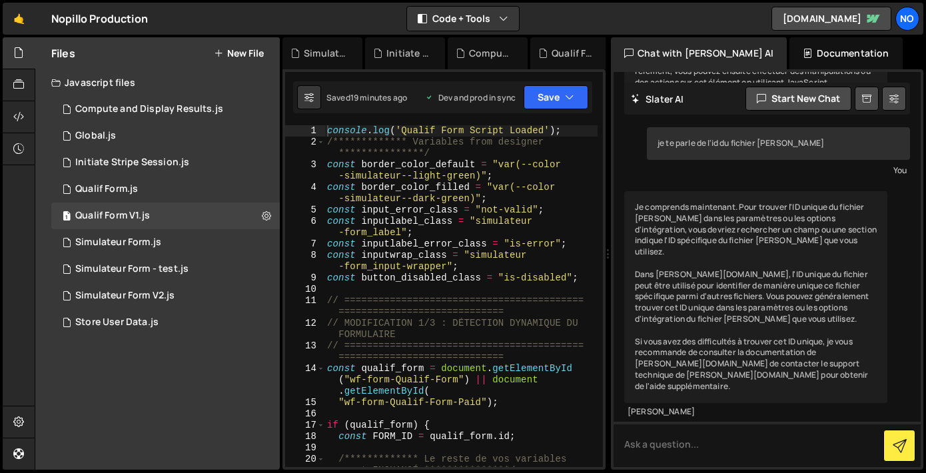
click at [789, 50] on div "Documentation" at bounding box center [845, 53] width 113 height 32
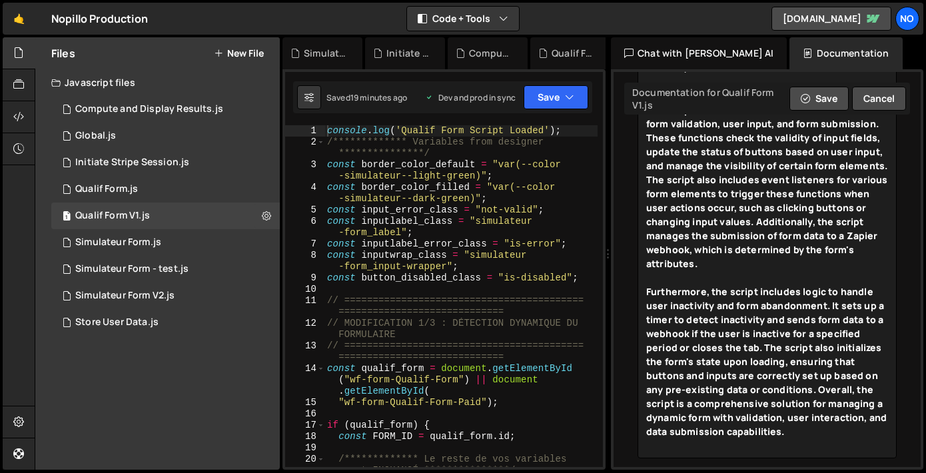
scroll to position [525, 0]
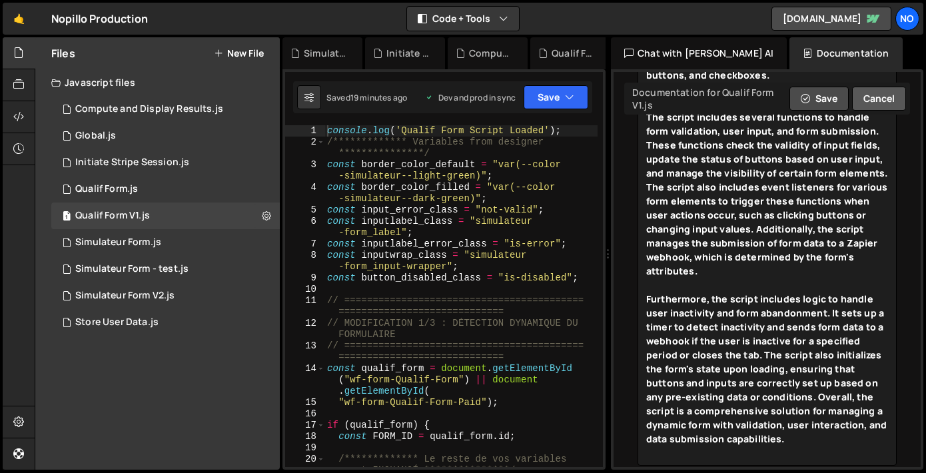
click at [888, 104] on button "Cancel" at bounding box center [879, 99] width 54 height 24
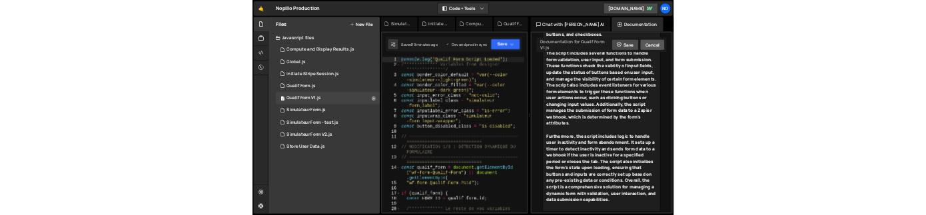
scroll to position [320, 0]
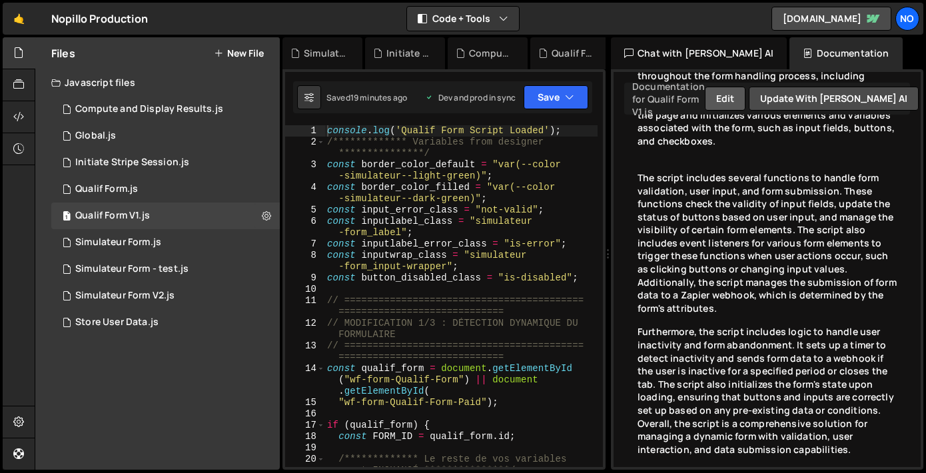
click at [745, 101] on button "Edit" at bounding box center [725, 99] width 41 height 24
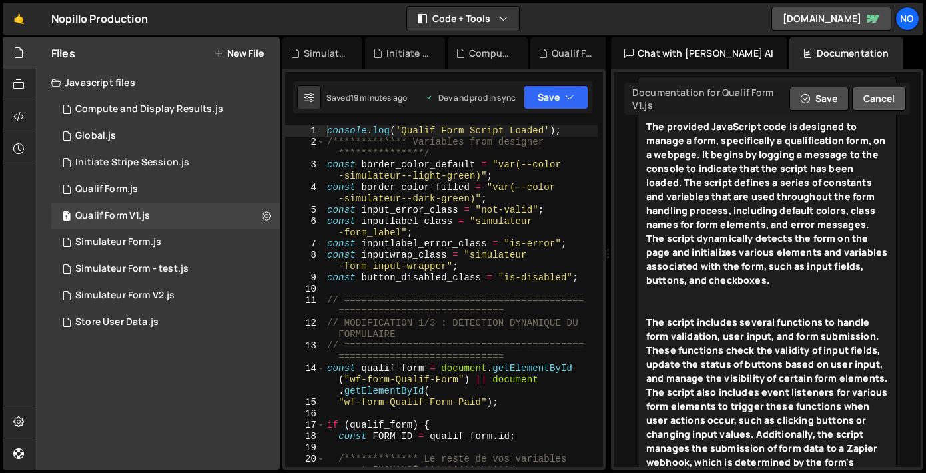
click at [868, 94] on button "Cancel" at bounding box center [879, 99] width 54 height 24
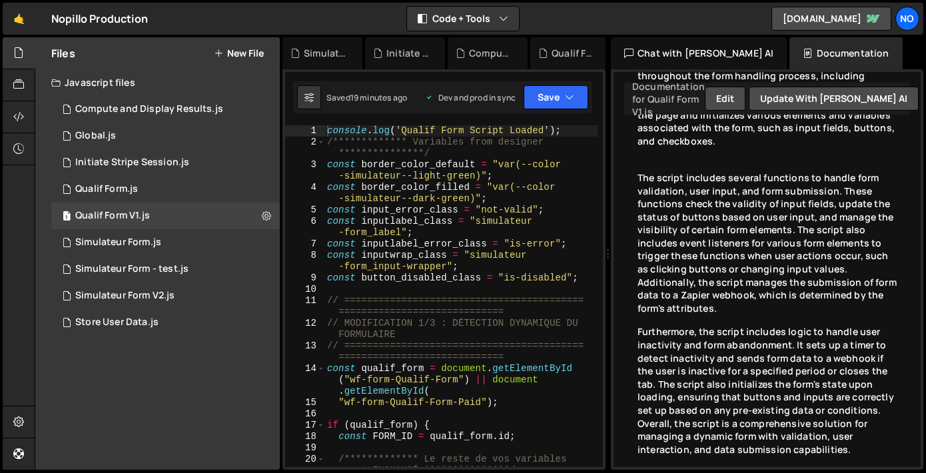
click at [718, 60] on div "Chat with [PERSON_NAME] AI" at bounding box center [699, 53] width 176 height 32
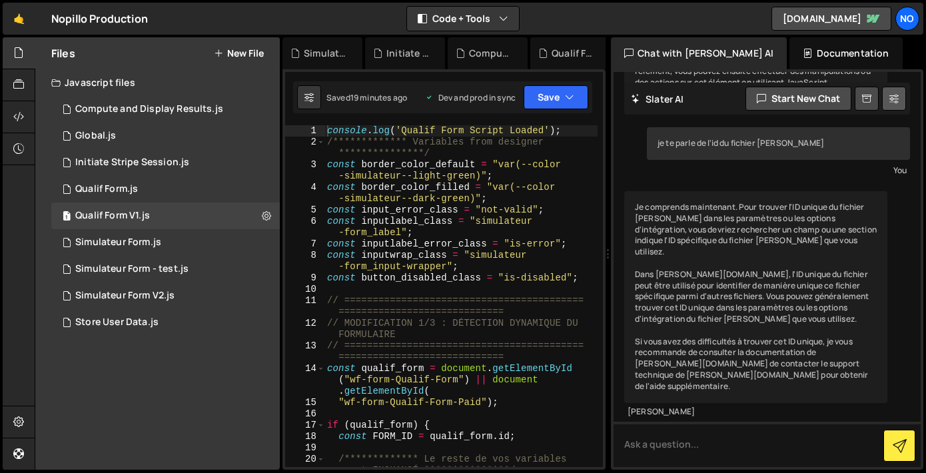
click at [891, 99] on icon at bounding box center [893, 98] width 9 height 13
select select "chat"
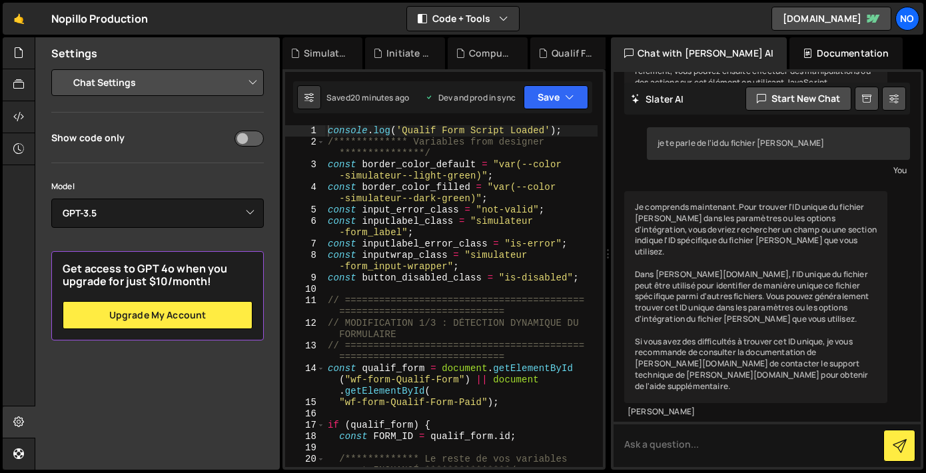
click at [789, 60] on div "Documentation" at bounding box center [845, 53] width 113 height 32
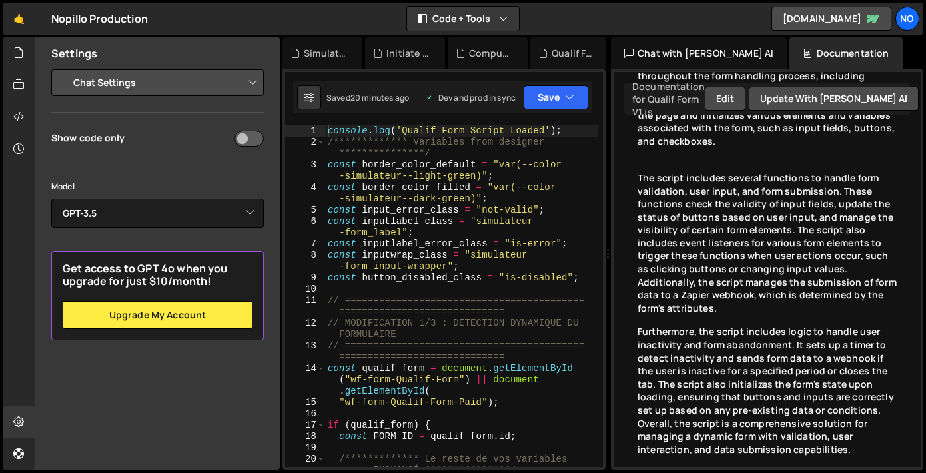
click at [677, 58] on div "Chat with [PERSON_NAME] AI" at bounding box center [699, 53] width 176 height 32
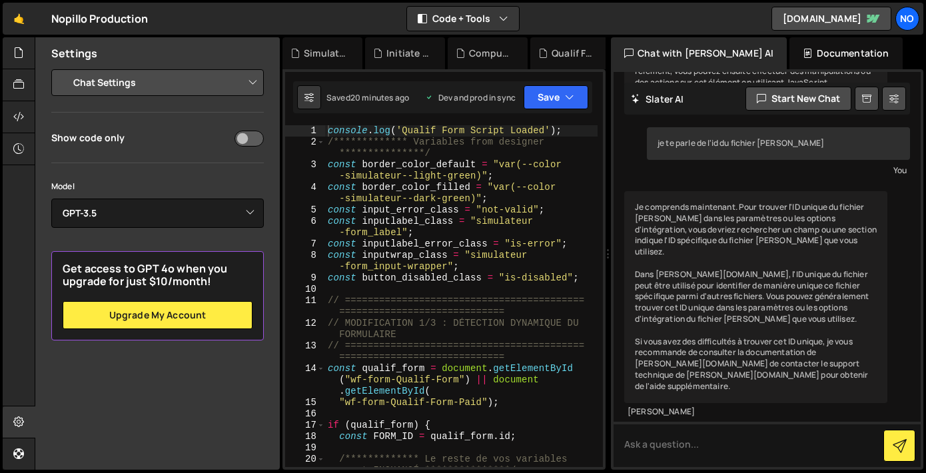
click at [631, 51] on icon at bounding box center [628, 53] width 9 height 13
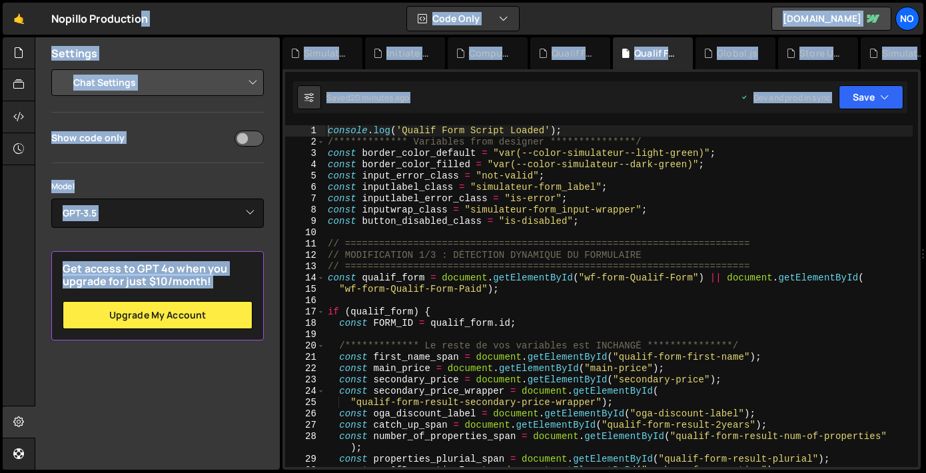
drag, startPoint x: 609, startPoint y: 77, endPoint x: 958, endPoint y: 75, distance: 348.9
click at [925, 75] on html "Projects [GEOGRAPHIC_DATA] Blog No Projects Your Teams Account Upgrade Logout" at bounding box center [463, 236] width 926 height 473
click at [223, 172] on div "Show code only Model Select Model GPT-3.5 GPT-4o mini GPT-4o (Pro) GPT-4.1 (Pro…" at bounding box center [157, 235] width 212 height 212
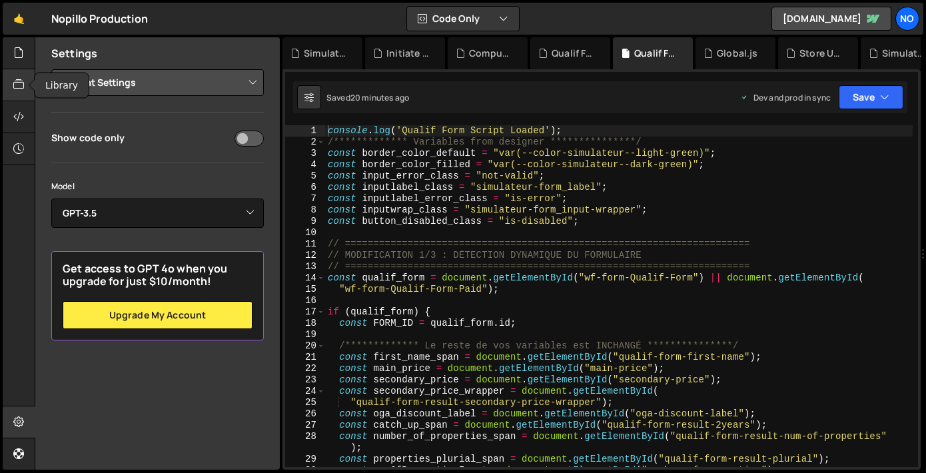
click at [11, 87] on div at bounding box center [19, 85] width 33 height 32
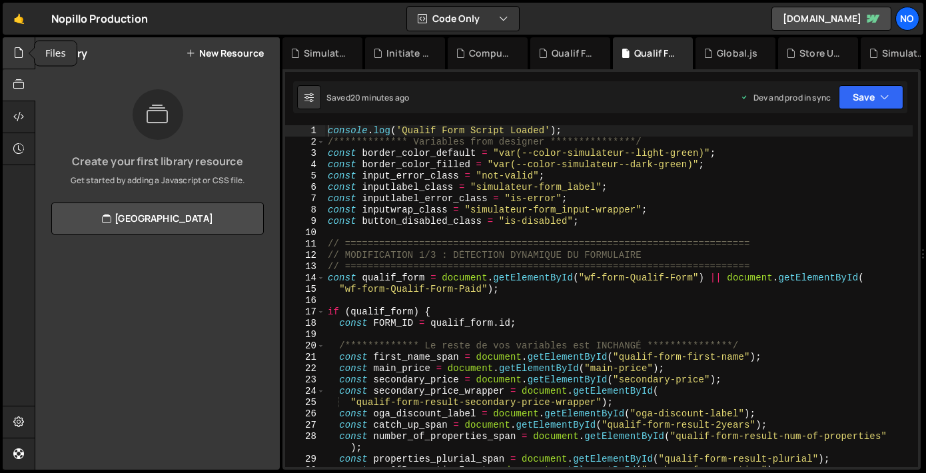
click at [19, 47] on icon at bounding box center [18, 52] width 11 height 15
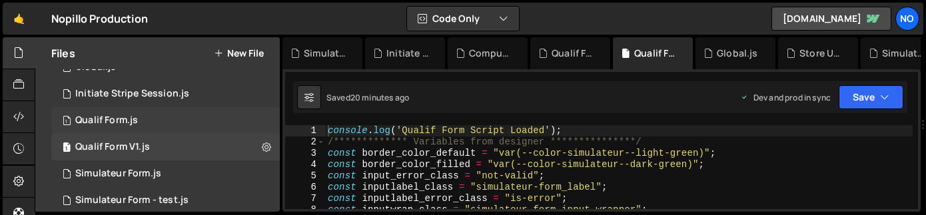
scroll to position [72, 0]
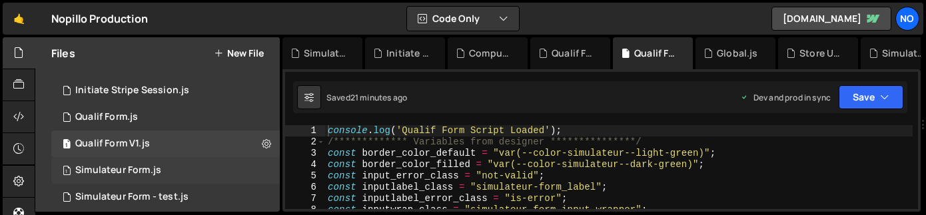
click at [170, 172] on div "1 Simulateur Form.js 0" at bounding box center [165, 170] width 228 height 27
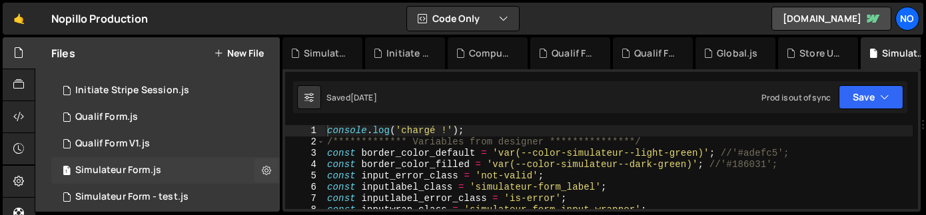
scroll to position [0, 0]
click at [179, 192] on div "Simulateur Form - test.js" at bounding box center [131, 197] width 113 height 12
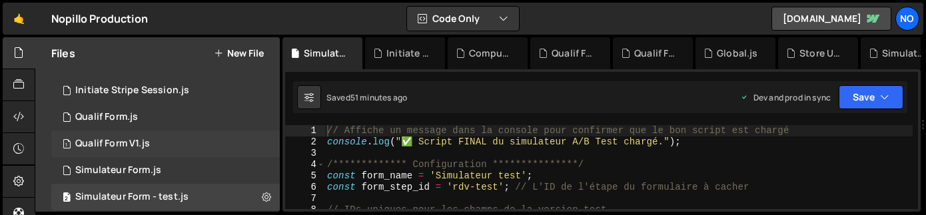
click at [147, 141] on div "Qualif Form V1.js" at bounding box center [112, 144] width 75 height 12
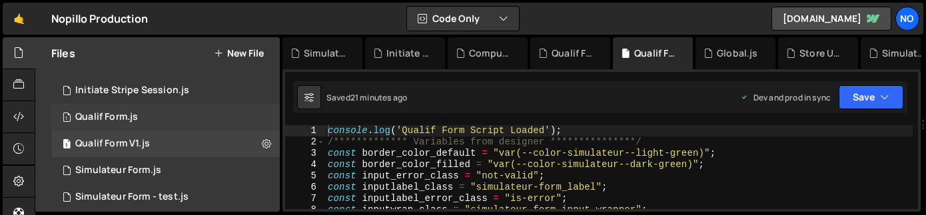
scroll to position [6389, 0]
click at [134, 118] on div "Qualif Form.js" at bounding box center [106, 117] width 63 height 12
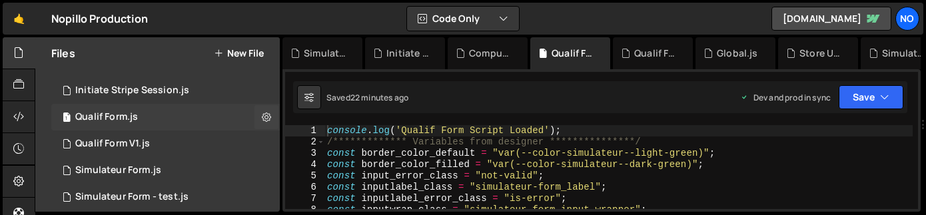
scroll to position [3064, 0]
click at [131, 141] on div "Qualif Form V1.js" at bounding box center [112, 144] width 75 height 12
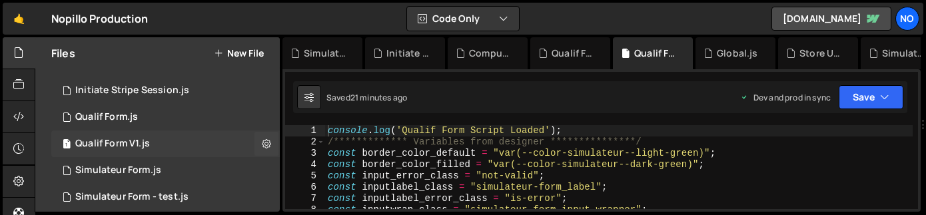
scroll to position [6389, 0]
click at [129, 119] on div "Qualif Form.js" at bounding box center [106, 117] width 63 height 12
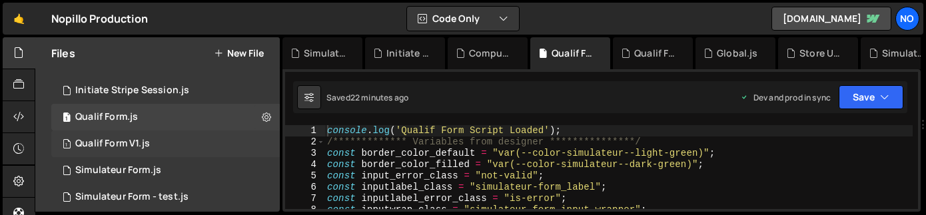
scroll to position [3064, 0]
click at [127, 139] on div "Qualif Form V1.js" at bounding box center [112, 144] width 75 height 12
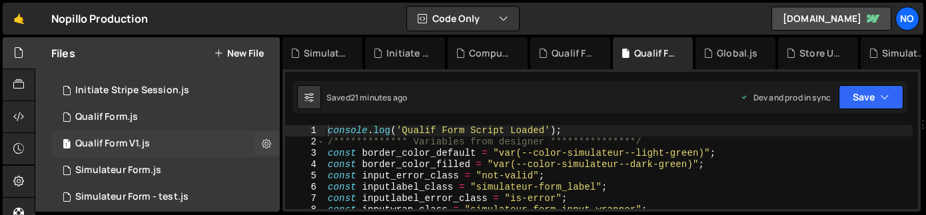
scroll to position [6389, 0]
click at [124, 123] on div "Qualif Form.js" at bounding box center [106, 117] width 63 height 12
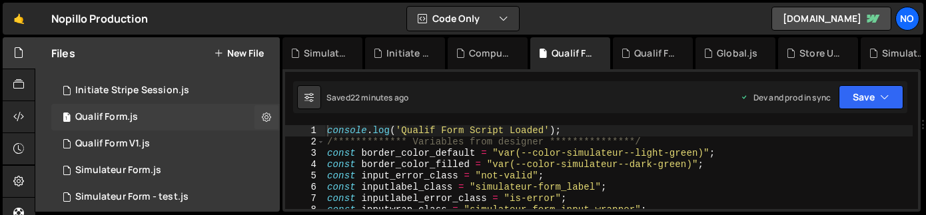
scroll to position [3064, 0]
click at [169, 120] on div "1 Qualif Form.js 0" at bounding box center [165, 117] width 228 height 27
click at [126, 115] on div "Qualif Form.js" at bounding box center [106, 117] width 63 height 12
click at [129, 144] on div "Qualif Form V1.js" at bounding box center [112, 144] width 75 height 12
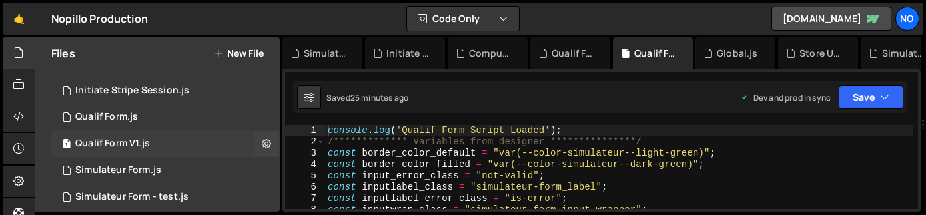
scroll to position [6389, 0]
click at [147, 116] on div "1 Qualif Form.js 0" at bounding box center [165, 117] width 228 height 27
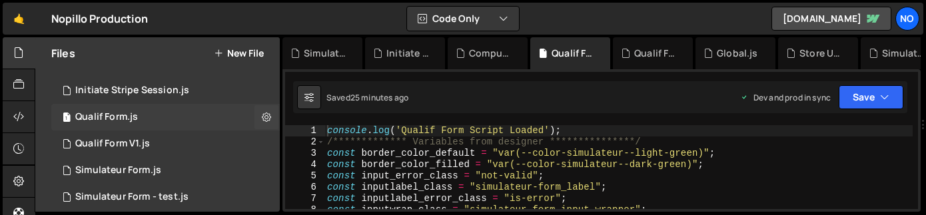
scroll to position [3064, 0]
click at [126, 117] on div "Qualif Form.js" at bounding box center [106, 117] width 63 height 12
click at [123, 144] on div "Qualif Form V1.js" at bounding box center [112, 144] width 75 height 12
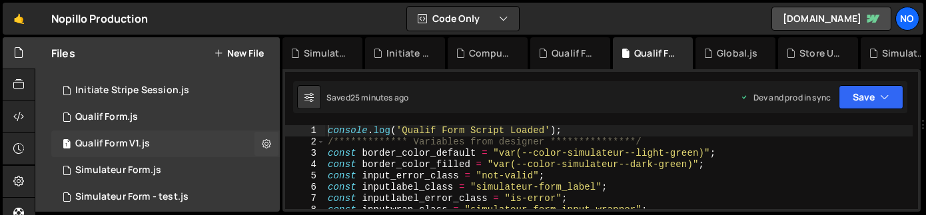
scroll to position [6389, 0]
click at [123, 144] on div "Qualif Form V1.js" at bounding box center [112, 144] width 75 height 12
click at [136, 143] on div "Qualif Form V1.js" at bounding box center [112, 144] width 75 height 12
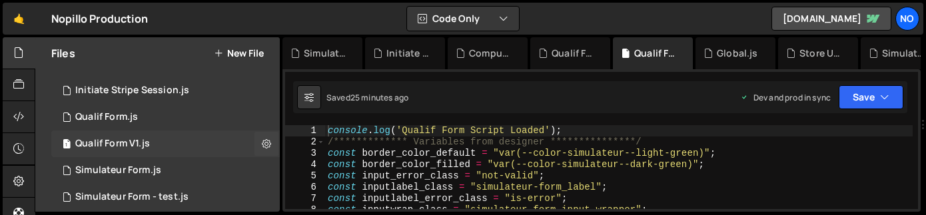
scroll to position [6311, 0]
click at [136, 143] on div "Qualif Form V1.js" at bounding box center [112, 144] width 75 height 12
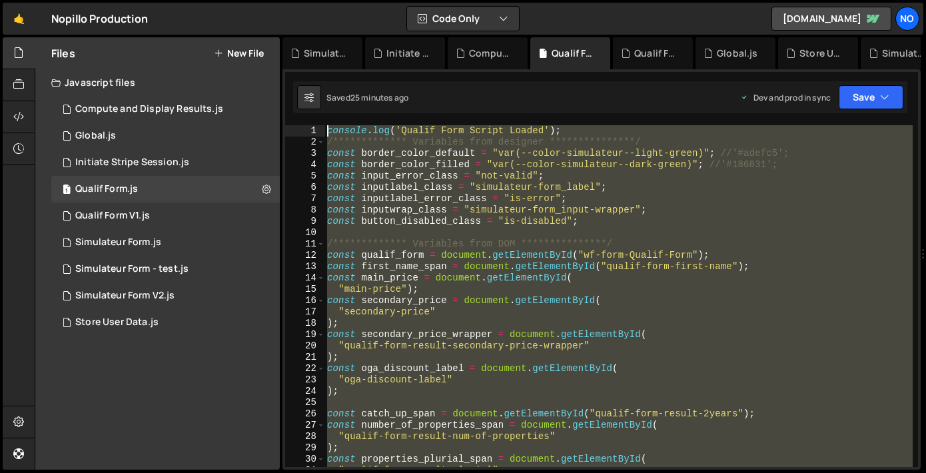
drag, startPoint x: 344, startPoint y: 295, endPoint x: 335, endPoint y: 11, distance: 283.8
click at [335, 11] on div "Hold on a sec... Are you certain you wish to leave this page? Any changes you'v…" at bounding box center [463, 236] width 926 height 473
type textarea "**********"
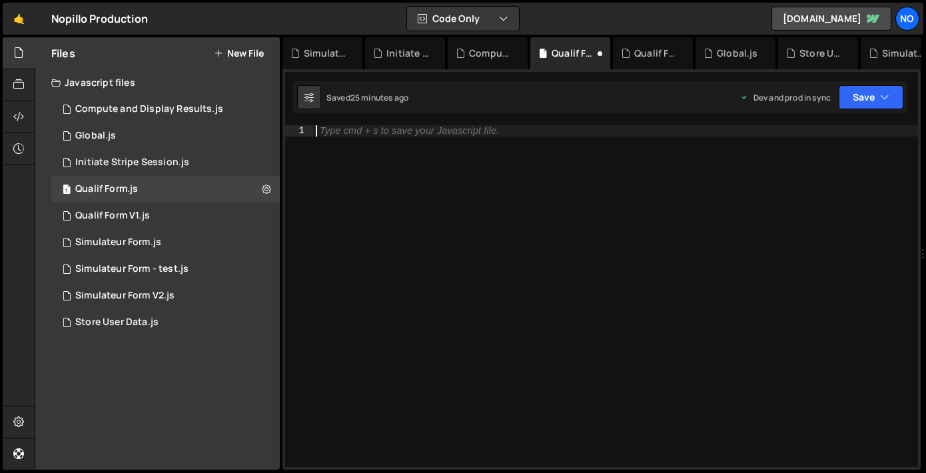
paste textarea "});"
type textarea "});"
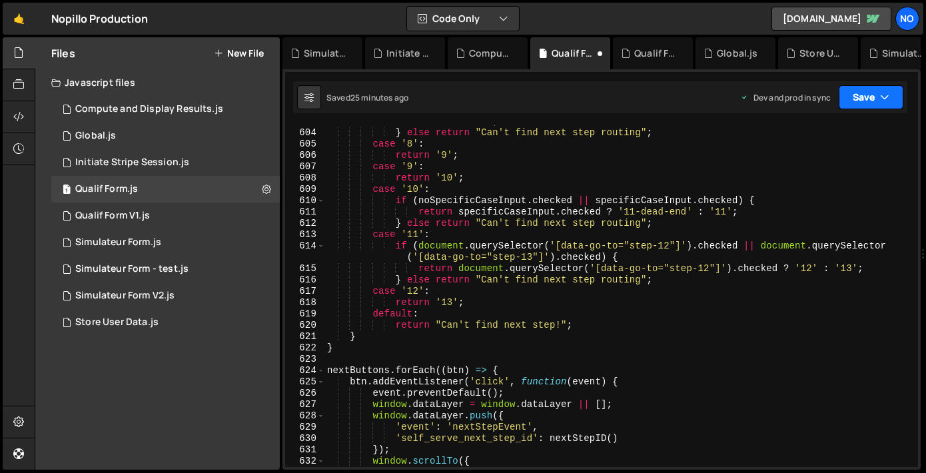
click at [872, 100] on button "Save" at bounding box center [870, 97] width 65 height 24
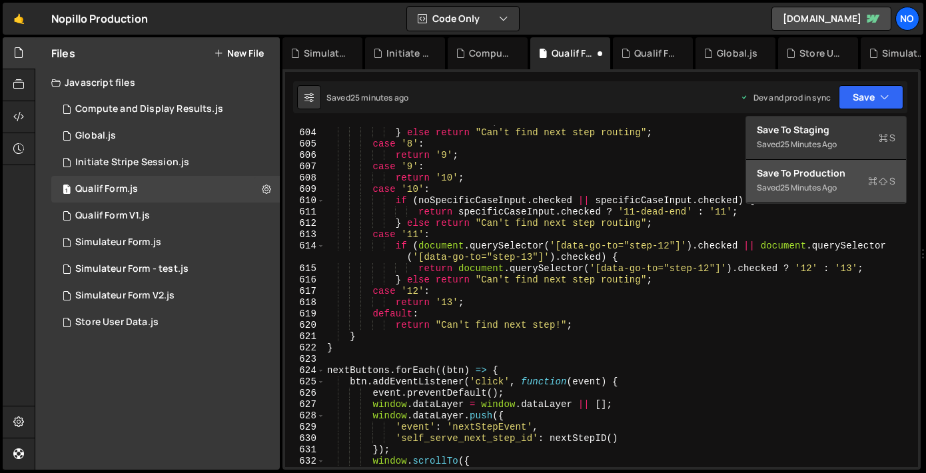
click at [833, 176] on div "Save to Production S" at bounding box center [825, 172] width 139 height 13
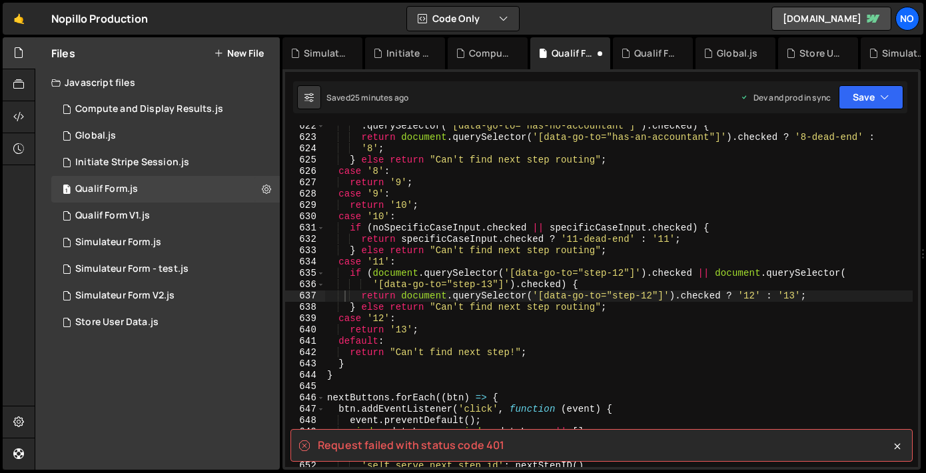
scroll to position [7058, 0]
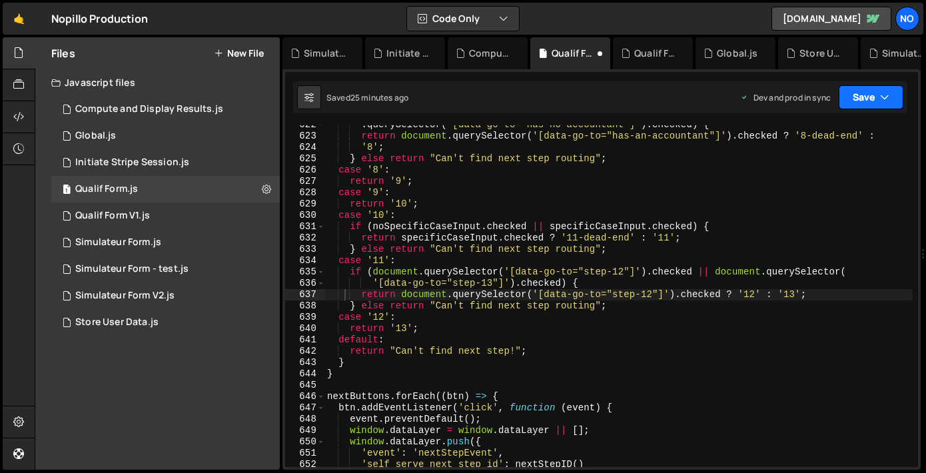
click at [872, 101] on button "Save" at bounding box center [870, 97] width 65 height 24
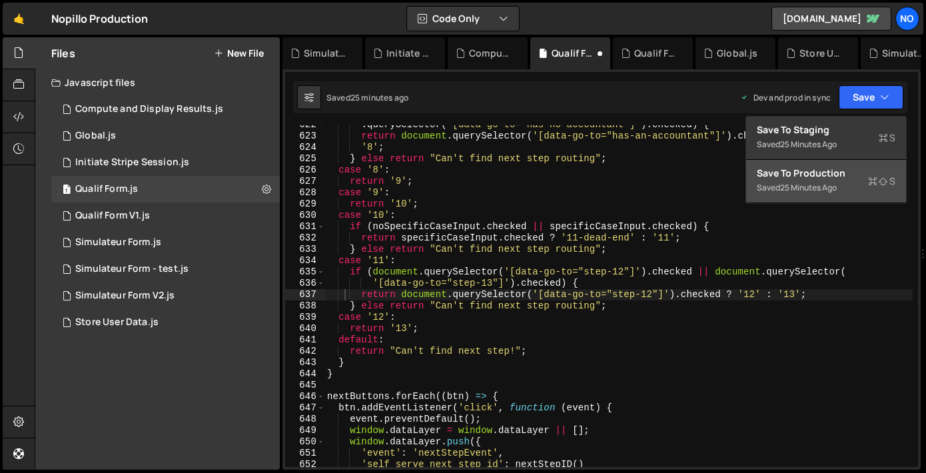
click at [840, 169] on div "Save to Production S" at bounding box center [825, 172] width 139 height 13
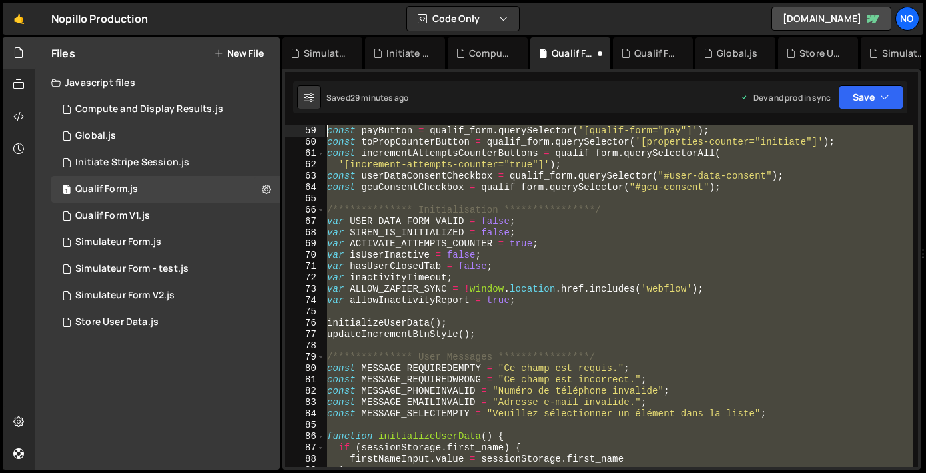
scroll to position [0, 0]
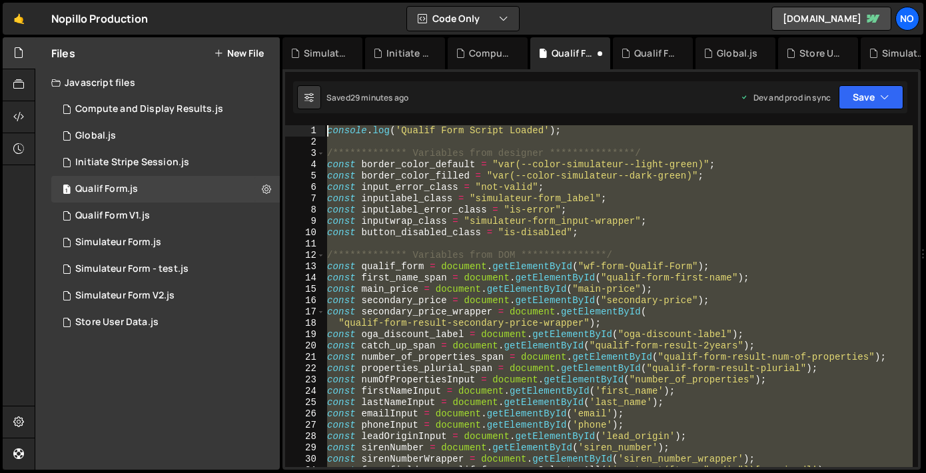
drag, startPoint x: 360, startPoint y: 294, endPoint x: 230, endPoint y: -50, distance: 367.6
click at [230, 0] on html "Projects Community Library Blog No Projects Your Teams Account Upgrade Logout" at bounding box center [463, 236] width 926 height 473
type textarea "console.log('Qualif Form Script Loaded');"
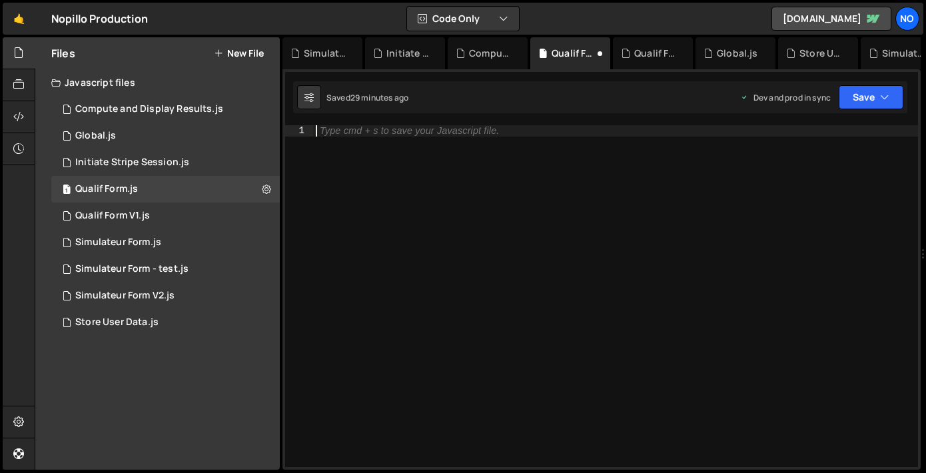
paste textarea "});"
type textarea "});"
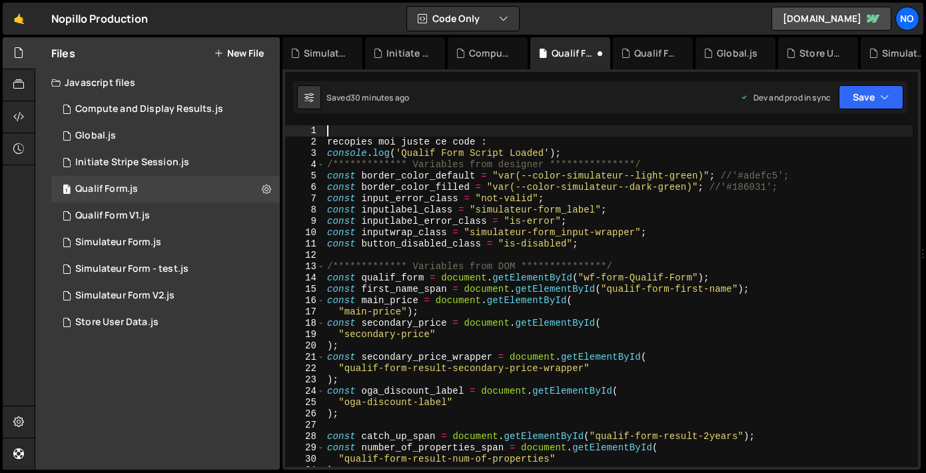
drag, startPoint x: 505, startPoint y: 136, endPoint x: 421, endPoint y: 134, distance: 83.9
click at [421, 134] on div "**********" at bounding box center [618, 307] width 588 height 364
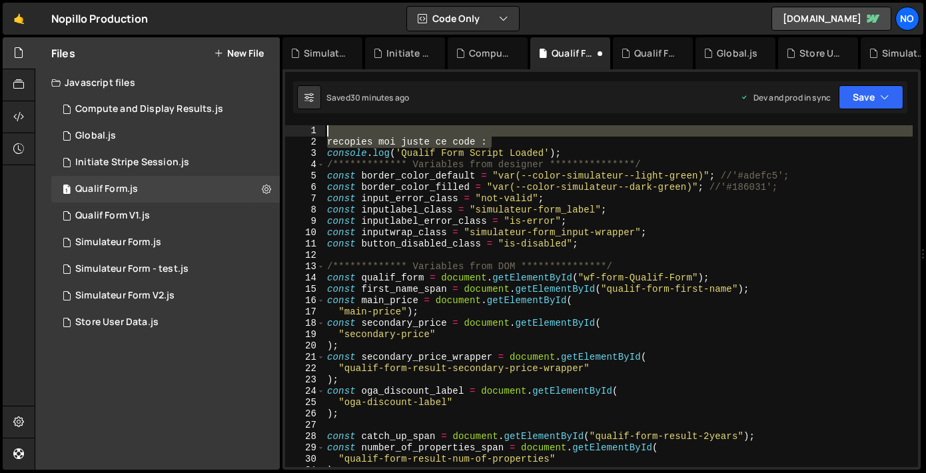
drag, startPoint x: 505, startPoint y: 138, endPoint x: 336, endPoint y: 123, distance: 169.2
click at [336, 123] on div "XXXXXXXXXXXXXXXXXXXXXXXXXXXXXXXXXXXXXXXXXXXXXXXXXXXXXXXXXXXXXXXXXXXXXXXXXXXXXXX…" at bounding box center [601, 269] width 638 height 400
type textarea "recopies moi juste ce code :"
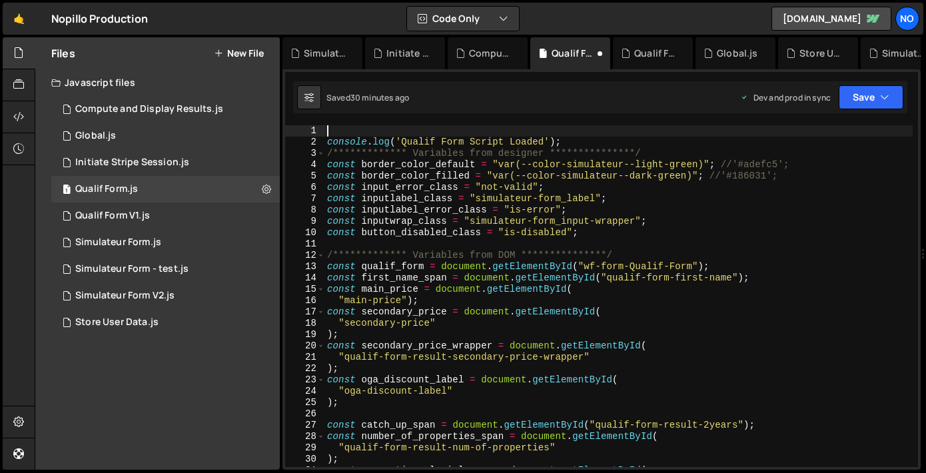
type textarea "console.log('Qualif Form Script Loaded');"
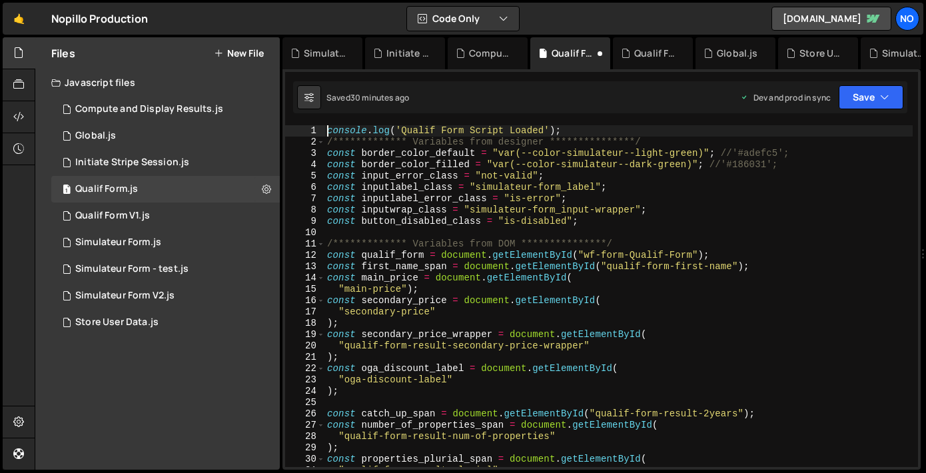
click at [597, 127] on div "**********" at bounding box center [618, 307] width 588 height 364
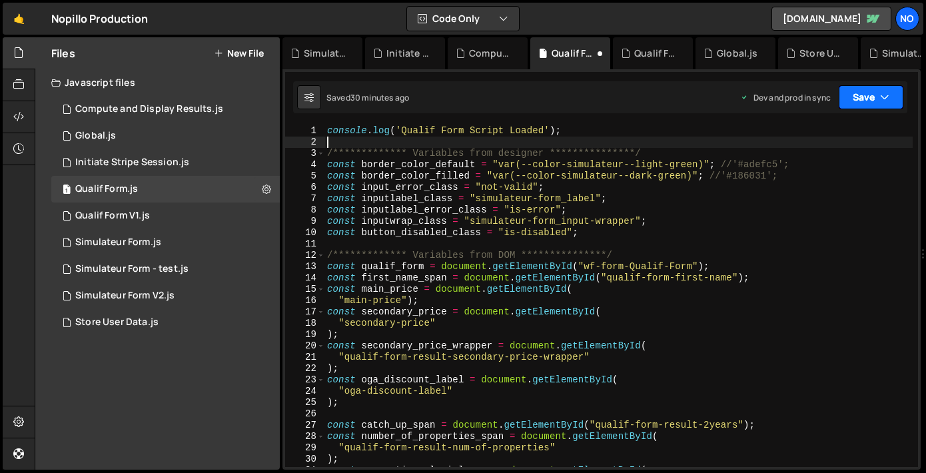
click at [886, 87] on button "Save" at bounding box center [870, 97] width 65 height 24
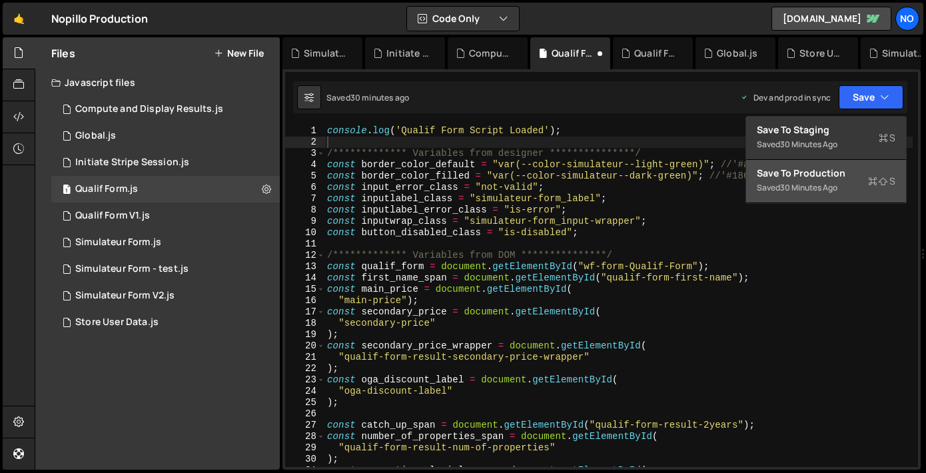
click at [856, 177] on div "Save to Production S" at bounding box center [825, 172] width 139 height 13
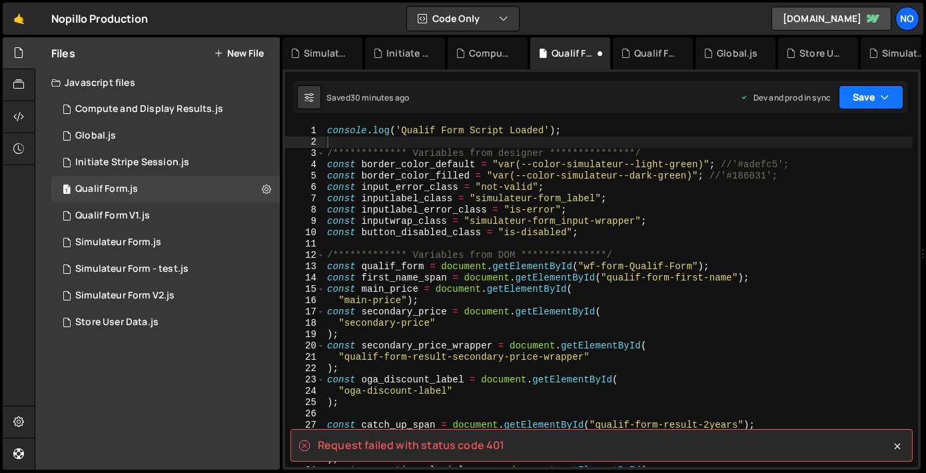
click at [881, 97] on icon "button" at bounding box center [884, 97] width 9 height 13
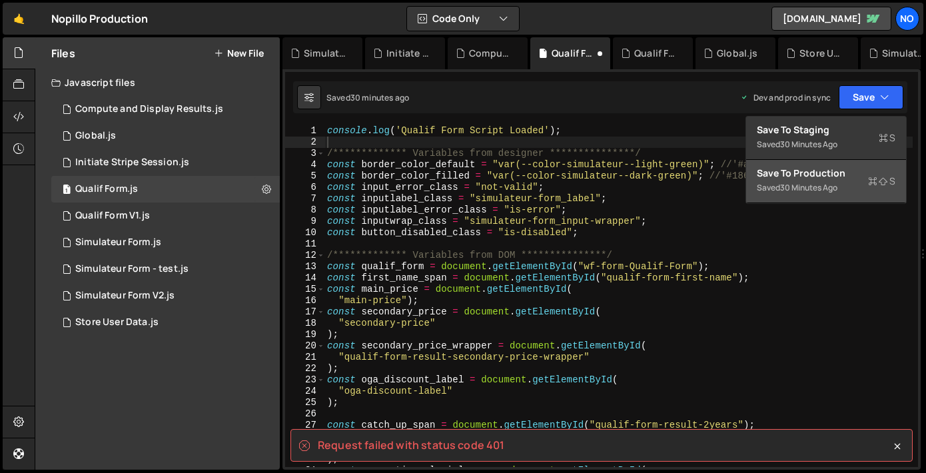
click at [845, 178] on div "Save to Production S" at bounding box center [825, 172] width 139 height 13
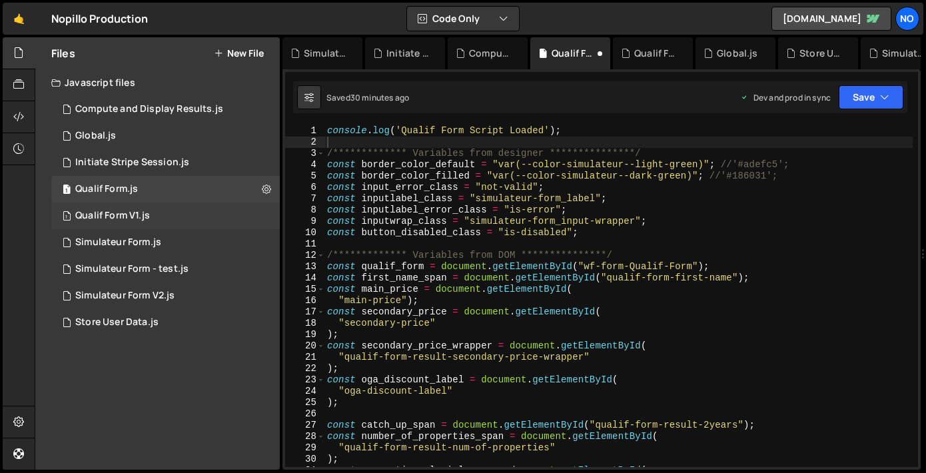
click at [194, 225] on div "1 Qualif Form V1.js 0" at bounding box center [165, 215] width 228 height 27
click at [200, 214] on div "1 Qualif Form V1.js 0" at bounding box center [165, 215] width 228 height 27
click at [216, 218] on div "1 Qualif Form V1.js 0" at bounding box center [165, 215] width 228 height 27
click at [222, 218] on div "1 Qualif Form V1.js 0" at bounding box center [165, 215] width 228 height 27
click at [211, 251] on div "1 Simulateur Form.js 0" at bounding box center [165, 242] width 228 height 27
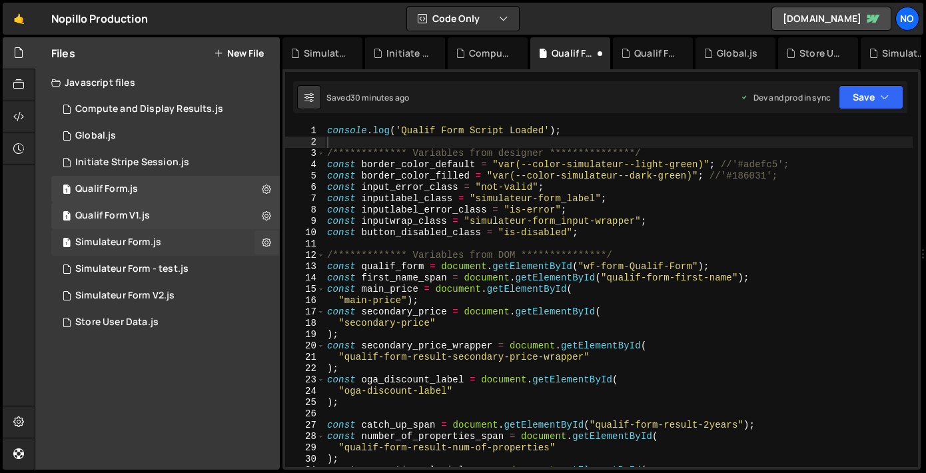
click at [217, 244] on div "1 Simulateur Form.js 0" at bounding box center [165, 242] width 228 height 27
click at [66, 244] on span "1" at bounding box center [67, 243] width 8 height 11
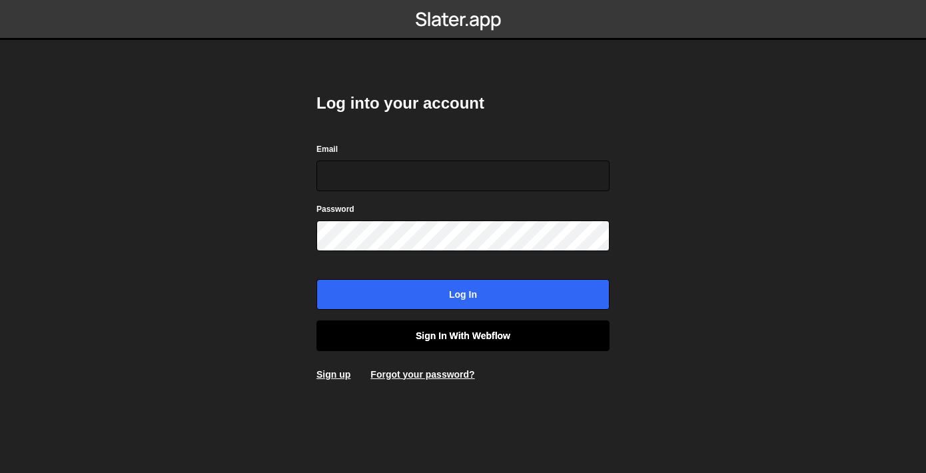
click at [500, 332] on link "Sign in with Webflow" at bounding box center [462, 335] width 293 height 31
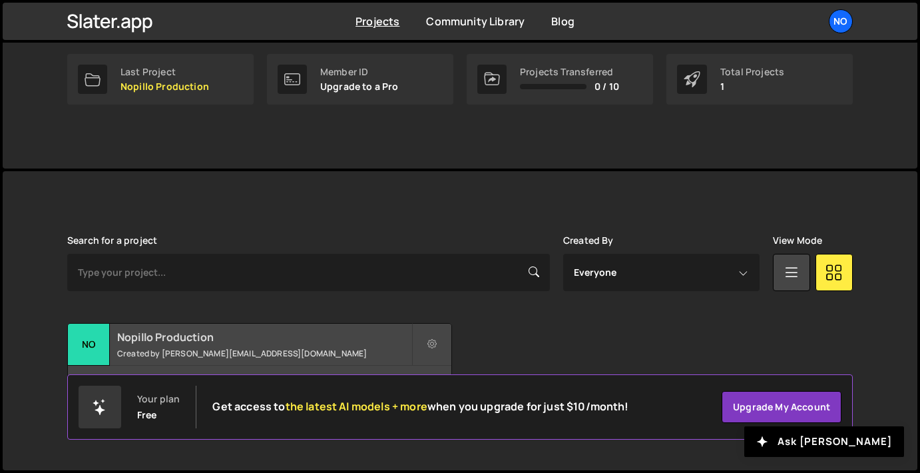
scroll to position [212, 0]
click at [259, 344] on div "Nopillo Production Created by [PERSON_NAME][EMAIL_ADDRESS][DOMAIN_NAME]" at bounding box center [260, 345] width 384 height 41
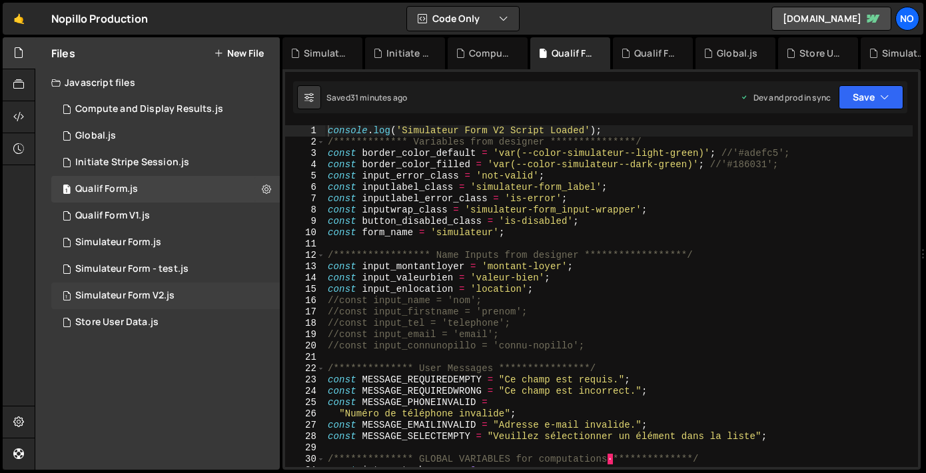
scroll to position [2808, 0]
click at [192, 212] on div "1 Qualif Form V1.js 0" at bounding box center [165, 215] width 228 height 27
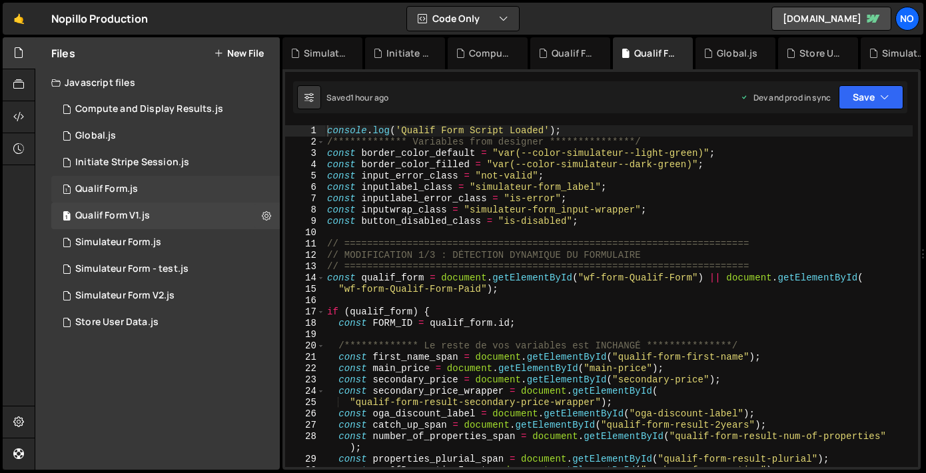
scroll to position [6132, 0]
click at [221, 196] on div "1 Qualif Form.js 0" at bounding box center [165, 189] width 228 height 27
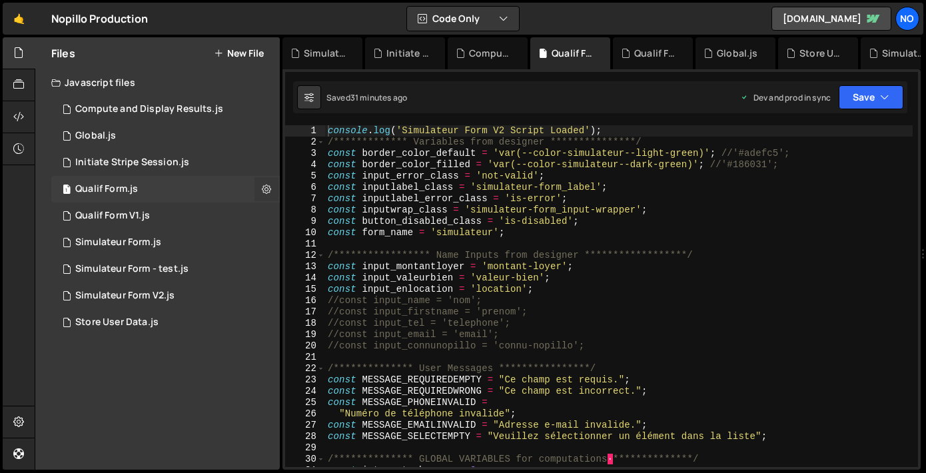
click at [264, 194] on icon at bounding box center [266, 188] width 9 height 13
type input "Qualif Form"
radio input "true"
checkbox input "true"
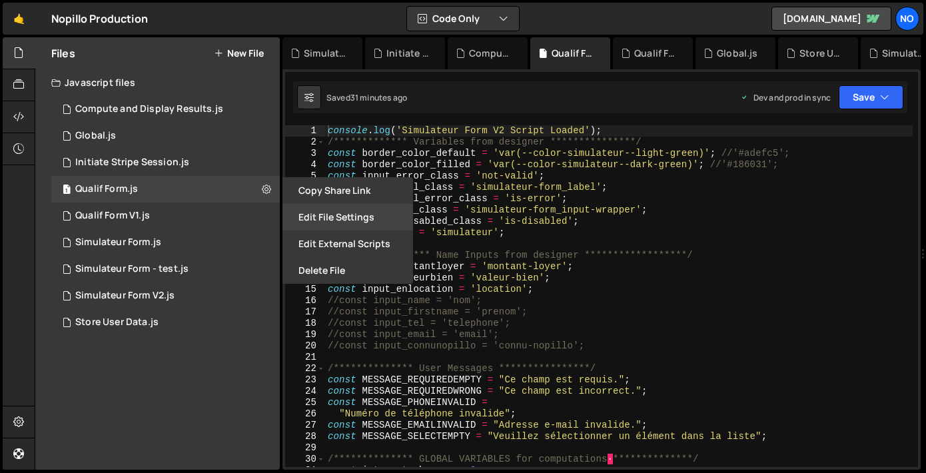
click at [344, 212] on button "Edit File Settings" at bounding box center [347, 217] width 131 height 27
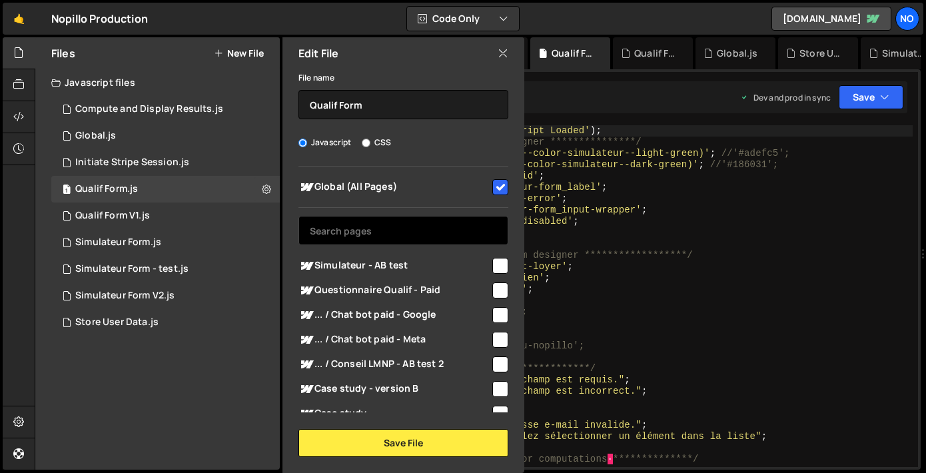
click at [378, 240] on input "text" at bounding box center [403, 230] width 210 height 29
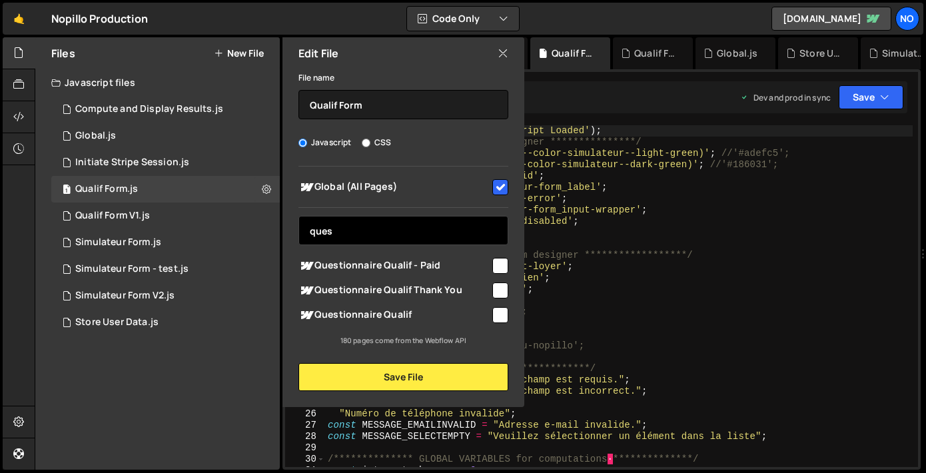
type input "ques"
click at [505, 316] on input "checkbox" at bounding box center [500, 315] width 16 height 16
checkbox input "true"
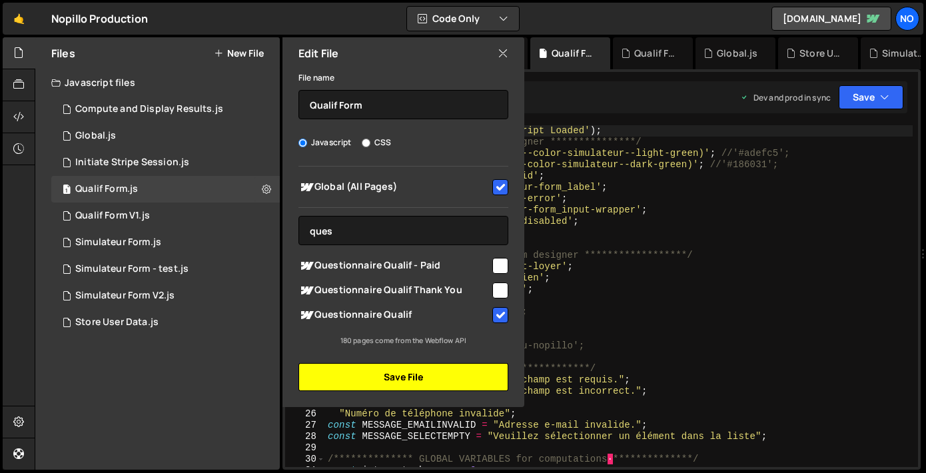
click at [444, 382] on button "Save File" at bounding box center [403, 377] width 210 height 28
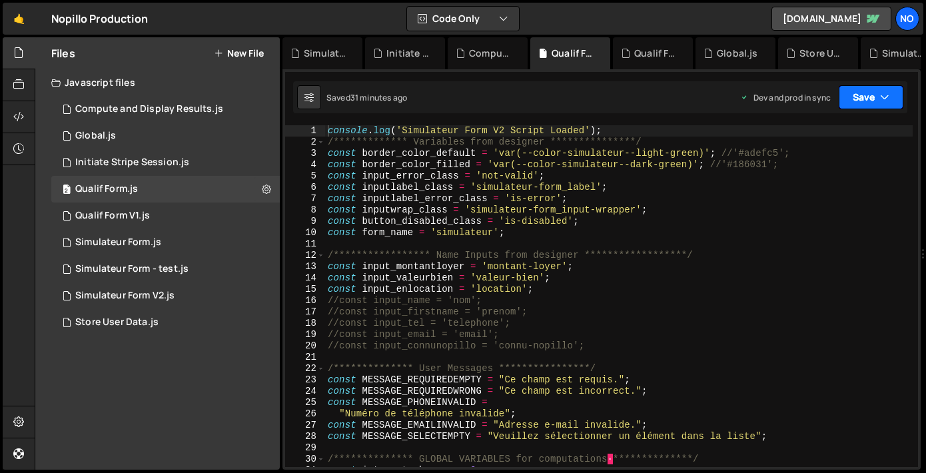
click at [865, 100] on button "Save" at bounding box center [870, 97] width 65 height 24
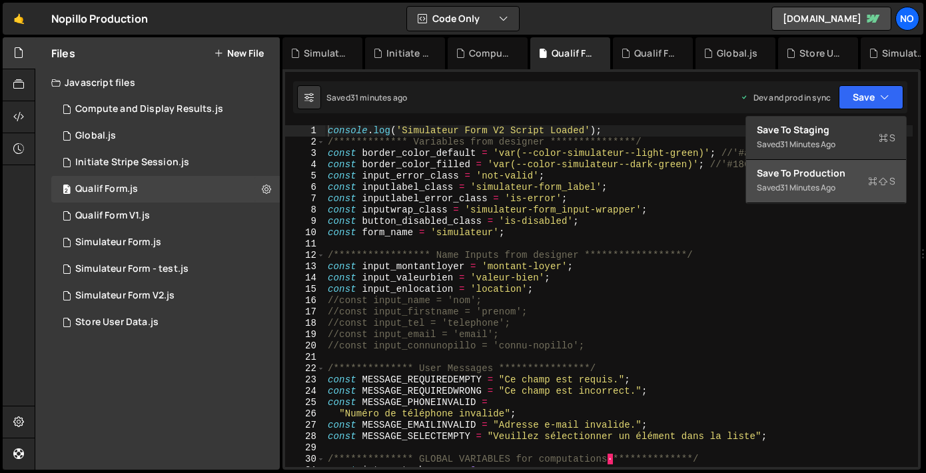
click at [828, 172] on div "Save to Production S" at bounding box center [825, 172] width 139 height 13
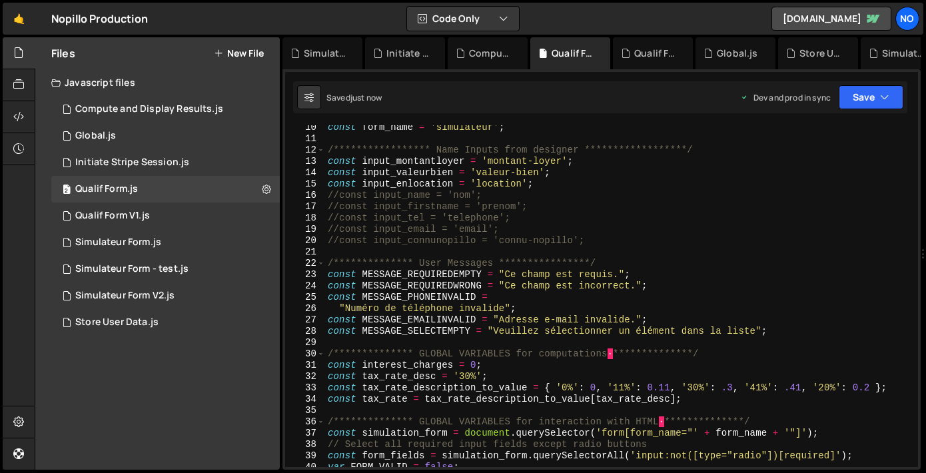
scroll to position [107, 0]
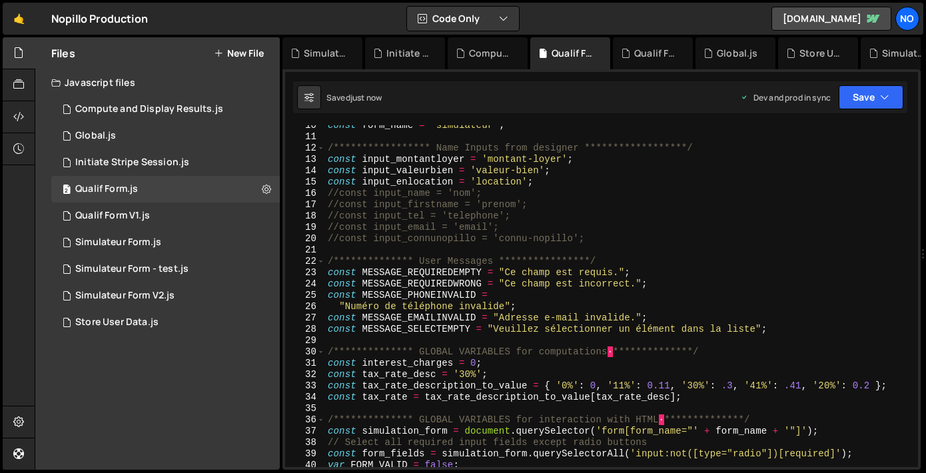
click at [626, 352] on div "**********" at bounding box center [618, 302] width 587 height 364
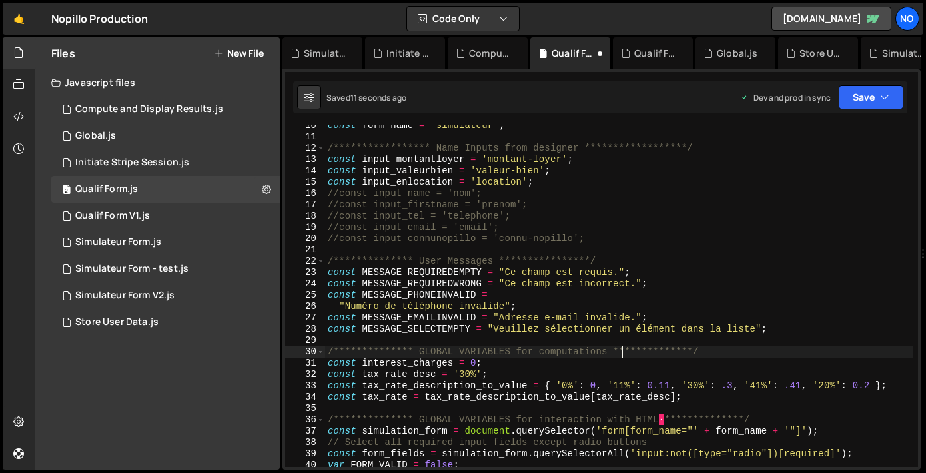
click at [677, 418] on div "**********" at bounding box center [618, 302] width 587 height 364
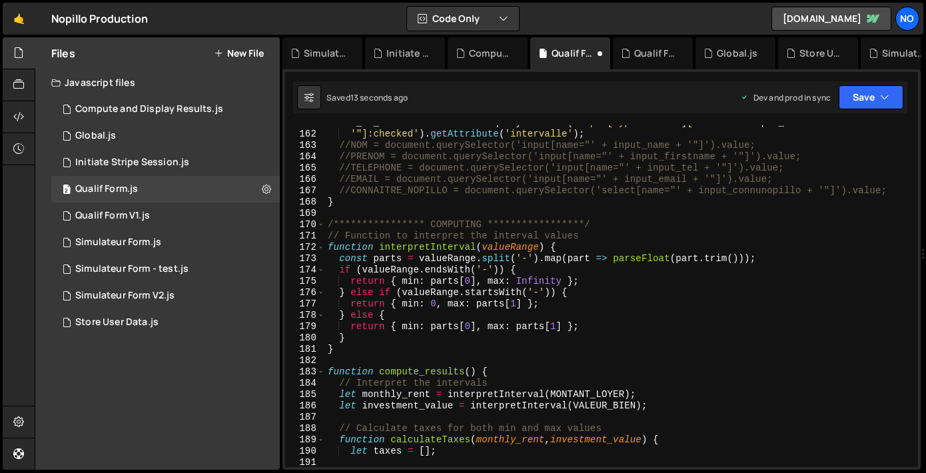
scroll to position [1946, 0]
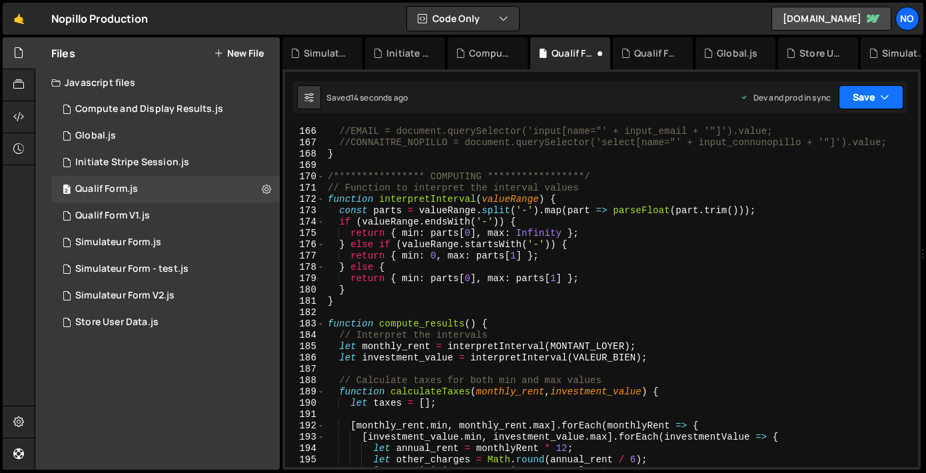
click at [864, 97] on button "Save" at bounding box center [870, 97] width 65 height 24
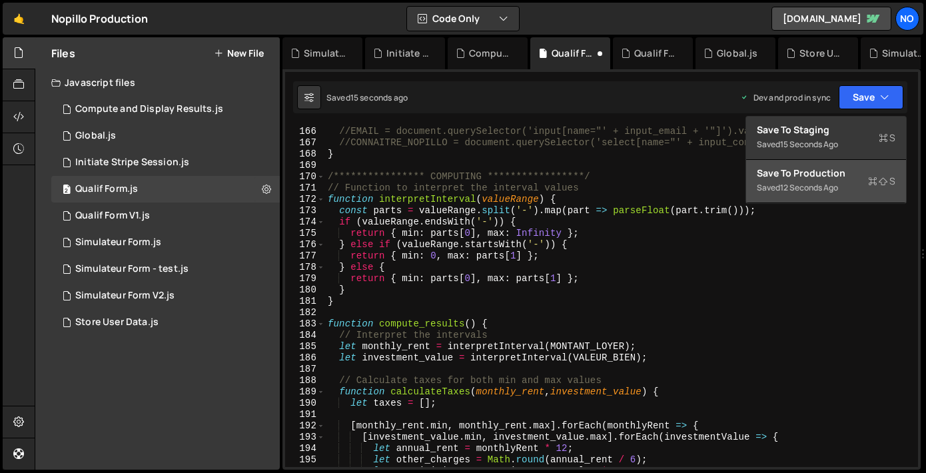
click at [826, 190] on div "12 seconds ago" at bounding box center [809, 187] width 58 height 11
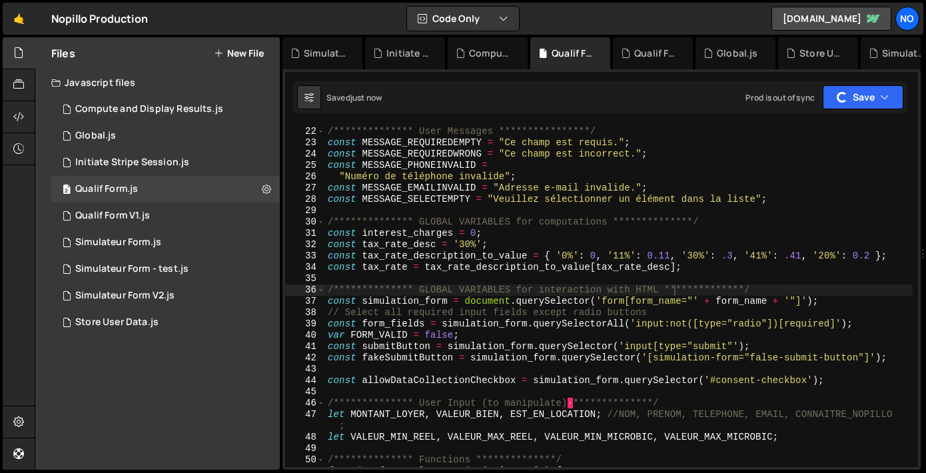
scroll to position [242, 0]
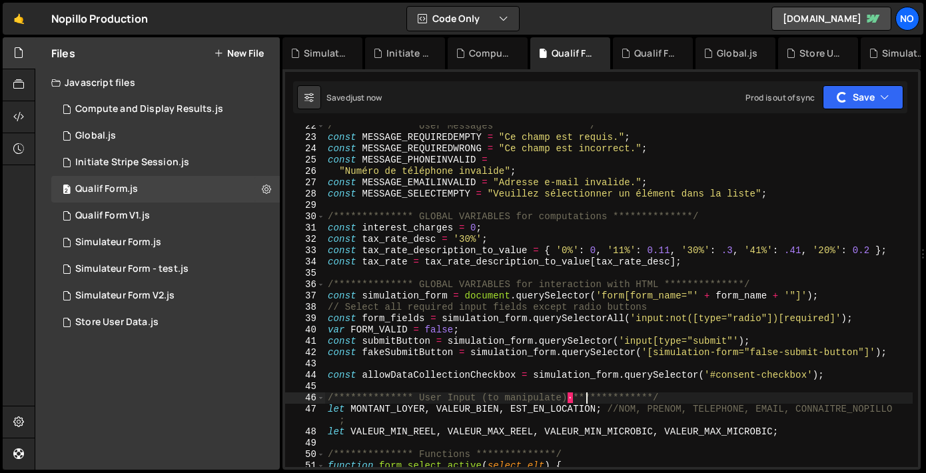
click at [585, 398] on div "**********" at bounding box center [618, 303] width 587 height 364
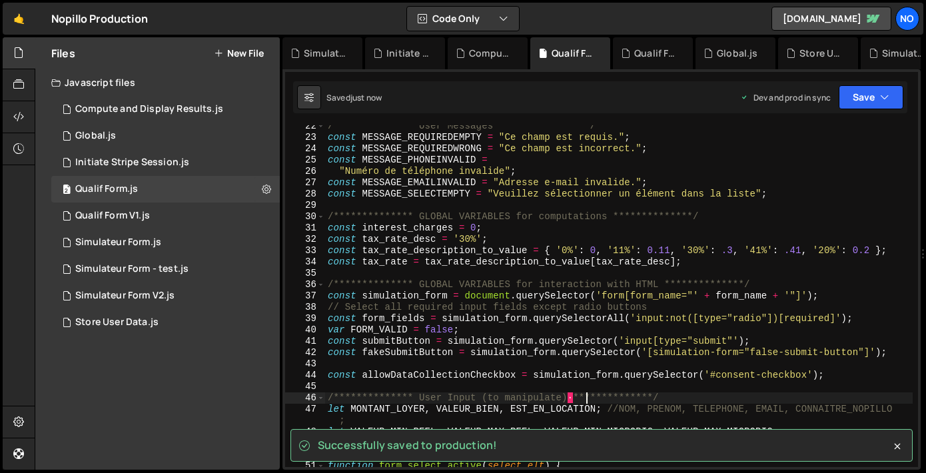
type textarea "**********"
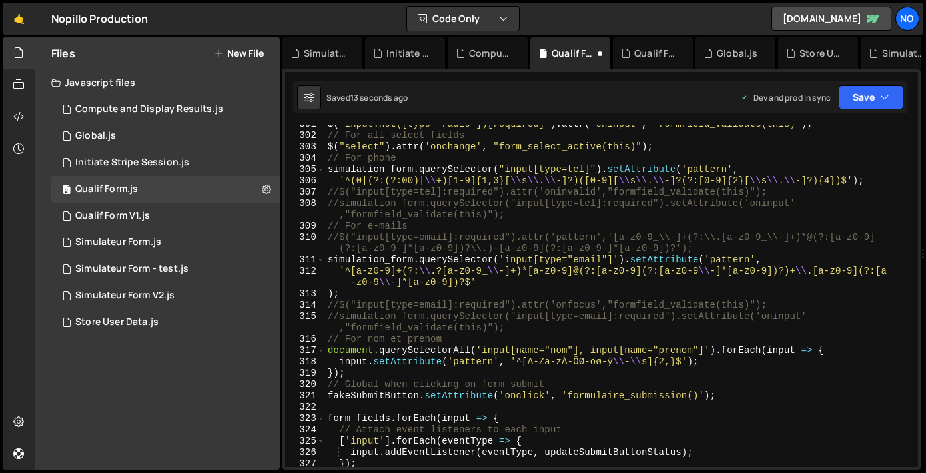
scroll to position [3505, 0]
click at [862, 105] on button "Save" at bounding box center [870, 97] width 65 height 24
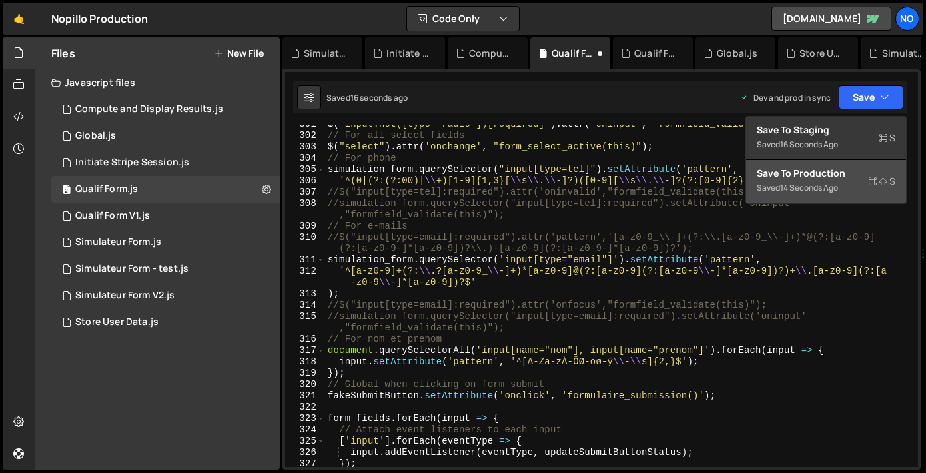
click at [844, 178] on div "Save to Production S" at bounding box center [825, 172] width 139 height 13
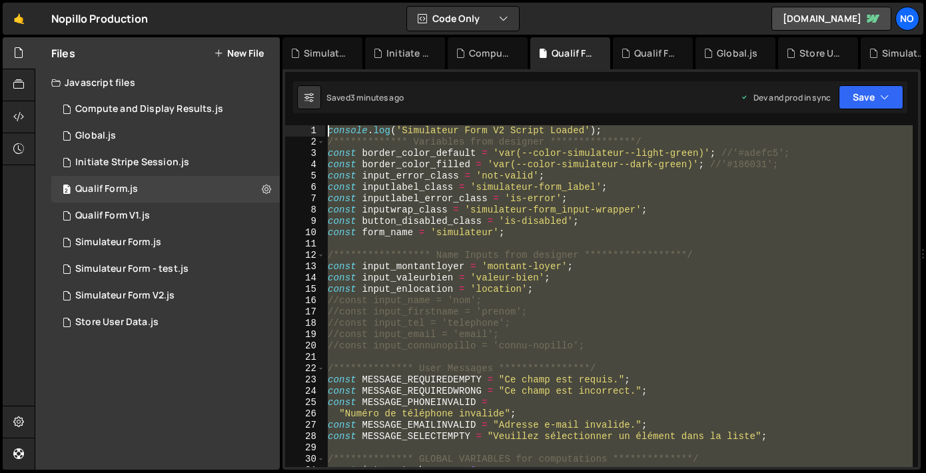
scroll to position [0, 0]
drag, startPoint x: 335, startPoint y: 299, endPoint x: 304, endPoint y: -2, distance: 302.5
click at [304, 0] on html "Projects [GEOGRAPHIC_DATA] Blog No Projects Your Teams Account Upgrade Logout" at bounding box center [463, 236] width 926 height 473
type textarea "**********"
paste textarea "});"
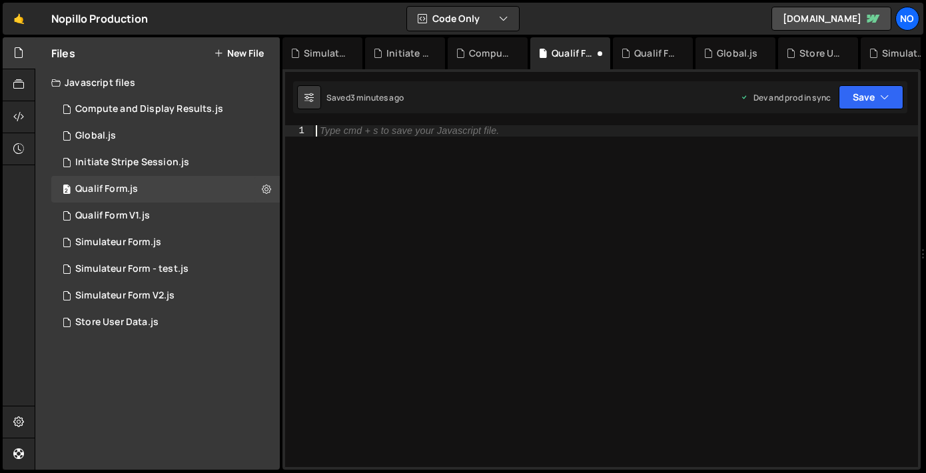
type textarea "});"
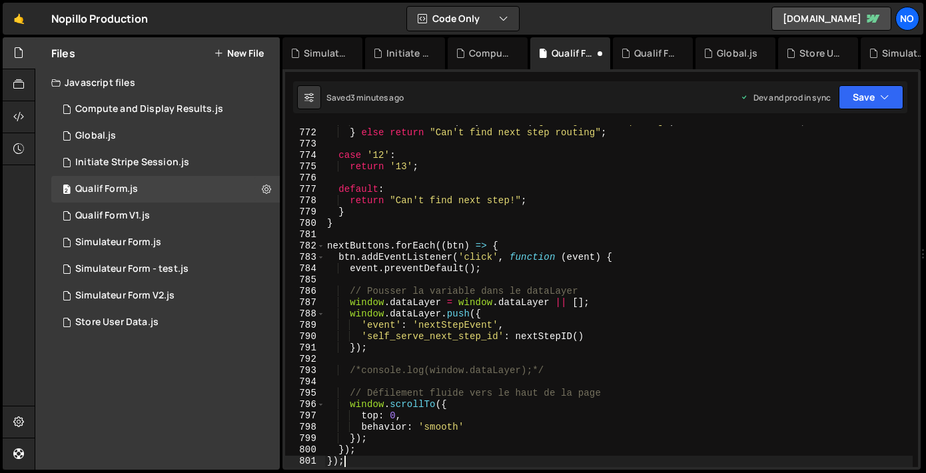
scroll to position [8789, 0]
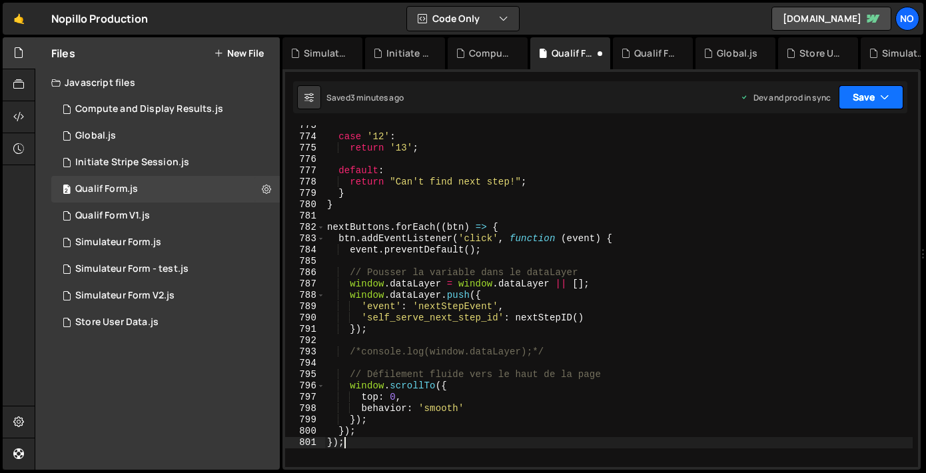
click at [873, 105] on button "Save" at bounding box center [870, 97] width 65 height 24
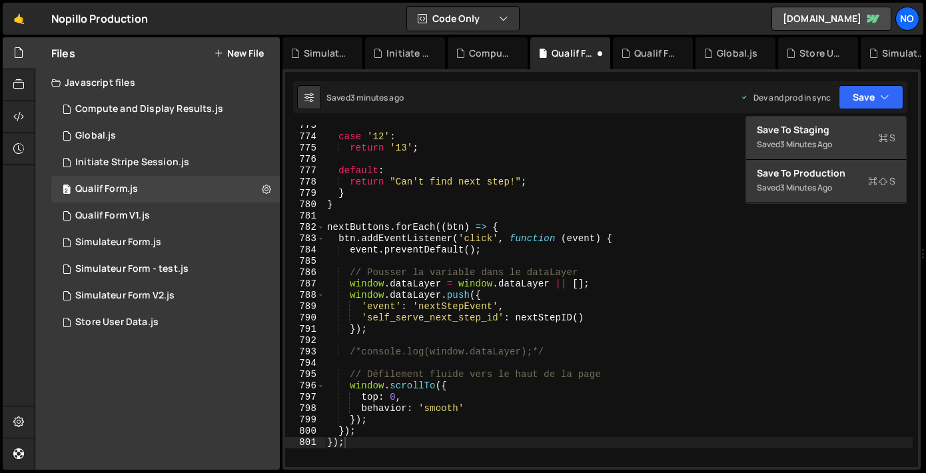
click at [830, 182] on div "3 minutes ago" at bounding box center [806, 187] width 52 height 11
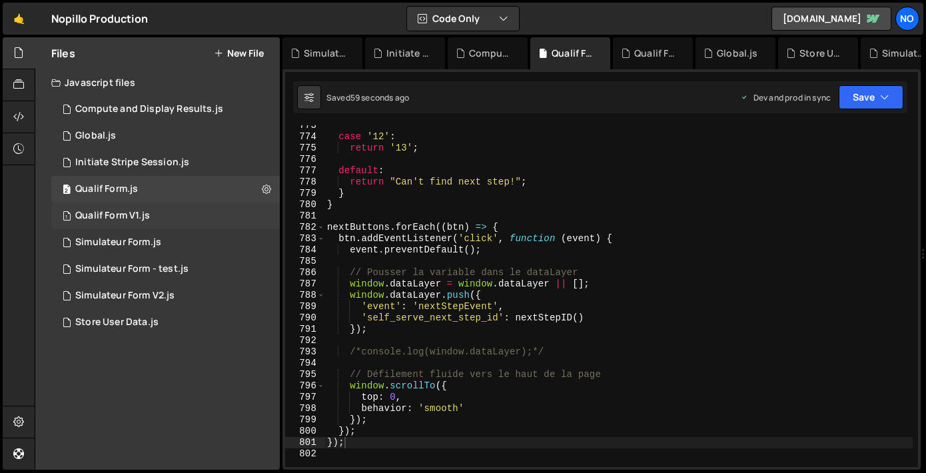
click at [208, 218] on div "1 Qualif Form V1.js 0" at bounding box center [165, 215] width 228 height 27
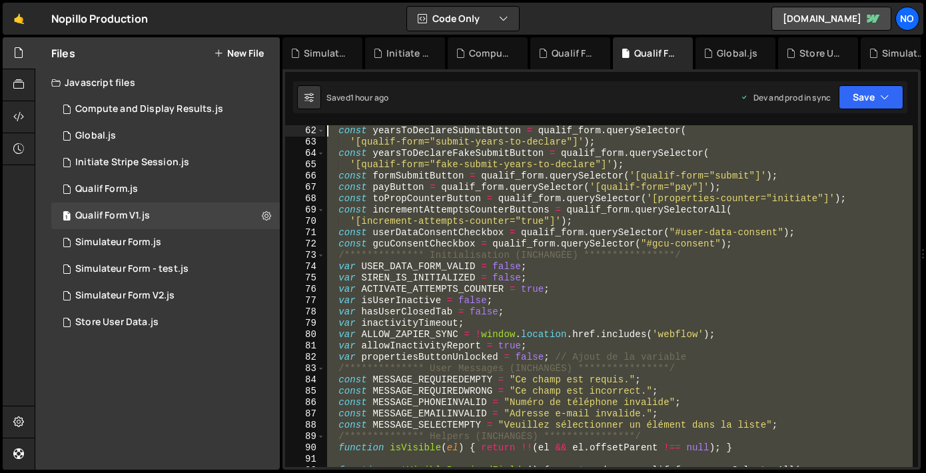
scroll to position [0, 0]
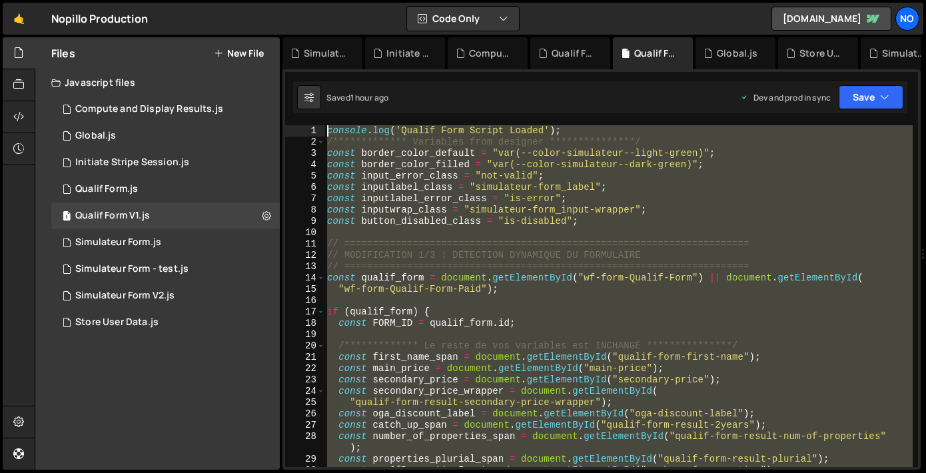
drag, startPoint x: 343, startPoint y: 301, endPoint x: 284, endPoint y: -85, distance: 390.6
click at [284, 0] on html "Projects [GEOGRAPHIC_DATA] Blog No Projects Your Teams Account Upgrade Logout" at bounding box center [463, 236] width 926 height 473
type textarea "**********"
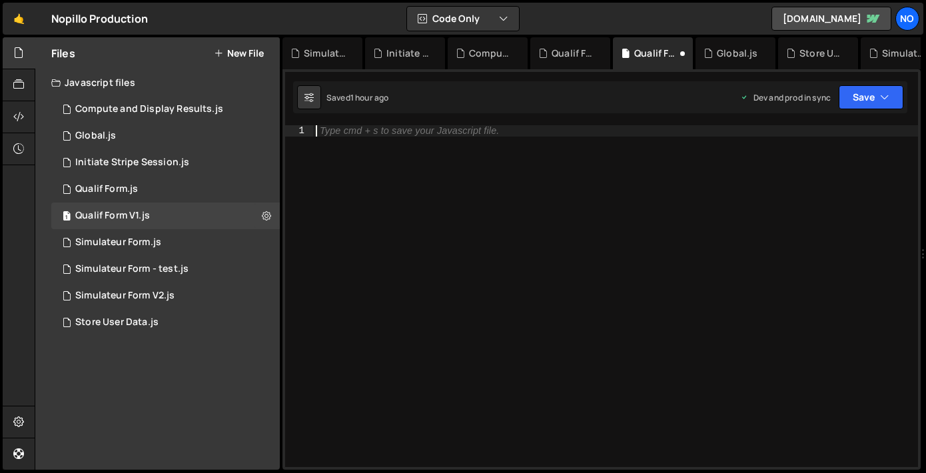
paste textarea "});"
type textarea "});"
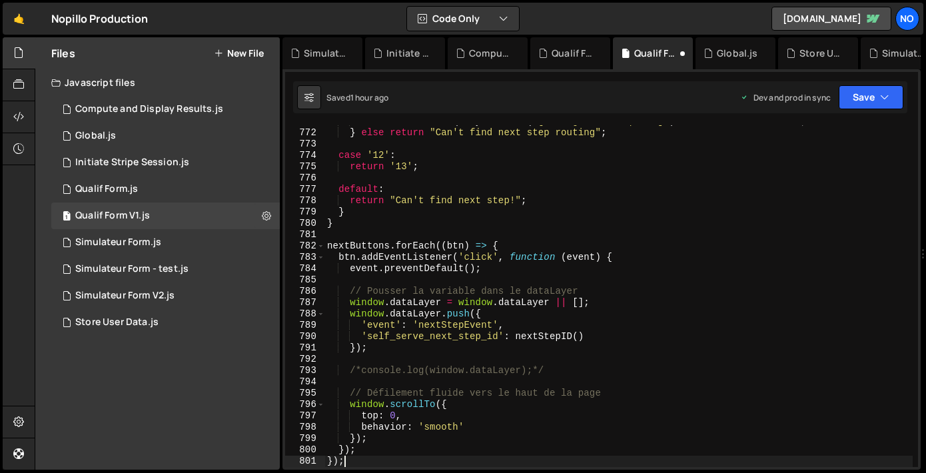
scroll to position [8771, 0]
click at [877, 90] on button "Save" at bounding box center [870, 97] width 65 height 24
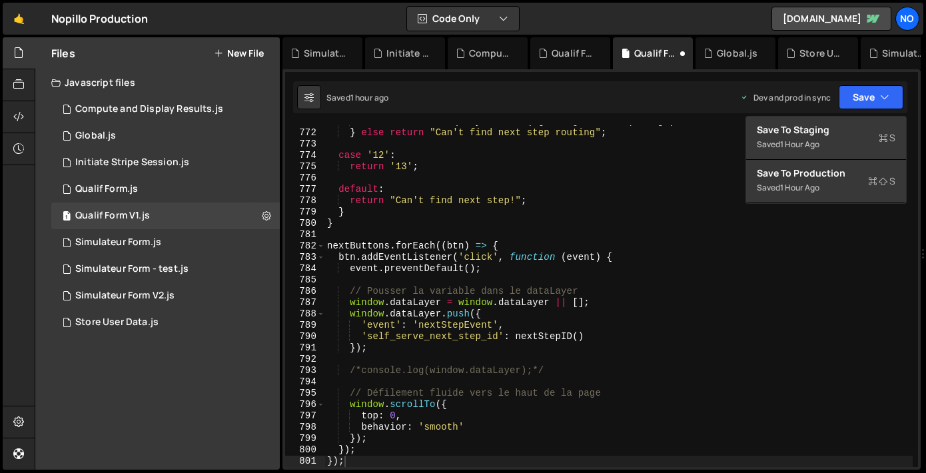
click at [812, 184] on div "1 hour ago" at bounding box center [799, 187] width 39 height 11
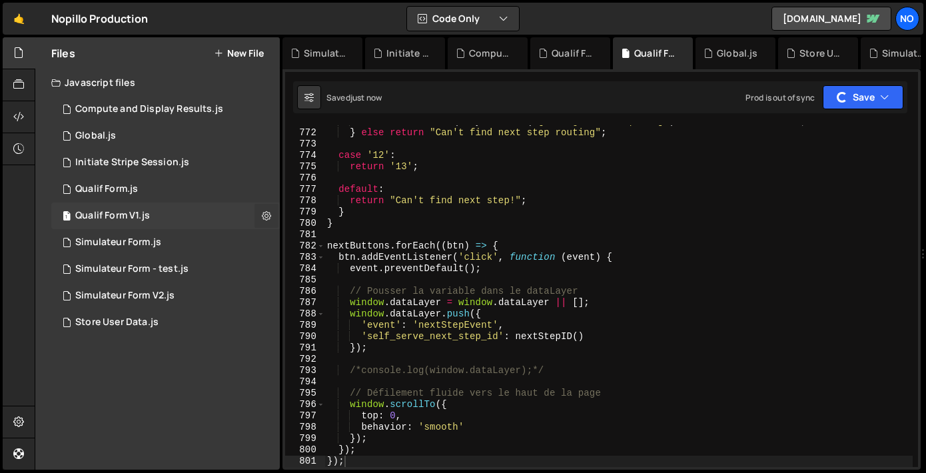
click at [267, 215] on icon at bounding box center [266, 215] width 9 height 13
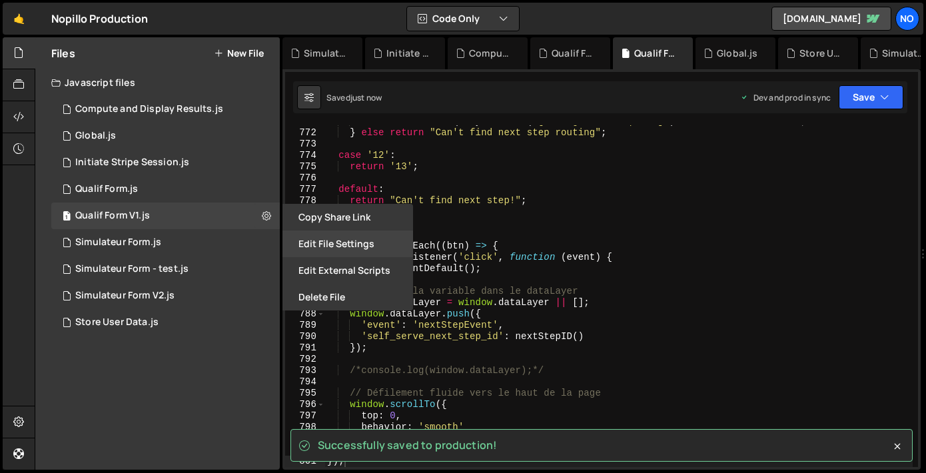
click at [335, 247] on button "Edit File Settings" at bounding box center [347, 243] width 131 height 27
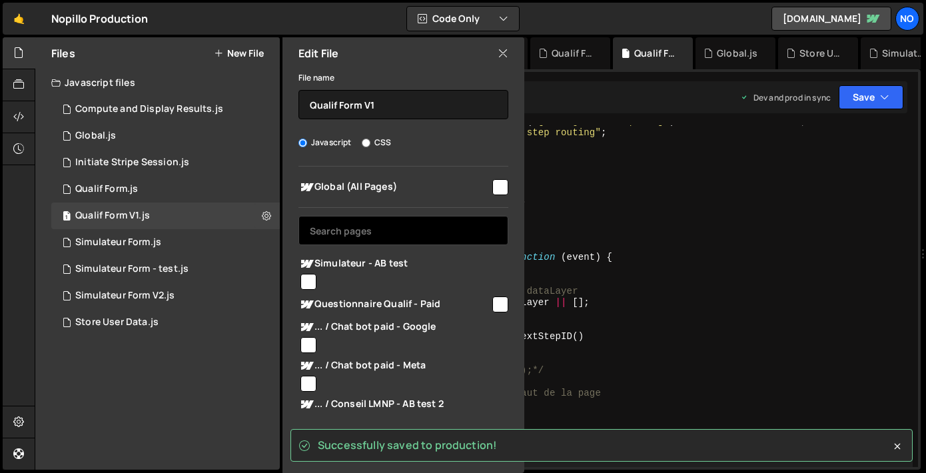
click at [384, 227] on input "text" at bounding box center [403, 230] width 210 height 29
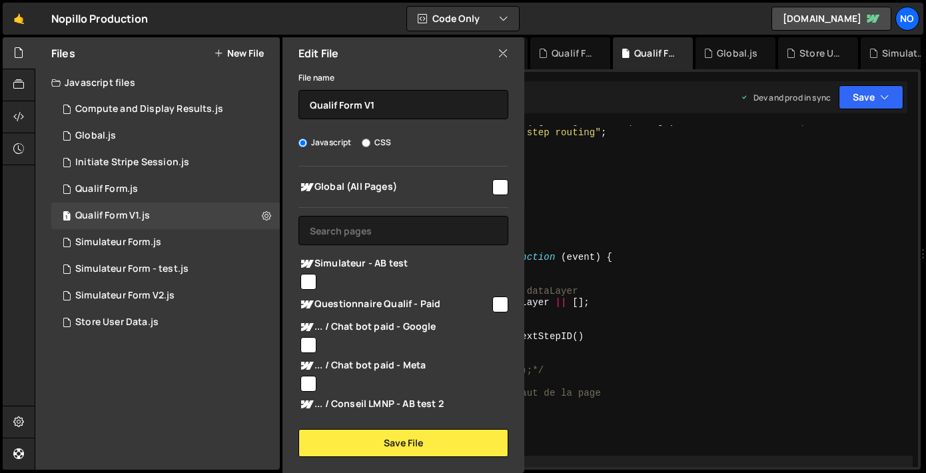
click at [498, 305] on input "checkbox" at bounding box center [500, 304] width 16 height 16
checkbox input "true"
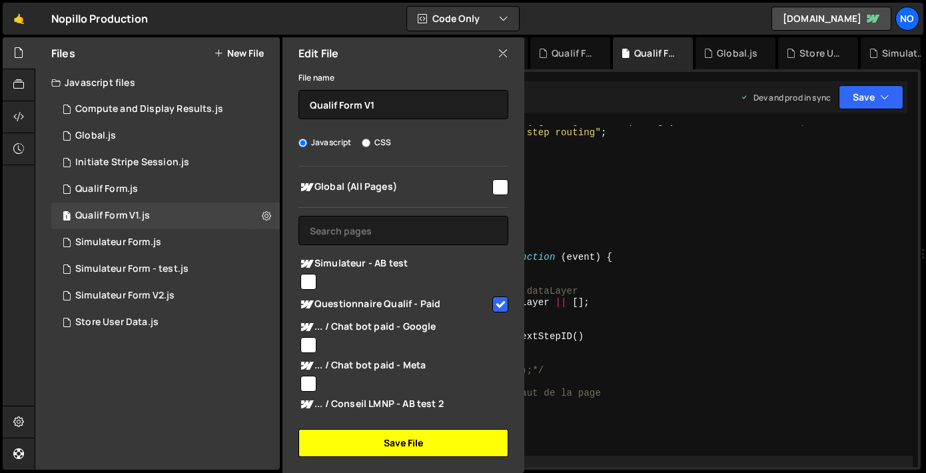
click at [401, 445] on button "Save File" at bounding box center [403, 443] width 210 height 28
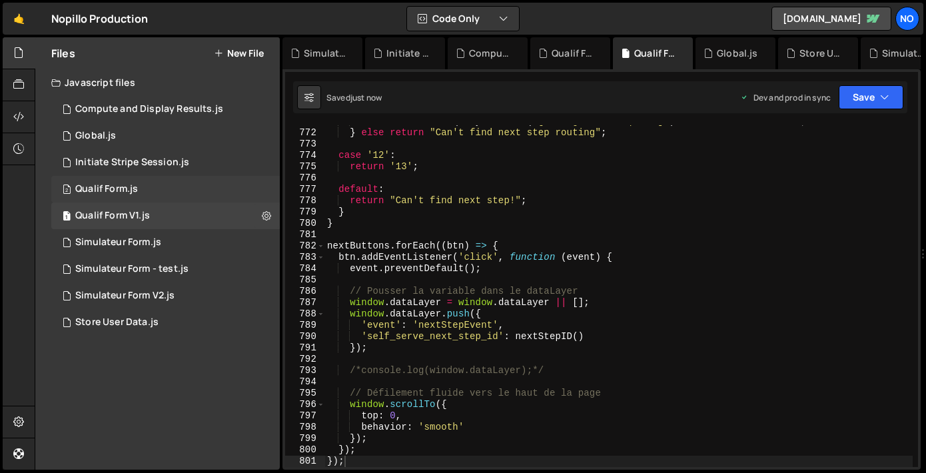
click at [210, 191] on div "2 Qualif Form.js 0" at bounding box center [165, 189] width 228 height 27
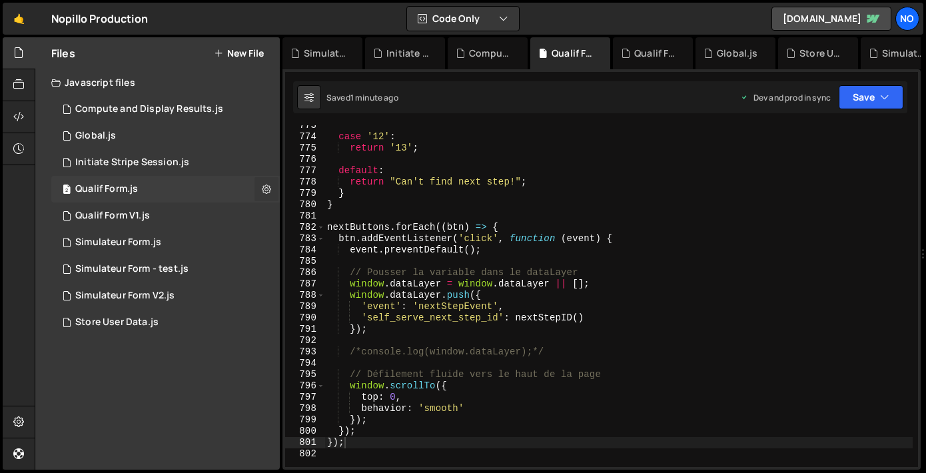
scroll to position [2807, 0]
click at [854, 93] on button "Save" at bounding box center [870, 97] width 65 height 24
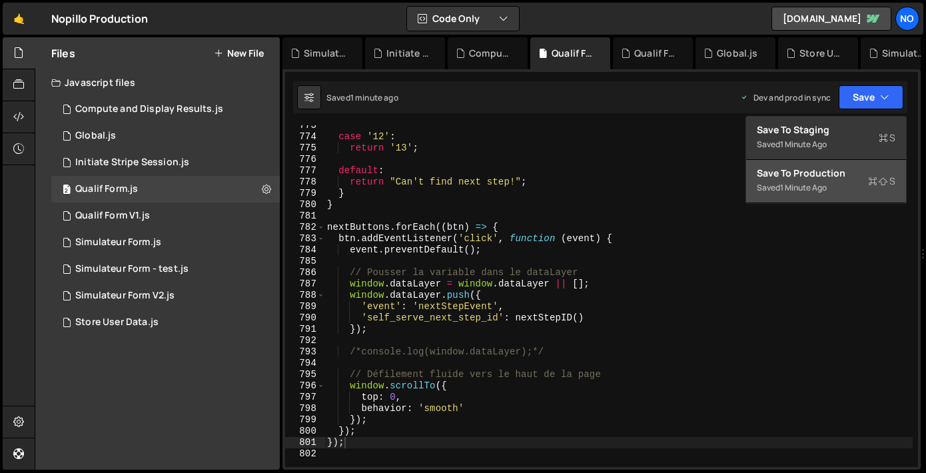
click at [826, 172] on div "Save to Production S" at bounding box center [825, 172] width 139 height 13
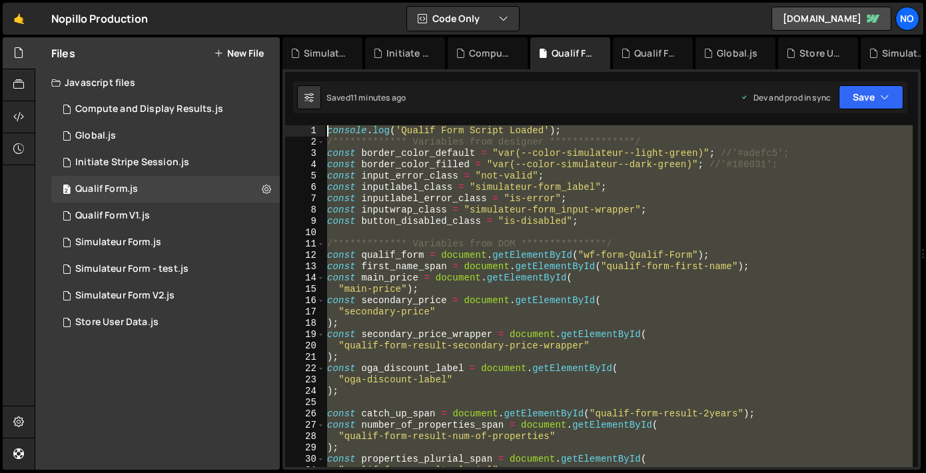
scroll to position [0, 0]
drag, startPoint x: 365, startPoint y: 408, endPoint x: 349, endPoint y: -19, distance: 427.8
click at [349, 0] on html "Projects [GEOGRAPHIC_DATA] Blog No Projects Your Teams Account Upgrade Logout" at bounding box center [463, 236] width 926 height 473
type textarea "**********"
